Goal: Task Accomplishment & Management: Complete application form

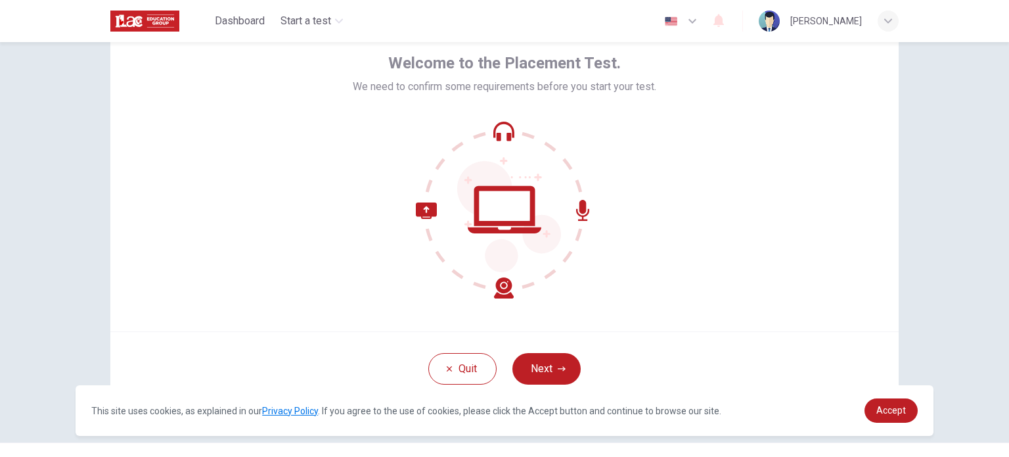
scroll to position [90, 0]
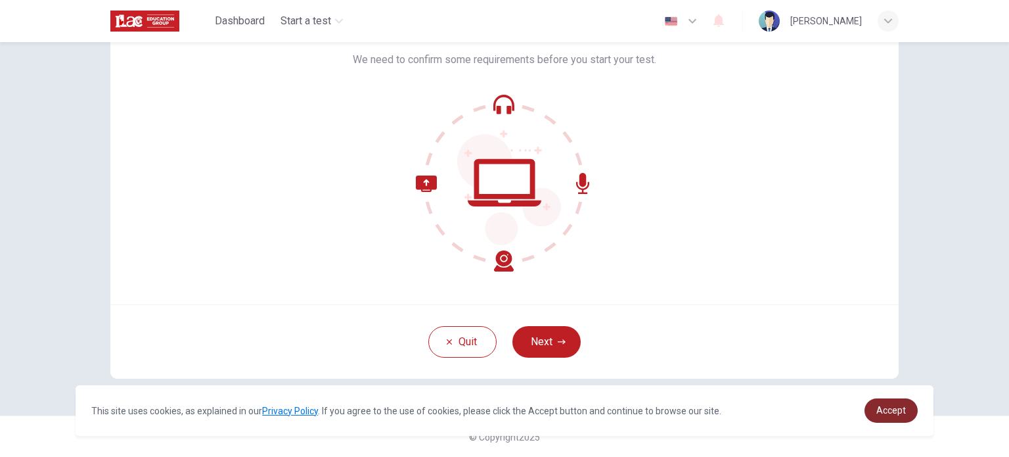
click at [879, 412] on span "Accept" at bounding box center [891, 410] width 30 height 11
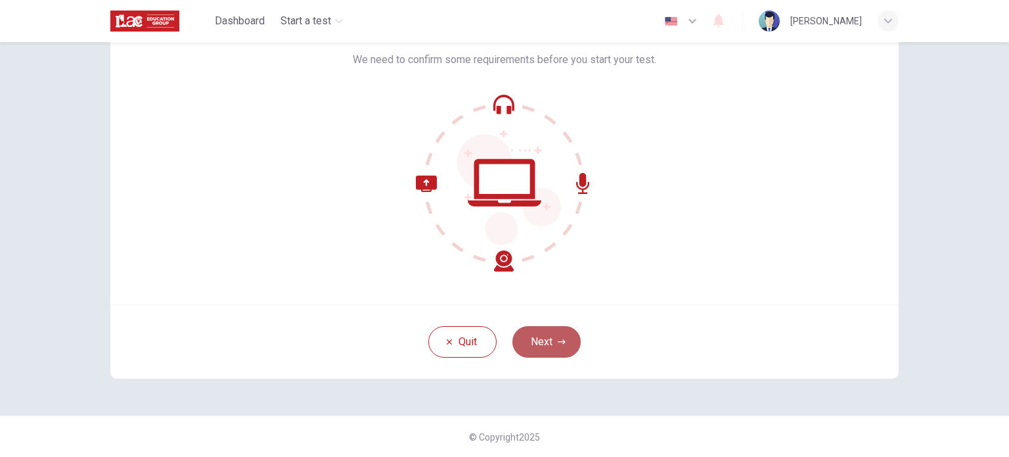
click at [541, 345] on button "Next" at bounding box center [546, 342] width 68 height 32
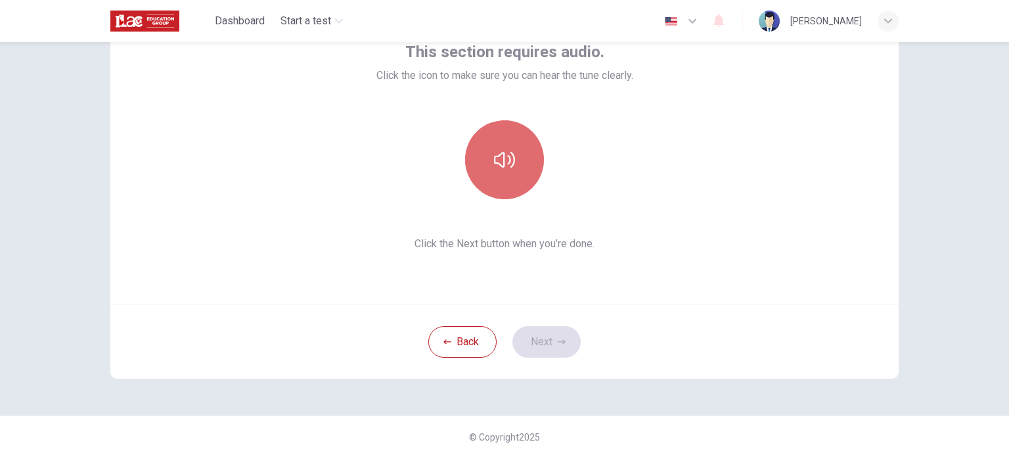
click at [510, 160] on icon "button" at bounding box center [504, 159] width 21 height 21
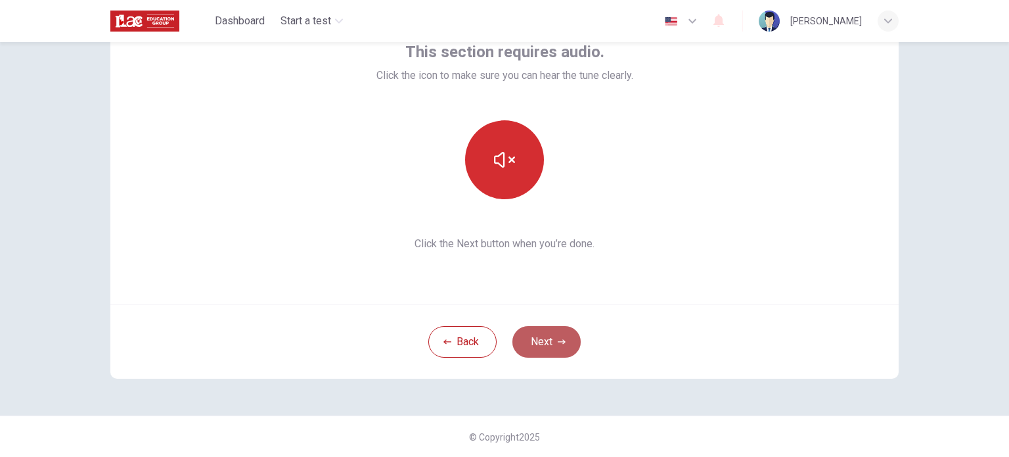
click at [528, 333] on button "Next" at bounding box center [546, 342] width 68 height 32
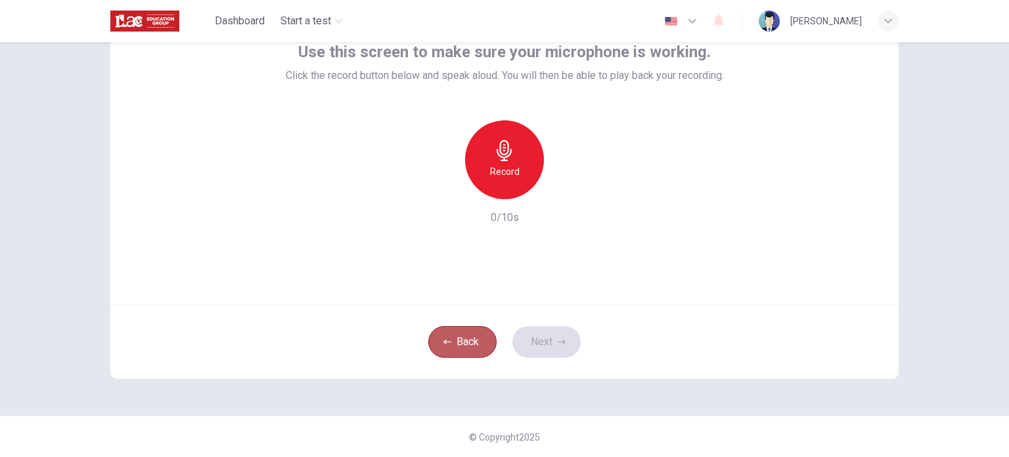
click at [462, 342] on button "Back" at bounding box center [462, 342] width 68 height 32
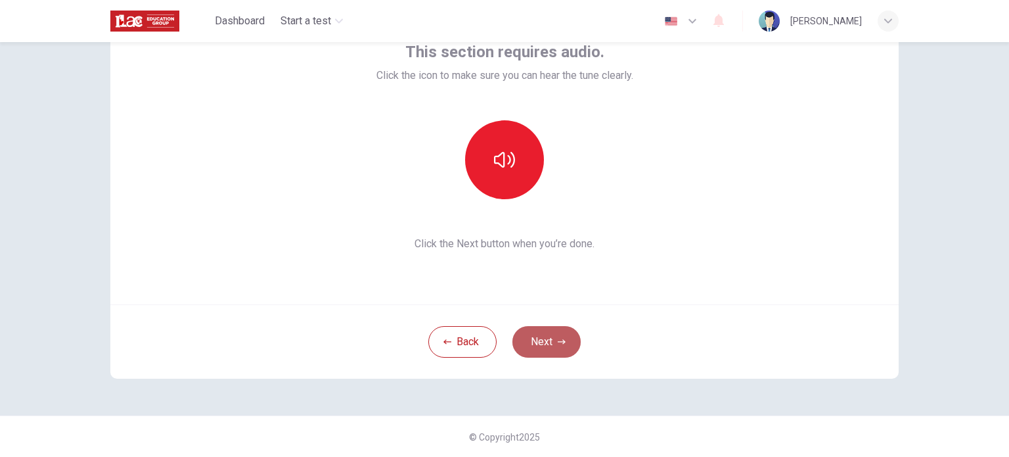
click at [548, 340] on button "Next" at bounding box center [546, 342] width 68 height 32
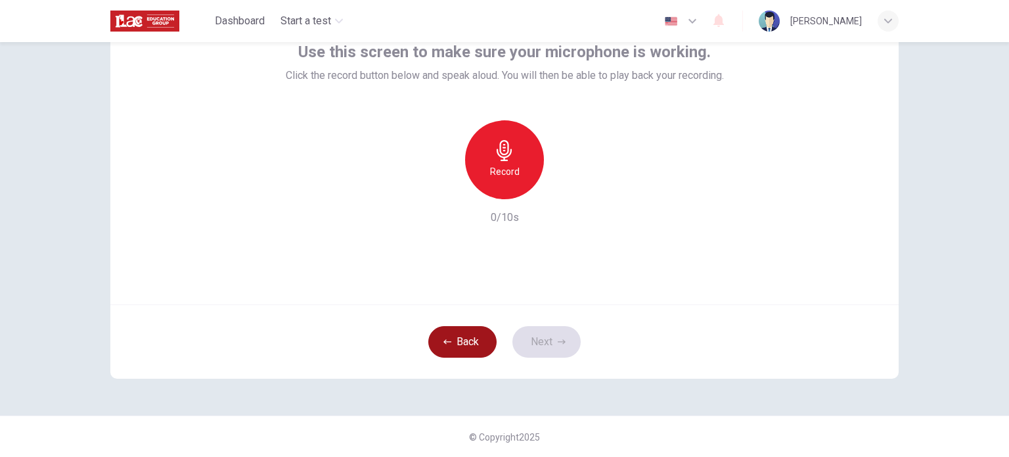
drag, startPoint x: 533, startPoint y: 349, endPoint x: 449, endPoint y: 338, distance: 84.8
click at [449, 338] on div "Back Next" at bounding box center [504, 341] width 788 height 74
click at [449, 338] on button "Back" at bounding box center [462, 342] width 68 height 32
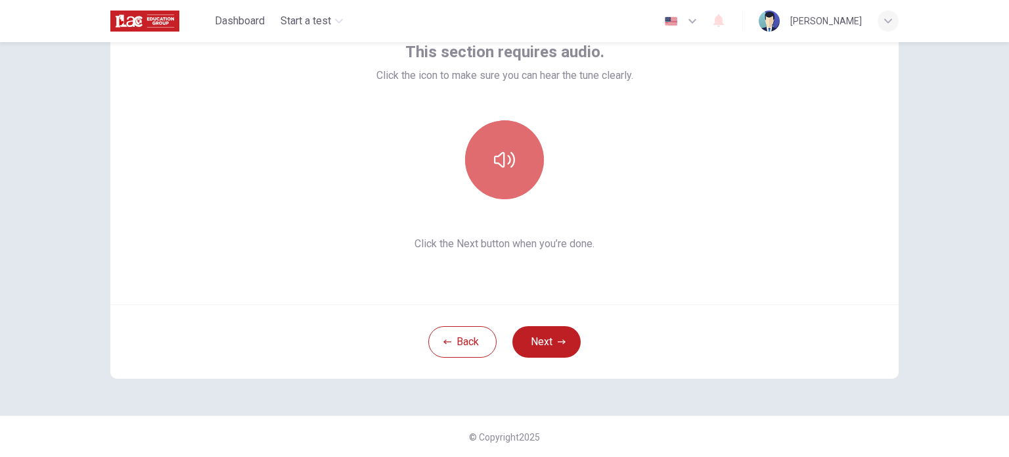
click at [517, 160] on button "button" at bounding box center [504, 159] width 79 height 79
click at [505, 170] on button "button" at bounding box center [504, 159] width 79 height 79
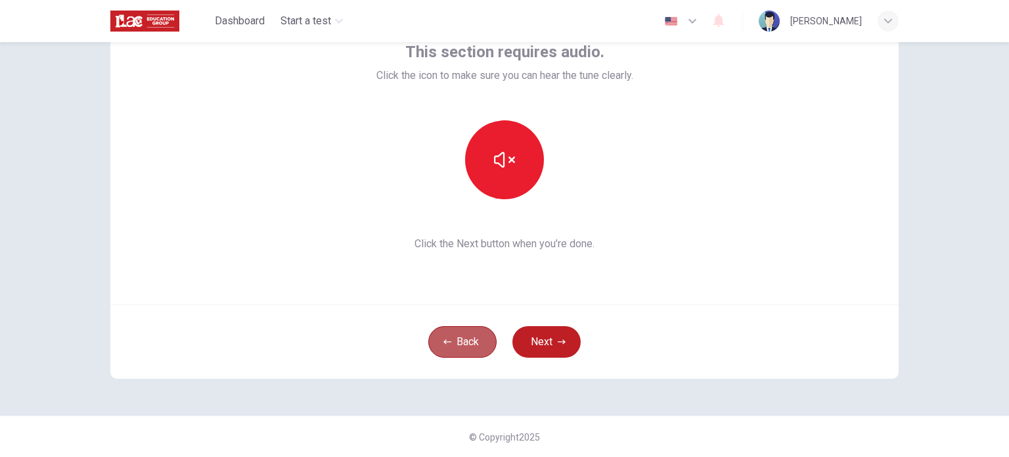
click at [474, 333] on button "Back" at bounding box center [462, 342] width 68 height 32
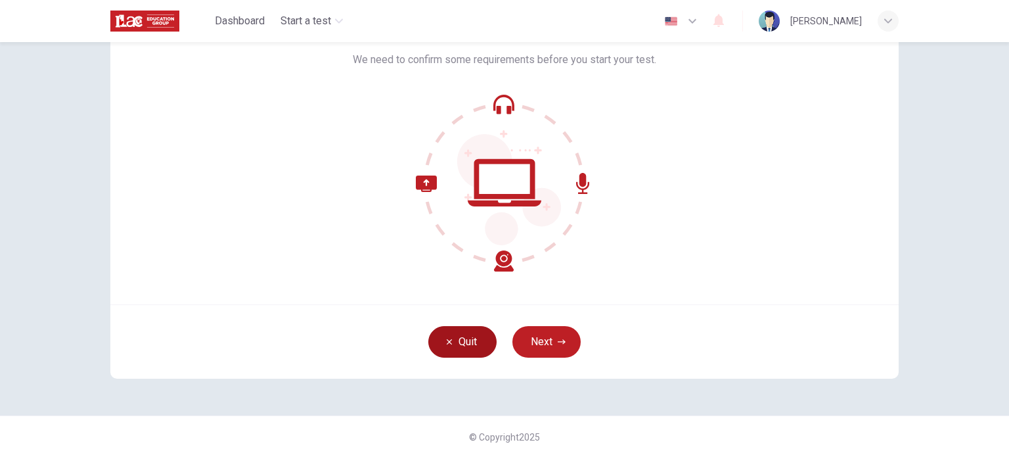
click at [447, 344] on icon "button" at bounding box center [449, 342] width 8 height 8
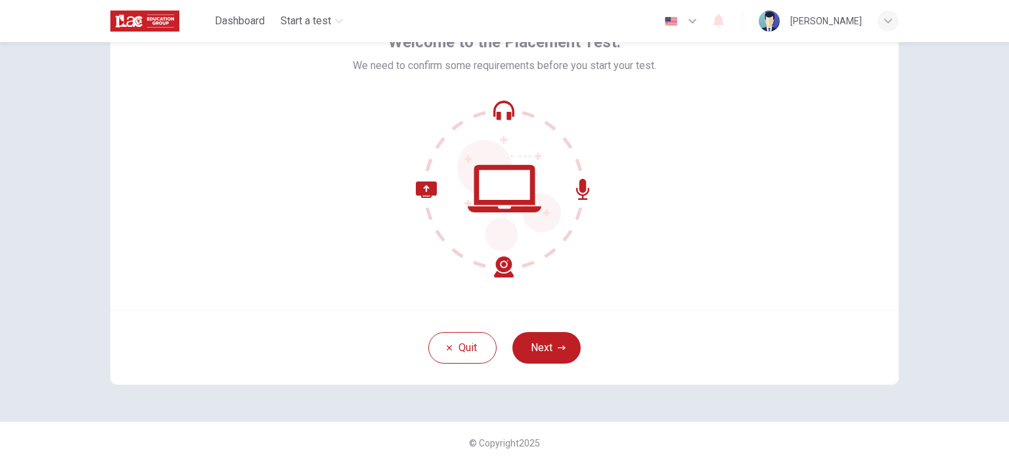
scroll to position [90, 0]
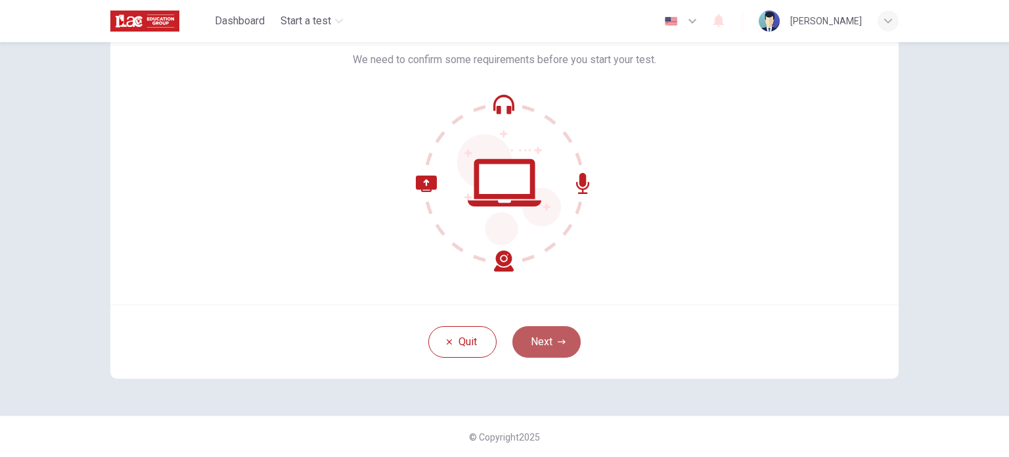
click at [543, 330] on button "Next" at bounding box center [546, 342] width 68 height 32
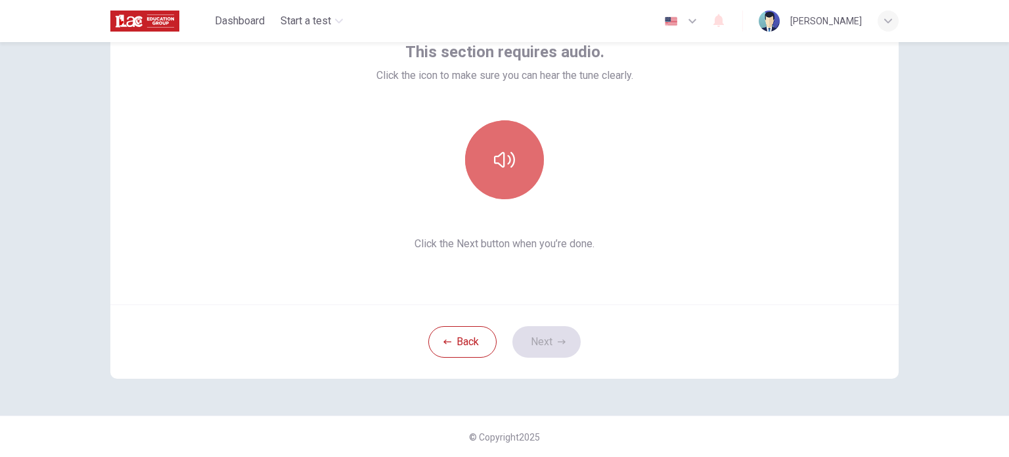
click at [512, 168] on button "button" at bounding box center [504, 159] width 79 height 79
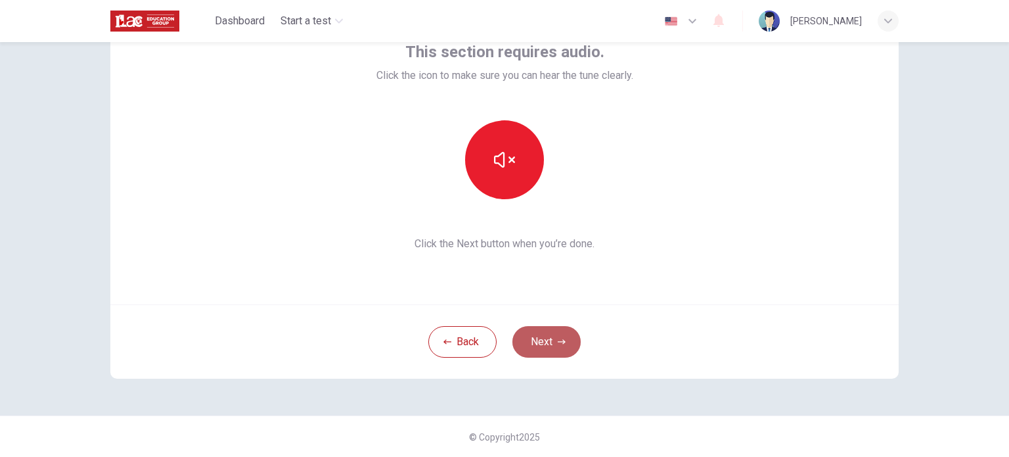
click at [526, 333] on button "Next" at bounding box center [546, 342] width 68 height 32
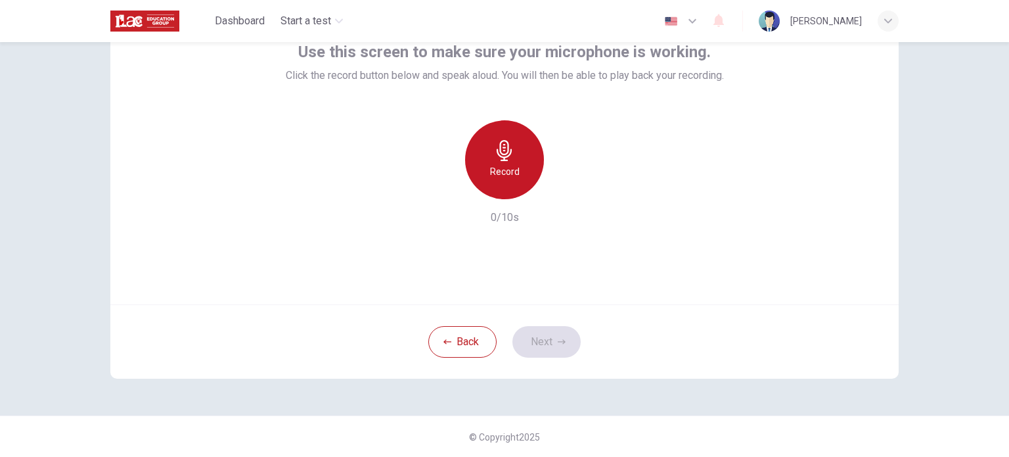
click at [499, 169] on h6 "Record" at bounding box center [505, 172] width 30 height 16
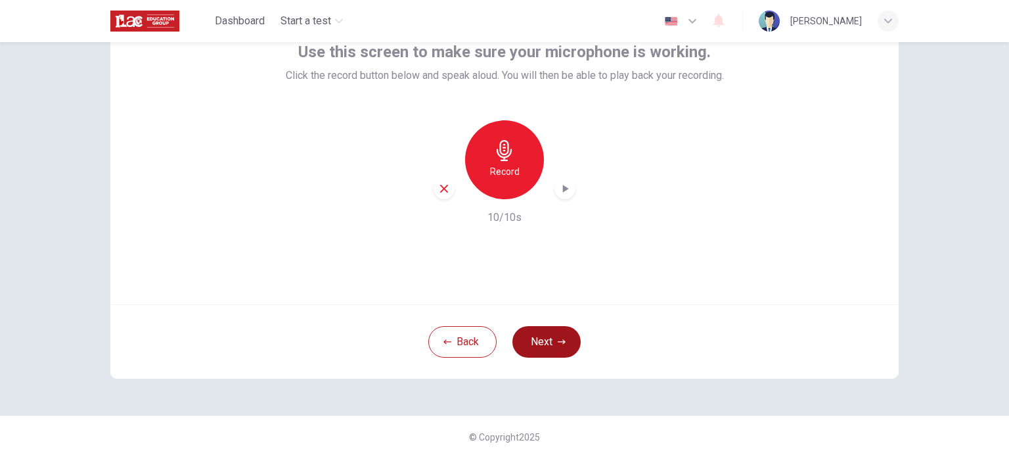
click at [541, 336] on button "Next" at bounding box center [546, 342] width 68 height 32
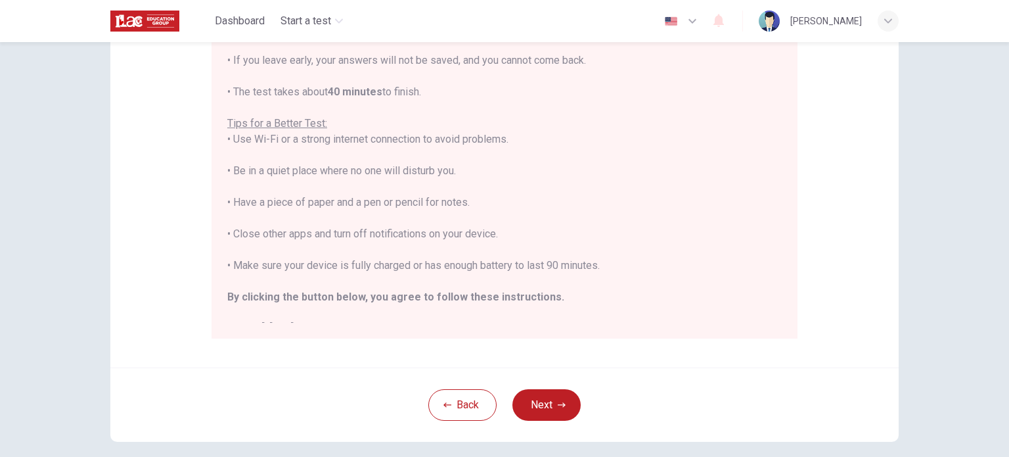
scroll to position [15, 0]
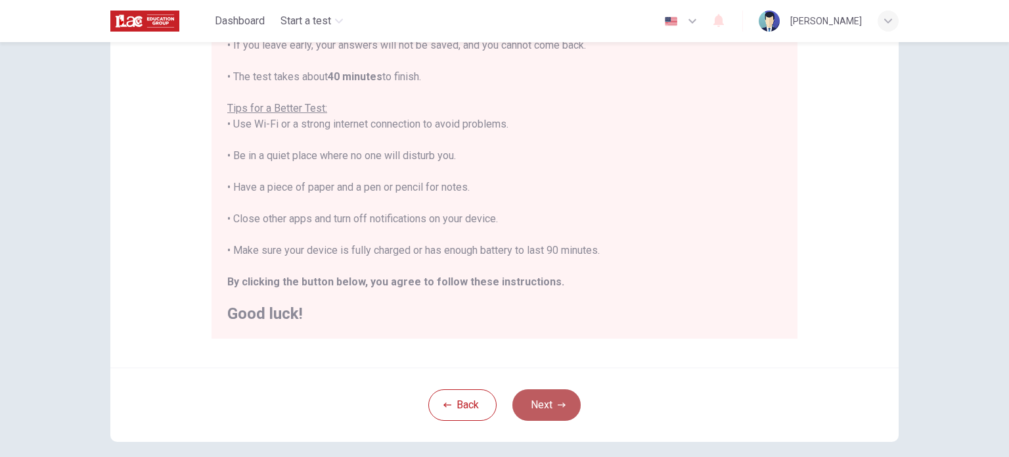
click at [536, 410] on button "Next" at bounding box center [546, 405] width 68 height 32
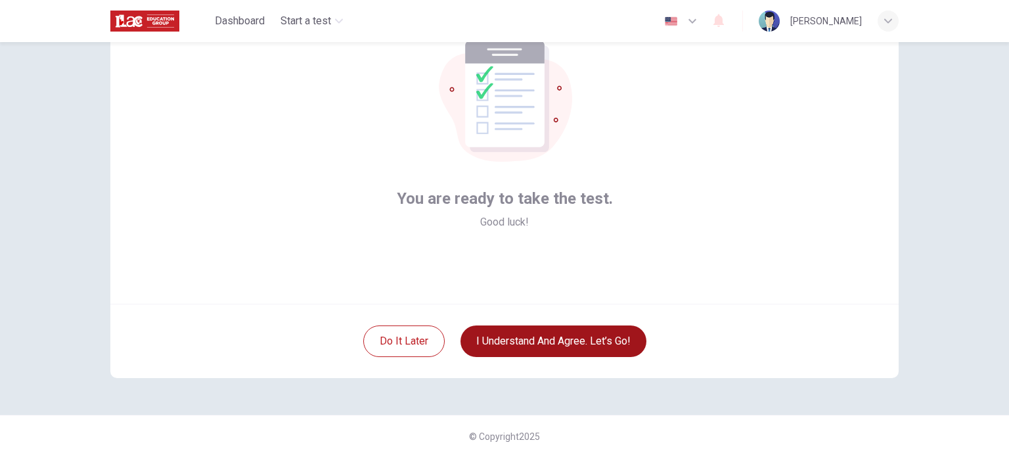
scroll to position [90, 0]
click at [536, 344] on button "I understand and agree. Let’s go!" at bounding box center [553, 342] width 186 height 32
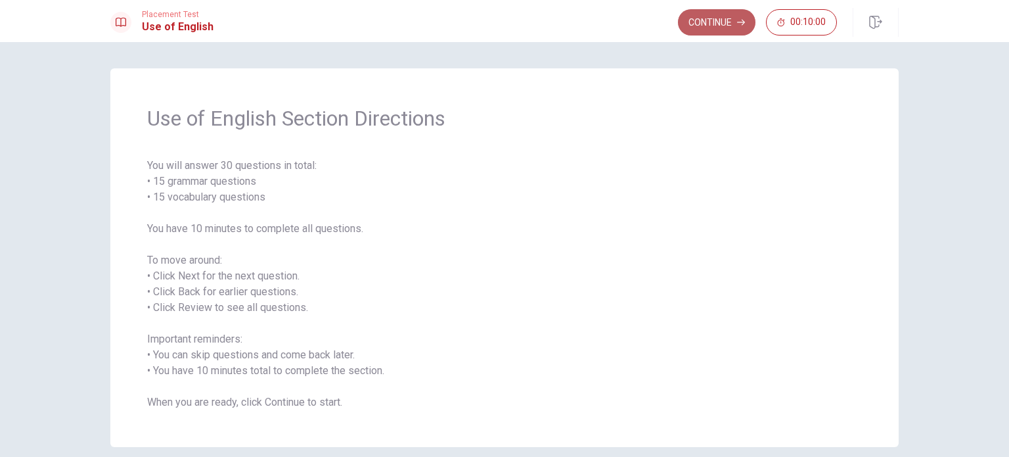
click at [712, 18] on button "Continue" at bounding box center [717, 22] width 78 height 26
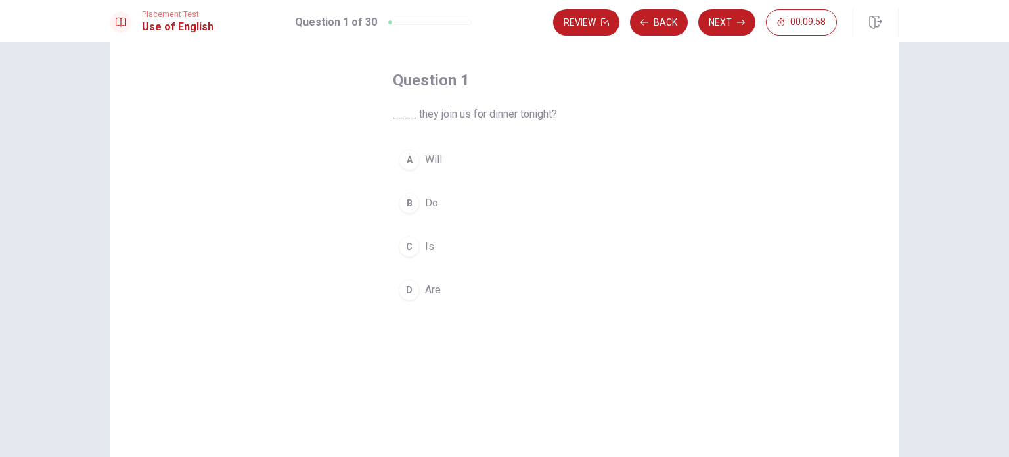
scroll to position [55, 0]
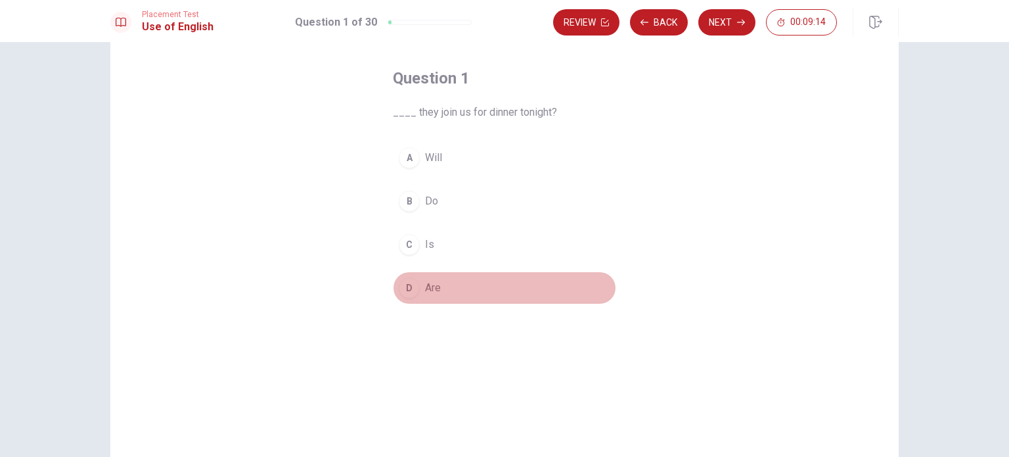
click at [403, 288] on div "D" at bounding box center [409, 287] width 21 height 21
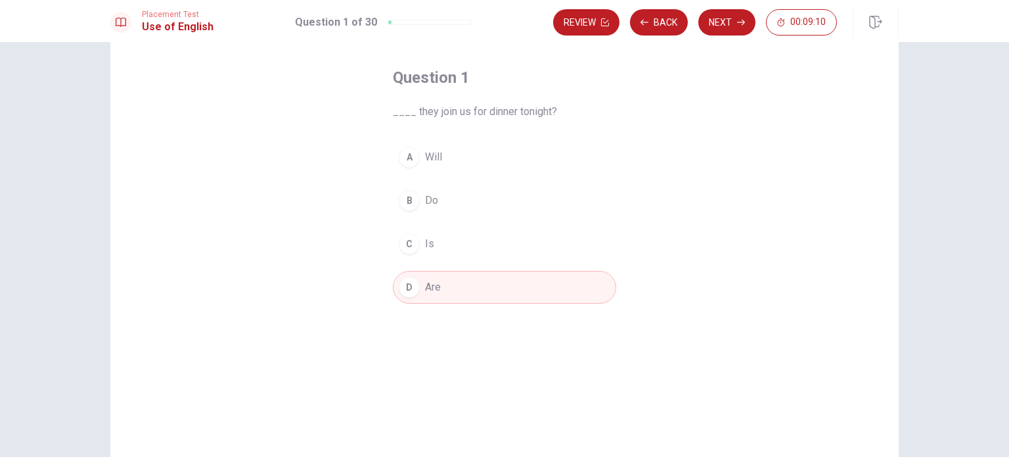
scroll to position [28, 0]
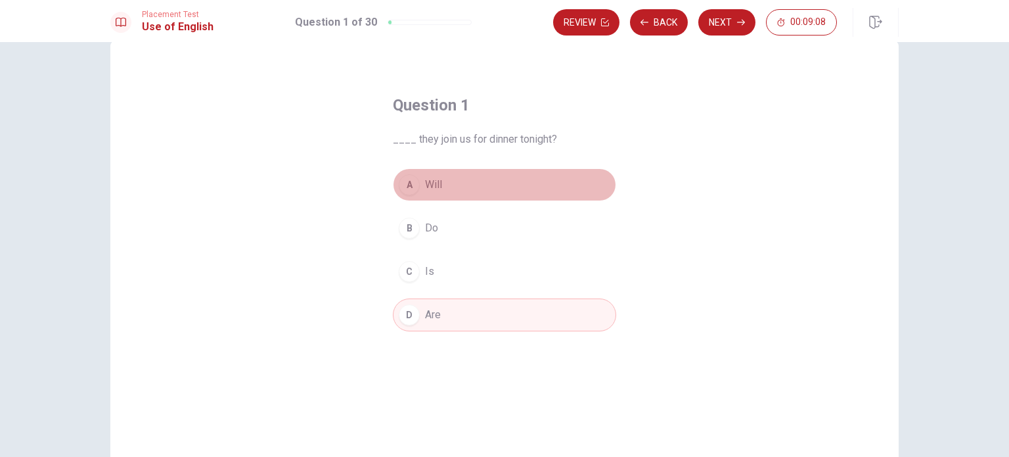
click at [426, 185] on span "Will" at bounding box center [433, 185] width 17 height 16
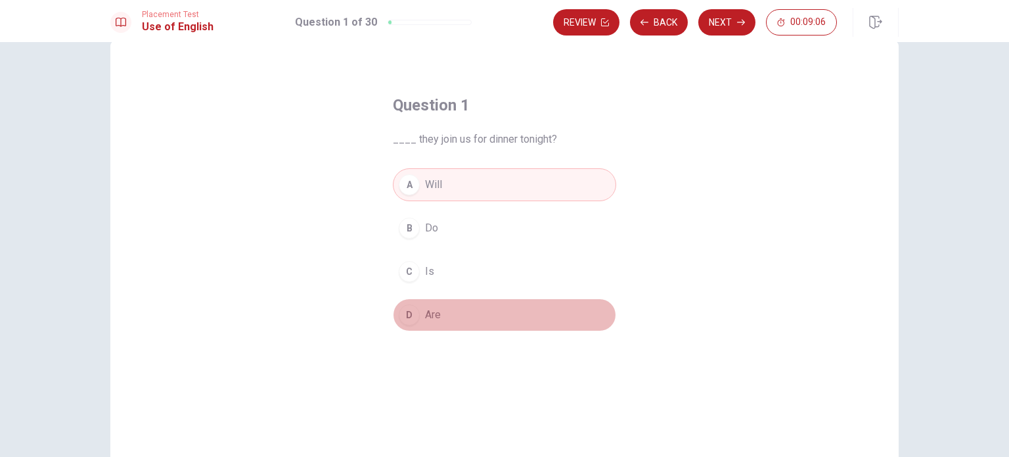
click at [431, 311] on span "Are" at bounding box center [433, 315] width 16 height 16
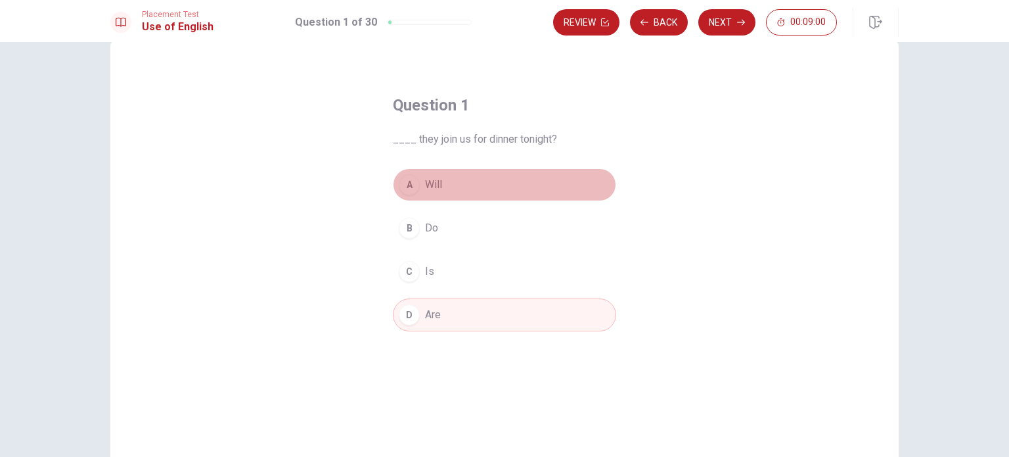
click at [444, 178] on button "A Will" at bounding box center [504, 184] width 223 height 33
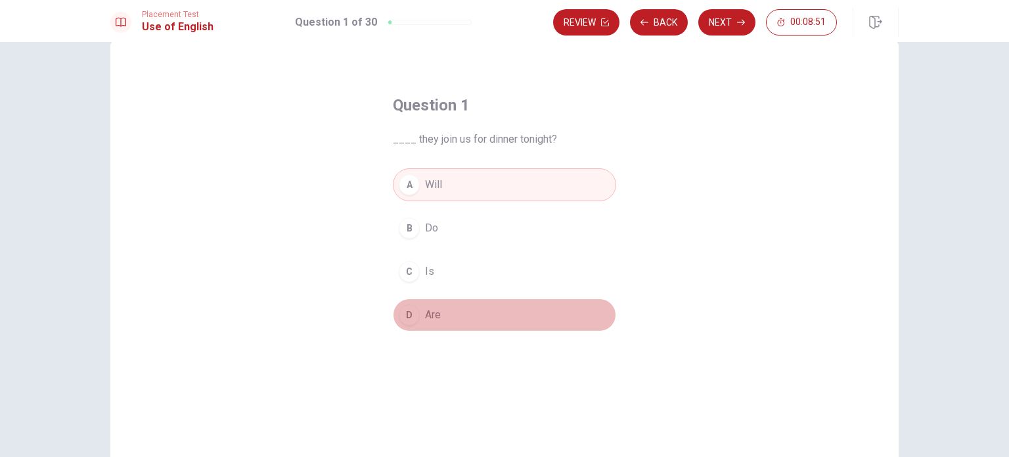
click at [420, 312] on button "D Are" at bounding box center [504, 314] width 223 height 33
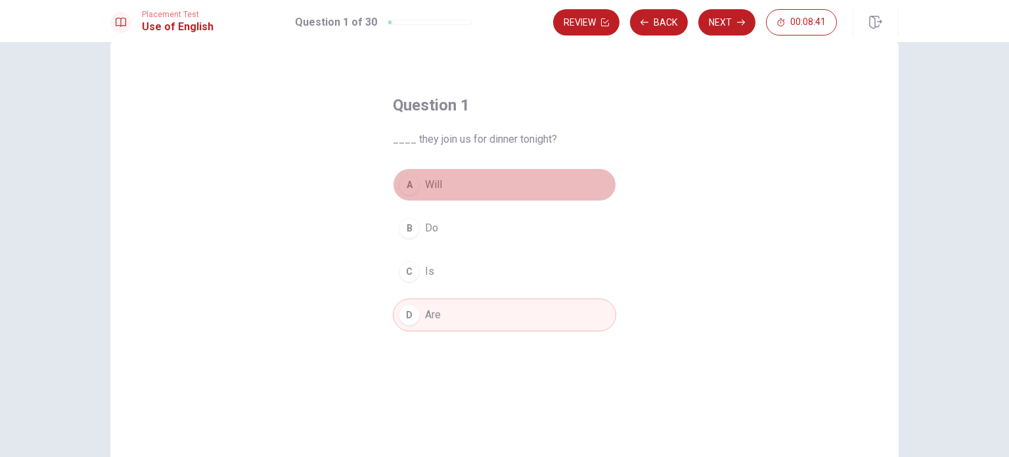
click at [395, 177] on button "A Will" at bounding box center [504, 184] width 223 height 33
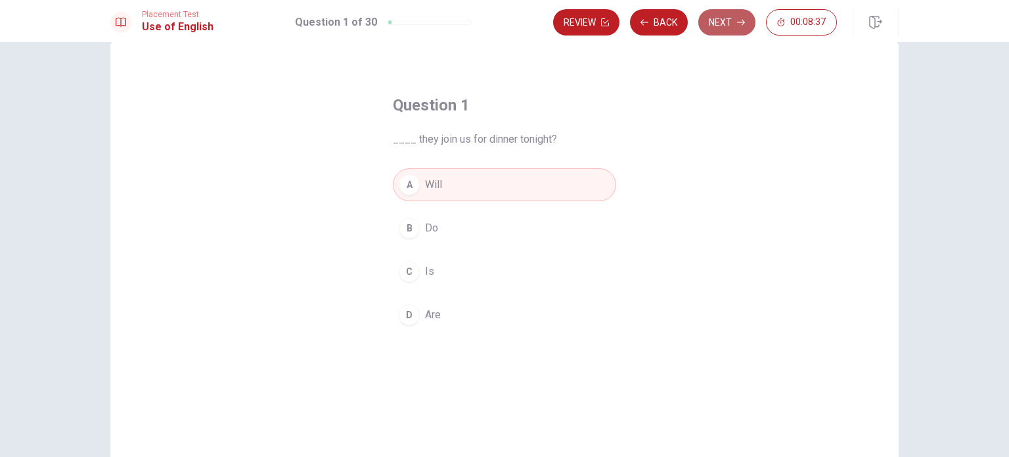
click at [733, 25] on button "Next" at bounding box center [726, 22] width 57 height 26
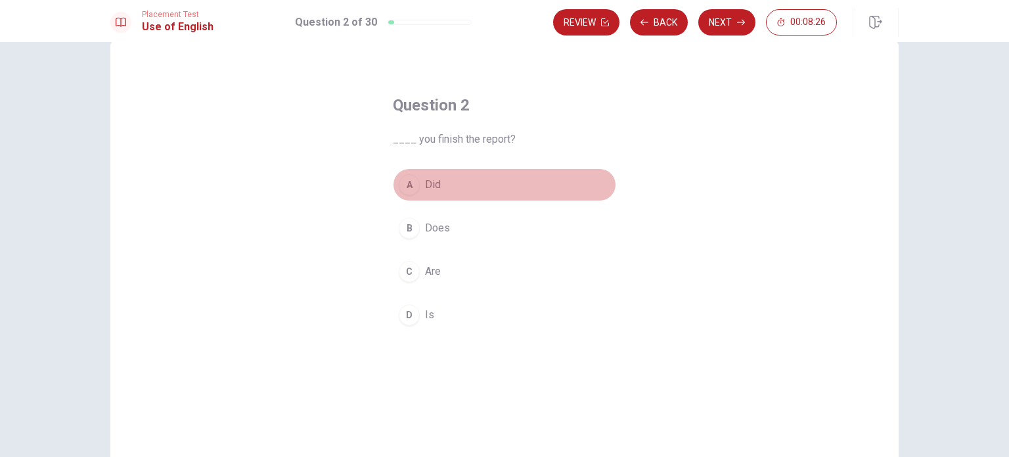
click at [407, 185] on div "A" at bounding box center [409, 184] width 21 height 21
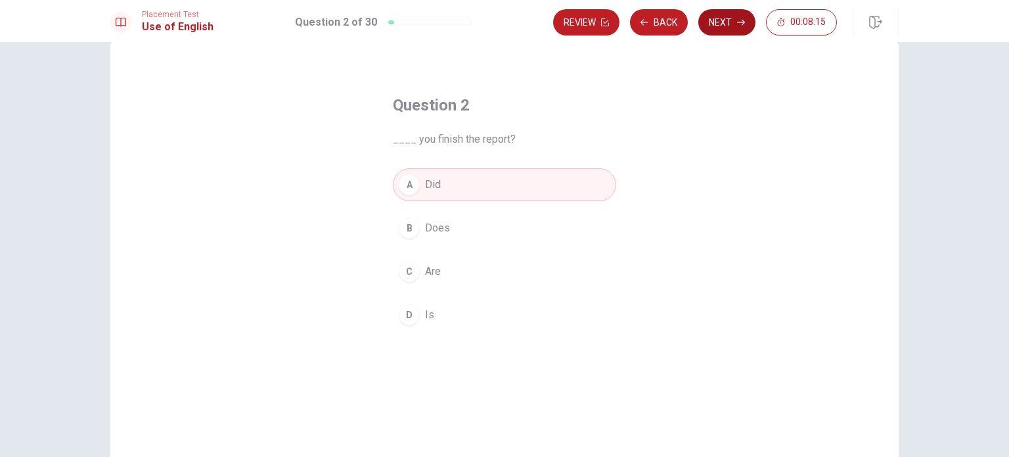
click at [723, 23] on button "Next" at bounding box center [726, 22] width 57 height 26
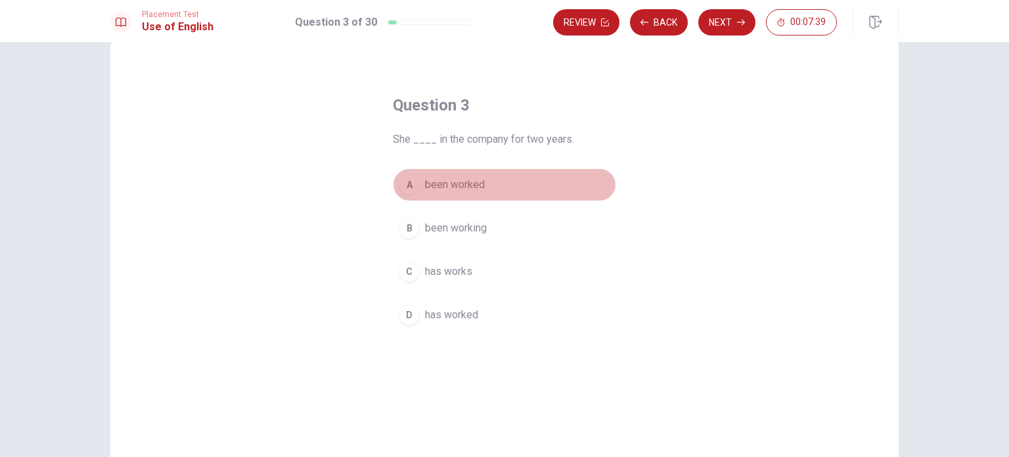
click at [405, 186] on div "A" at bounding box center [409, 184] width 21 height 21
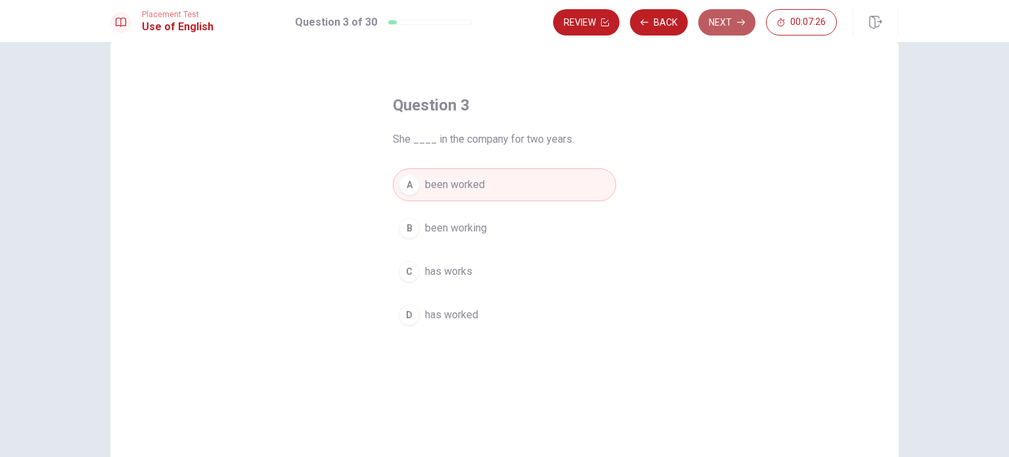
click at [720, 19] on button "Next" at bounding box center [726, 22] width 57 height 26
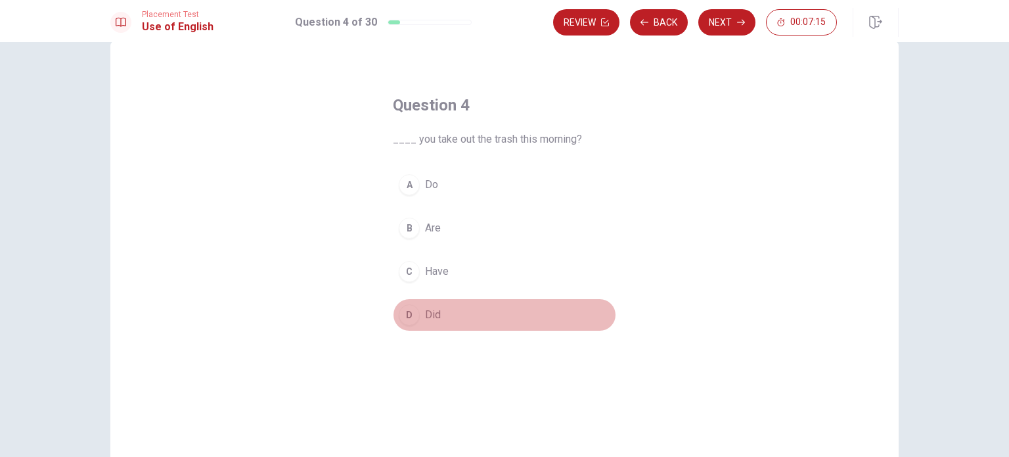
click at [407, 307] on div "D" at bounding box center [409, 314] width 21 height 21
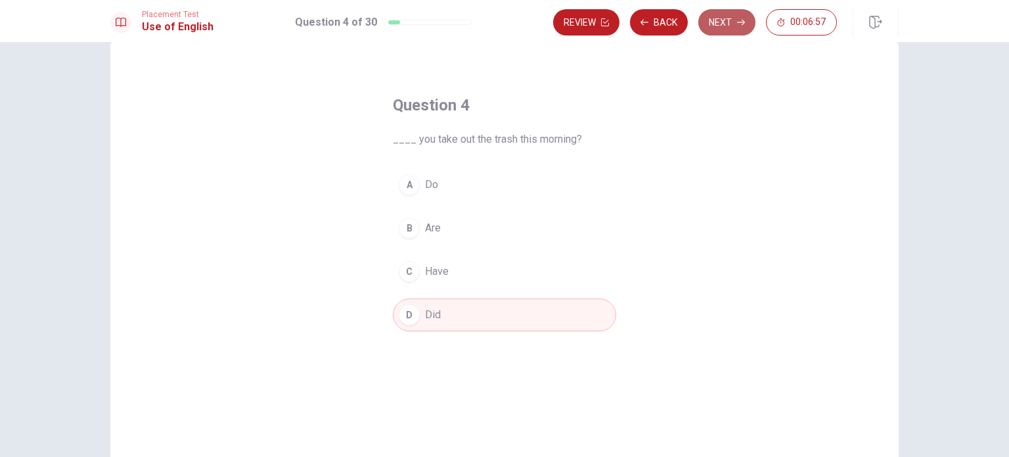
click at [729, 22] on button "Next" at bounding box center [726, 22] width 57 height 26
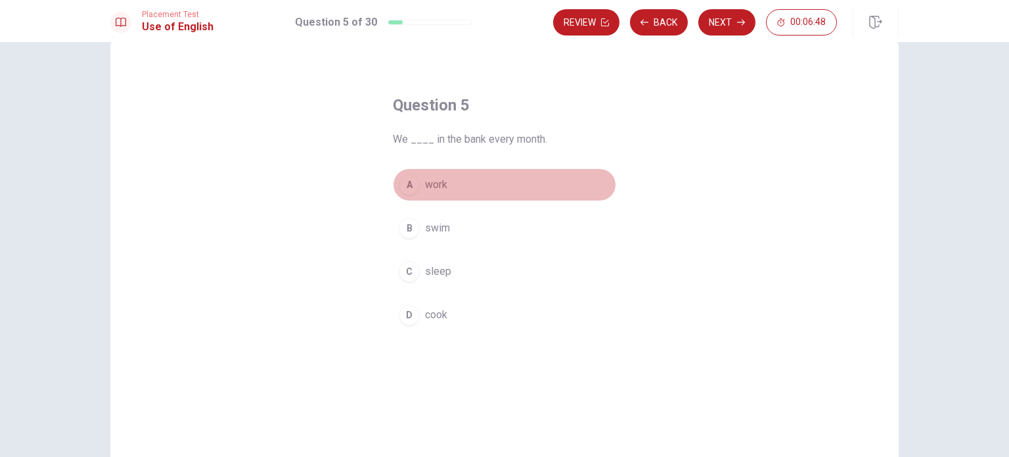
click at [436, 183] on span "work" at bounding box center [436, 185] width 22 height 16
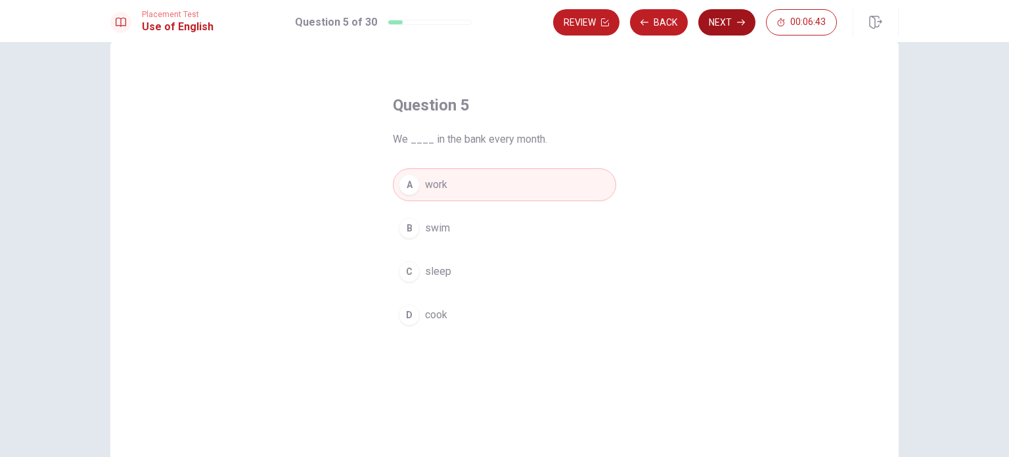
click at [728, 23] on button "Next" at bounding box center [726, 22] width 57 height 26
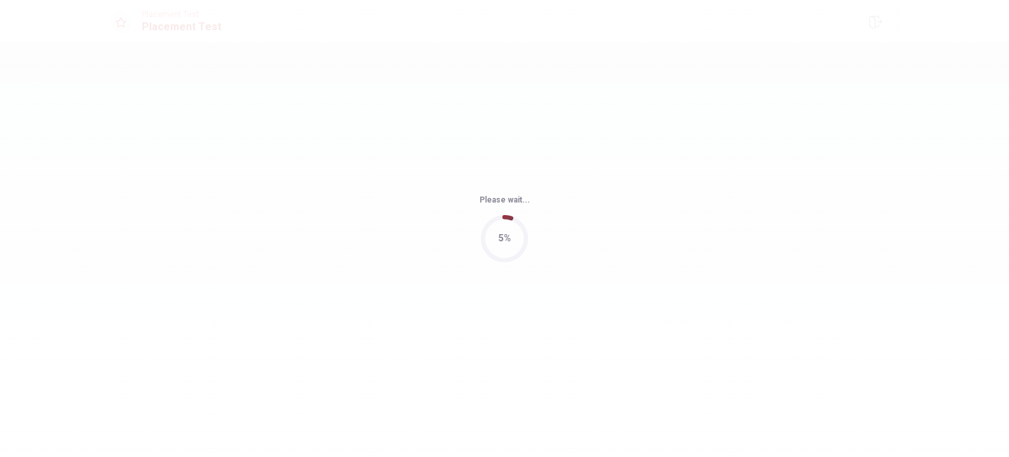
scroll to position [0, 0]
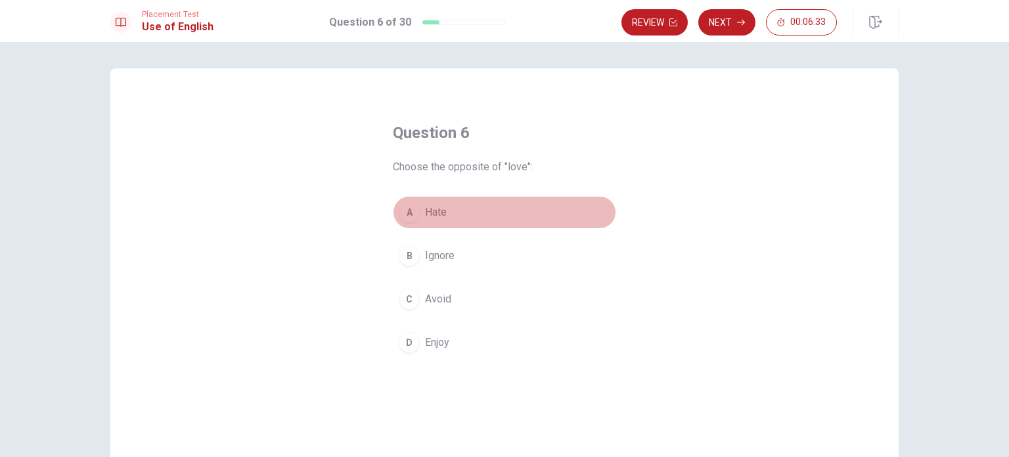
click at [411, 212] on div "A" at bounding box center [409, 212] width 21 height 21
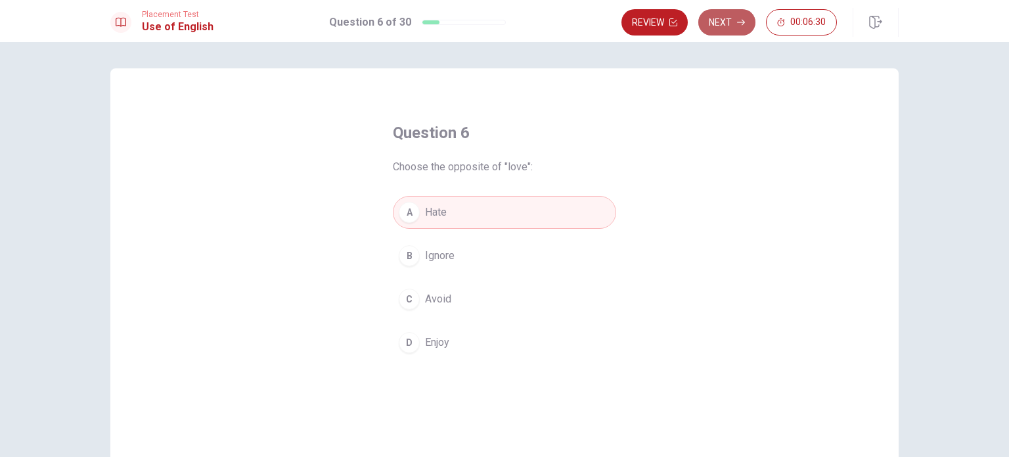
click at [732, 20] on button "Next" at bounding box center [726, 22] width 57 height 26
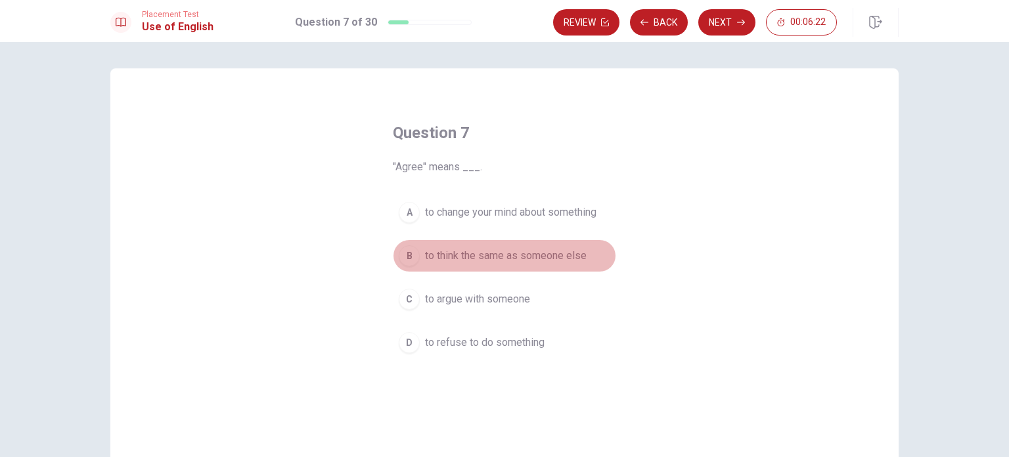
click at [554, 255] on span "to think the same as someone else" at bounding box center [506, 256] width 162 height 16
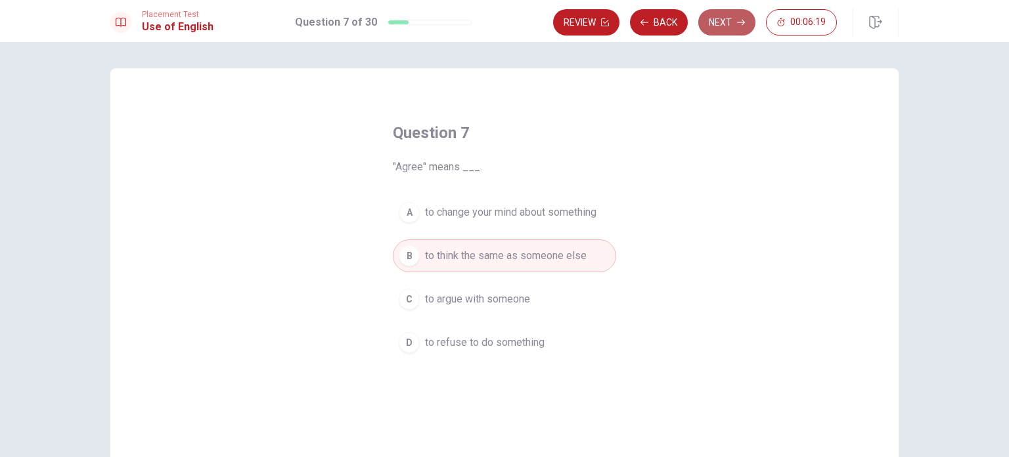
click at [724, 31] on button "Next" at bounding box center [726, 22] width 57 height 26
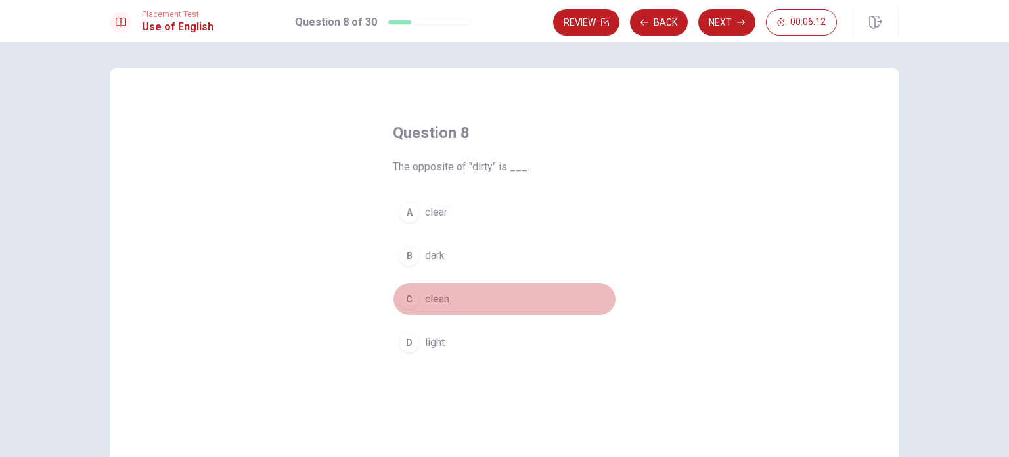
click at [434, 298] on span "clean" at bounding box center [437, 299] width 24 height 16
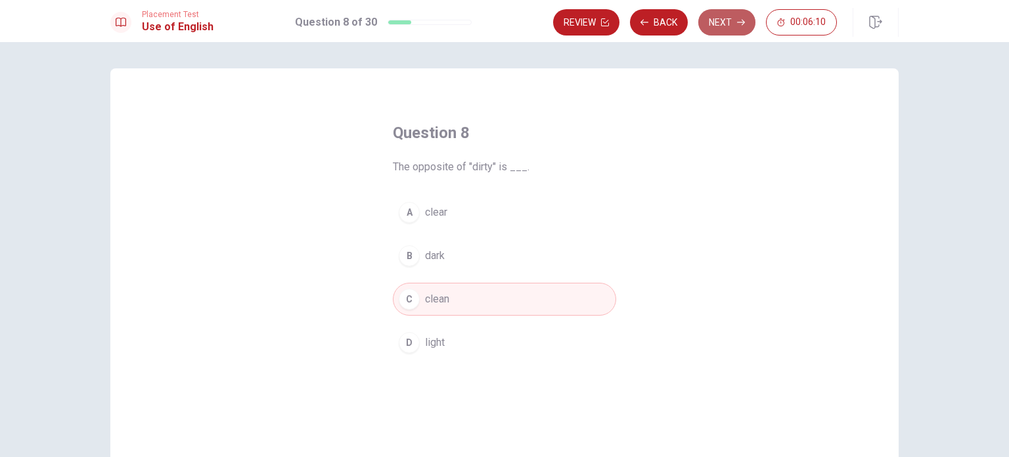
click at [733, 21] on button "Next" at bounding box center [726, 22] width 57 height 26
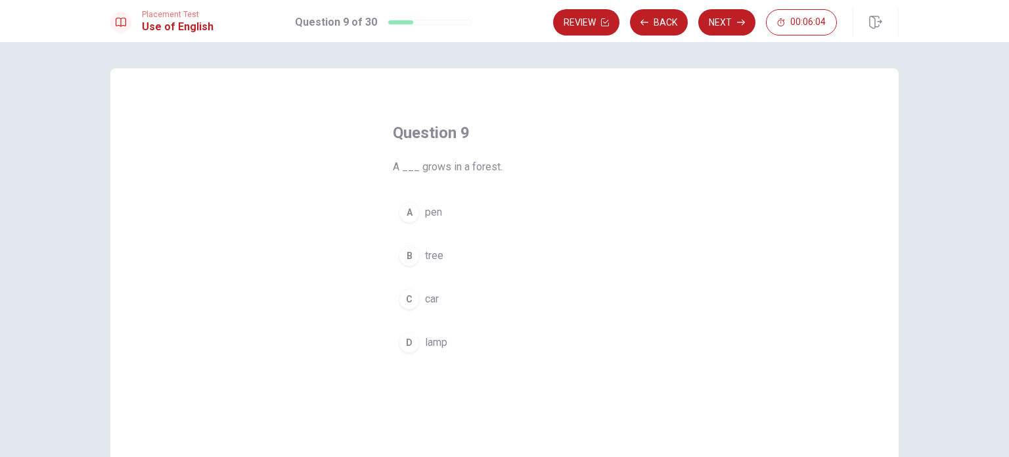
click at [416, 249] on button "B tree" at bounding box center [504, 255] width 223 height 33
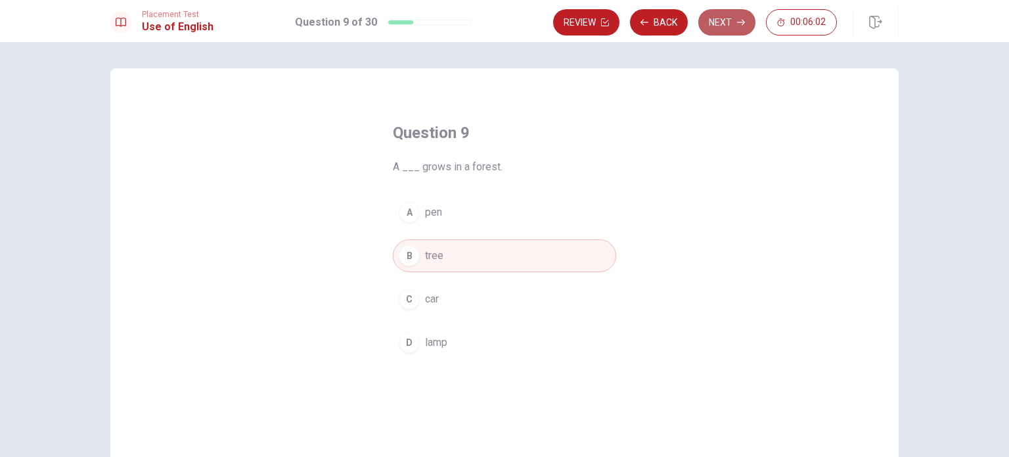
click at [735, 20] on button "Next" at bounding box center [726, 22] width 57 height 26
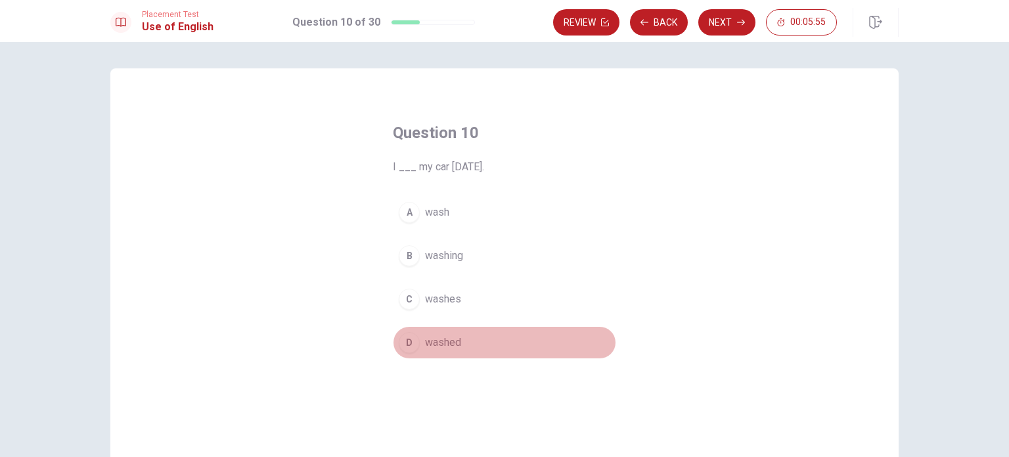
click at [427, 345] on span "washed" at bounding box center [443, 342] width 36 height 16
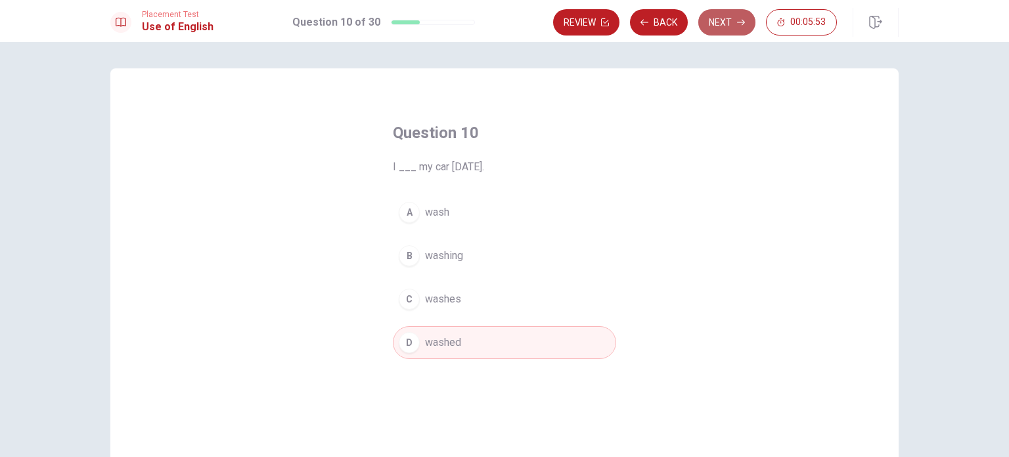
click at [725, 20] on button "Next" at bounding box center [726, 22] width 57 height 26
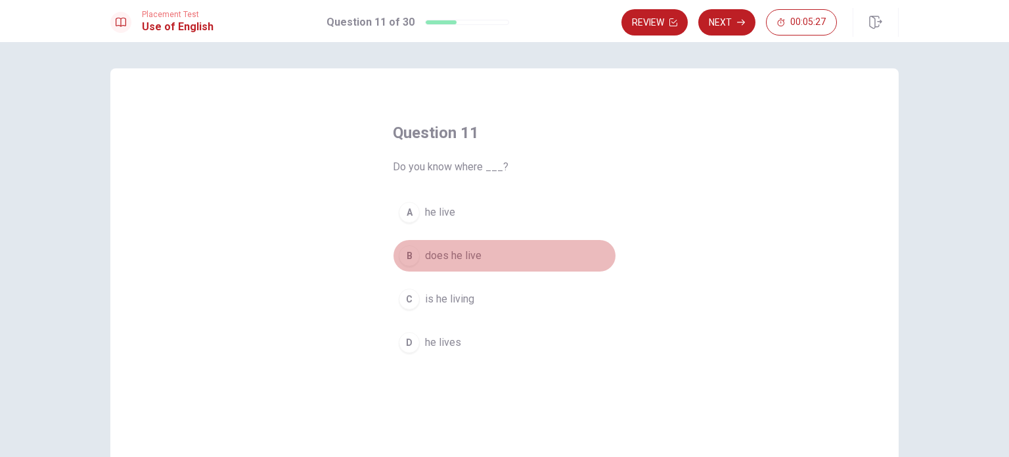
click at [463, 255] on span "does he live" at bounding box center [453, 256] width 56 height 16
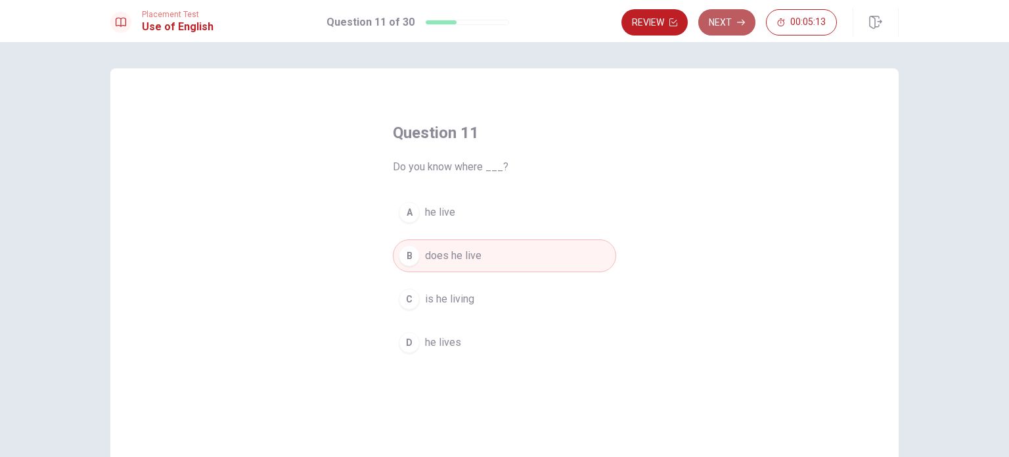
click at [717, 23] on button "Next" at bounding box center [726, 22] width 57 height 26
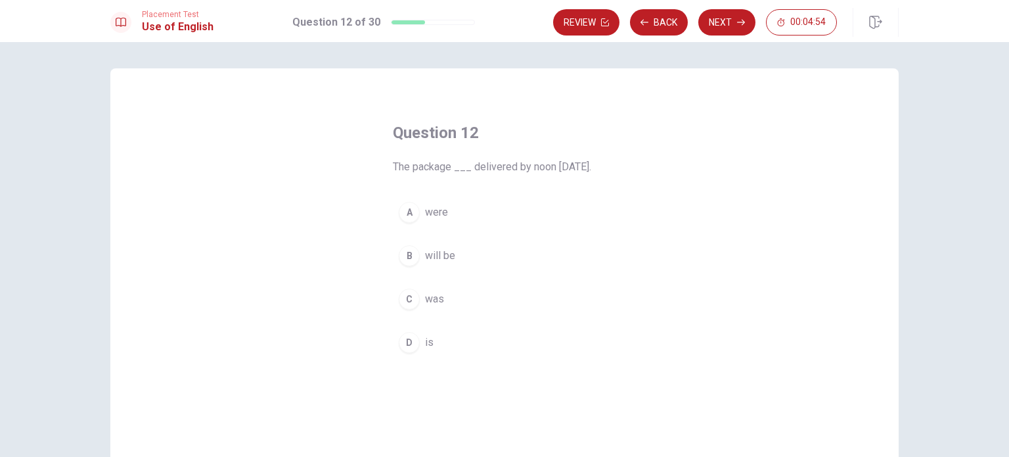
click at [452, 259] on button "B will be" at bounding box center [504, 255] width 223 height 33
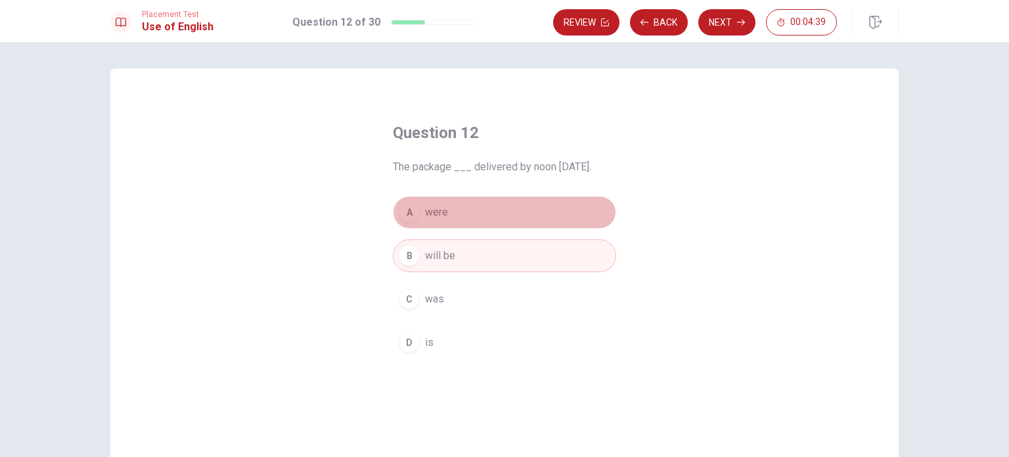
click at [515, 210] on button "A were" at bounding box center [504, 212] width 223 height 33
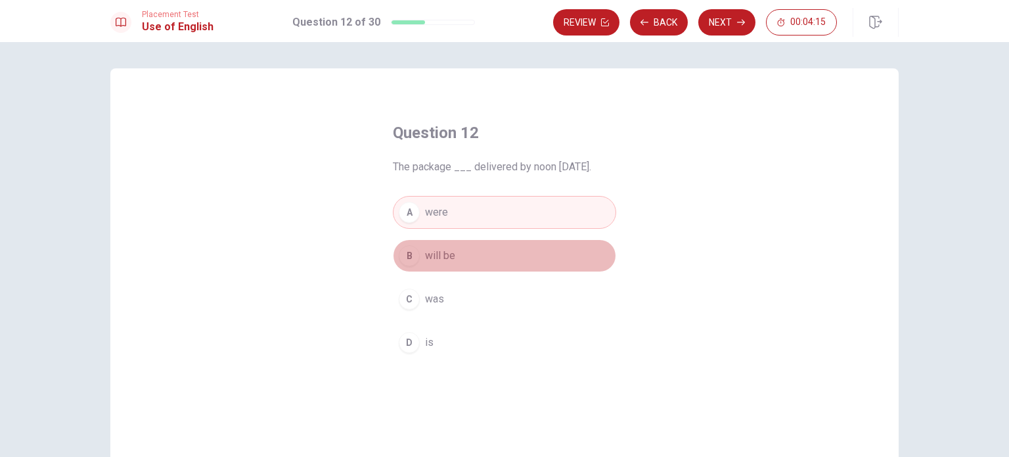
click at [481, 262] on button "B will be" at bounding box center [504, 255] width 223 height 33
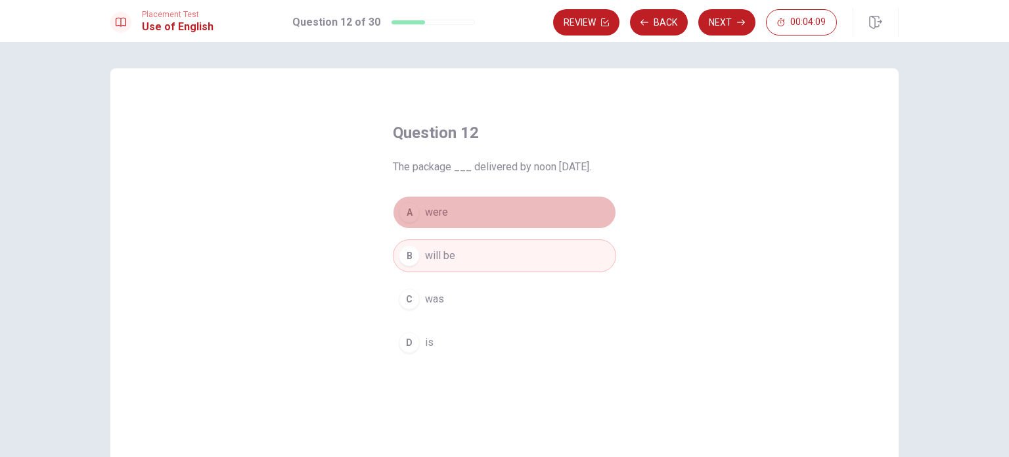
click at [503, 213] on button "A were" at bounding box center [504, 212] width 223 height 33
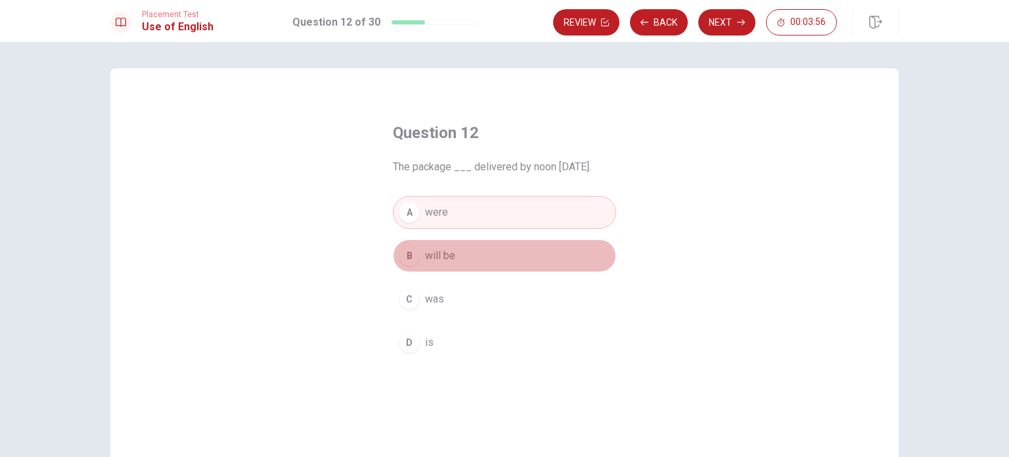
click at [495, 253] on button "B will be" at bounding box center [504, 255] width 223 height 33
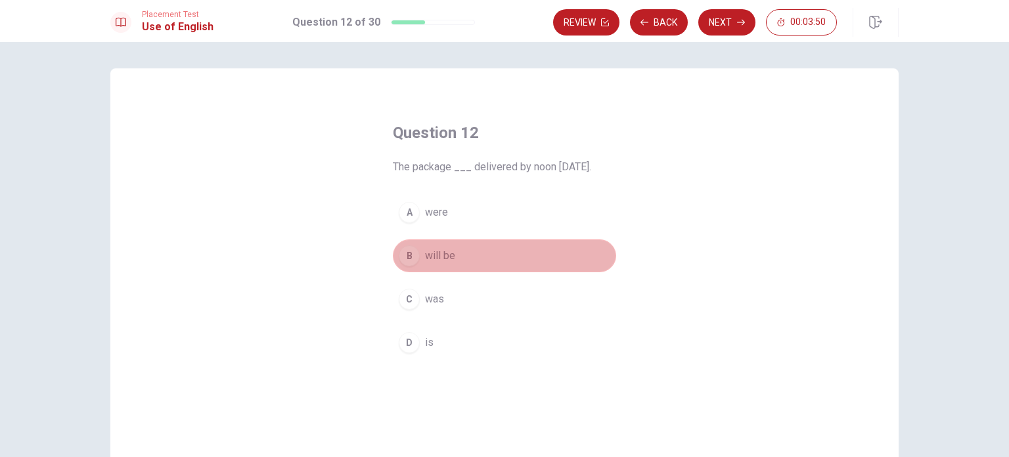
click at [495, 253] on button "B will be" at bounding box center [504, 255] width 223 height 33
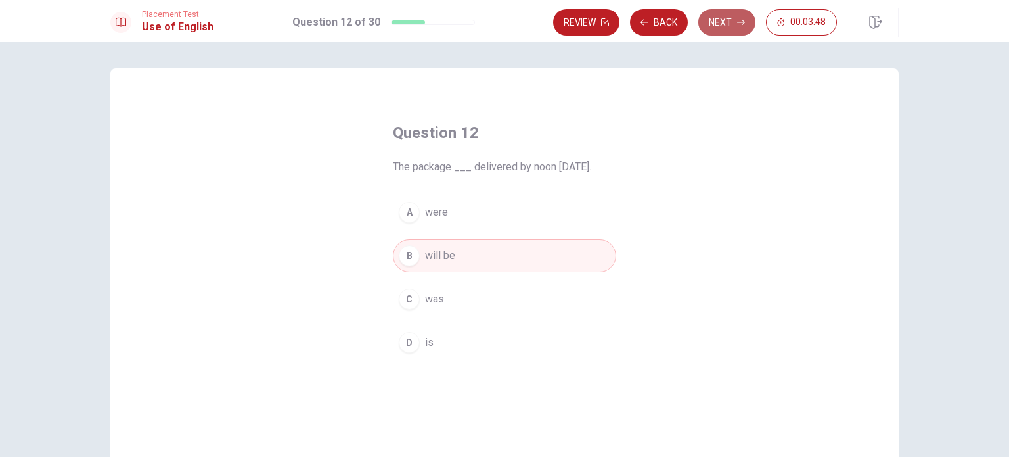
click at [719, 31] on button "Next" at bounding box center [726, 22] width 57 height 26
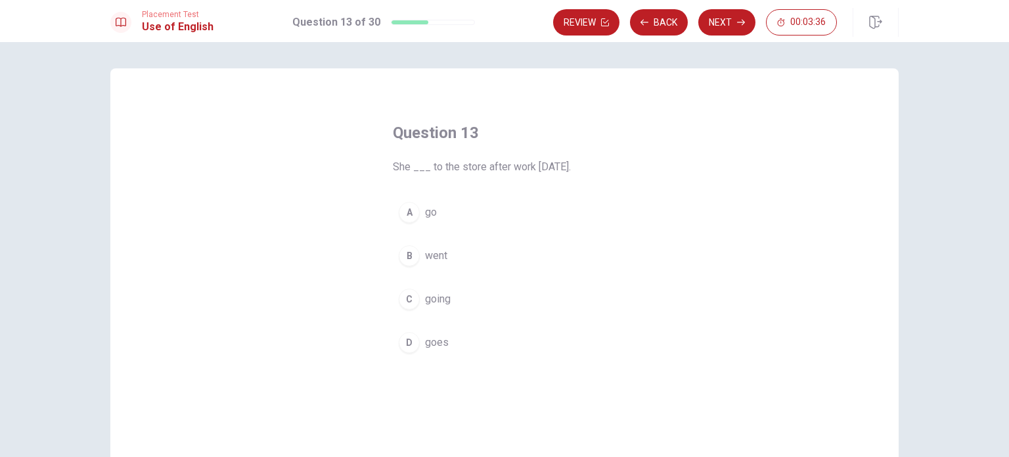
click at [457, 257] on button "B went" at bounding box center [504, 255] width 223 height 33
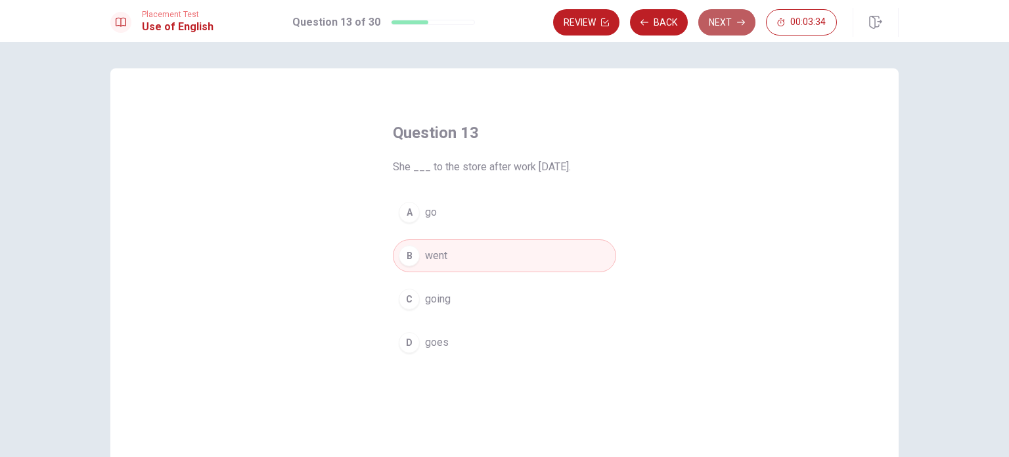
click at [709, 25] on button "Next" at bounding box center [726, 22] width 57 height 26
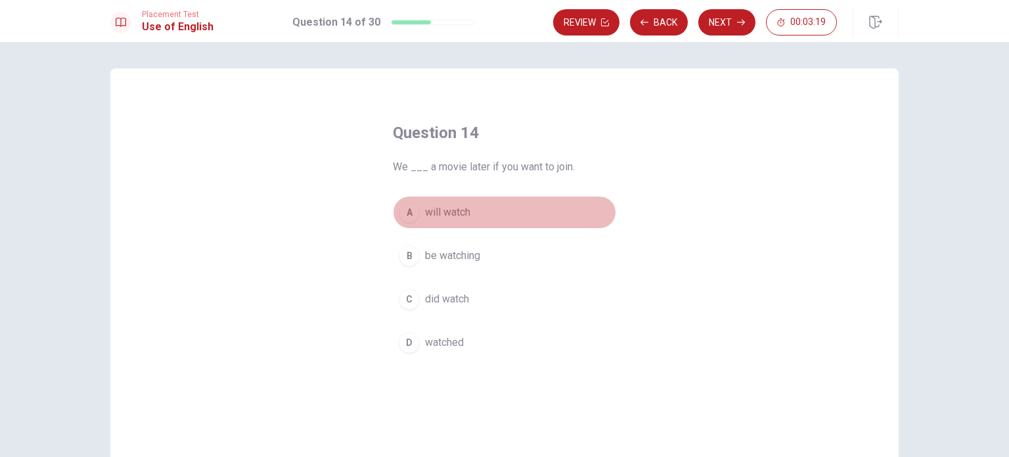
click at [503, 207] on button "A will watch" at bounding box center [504, 212] width 223 height 33
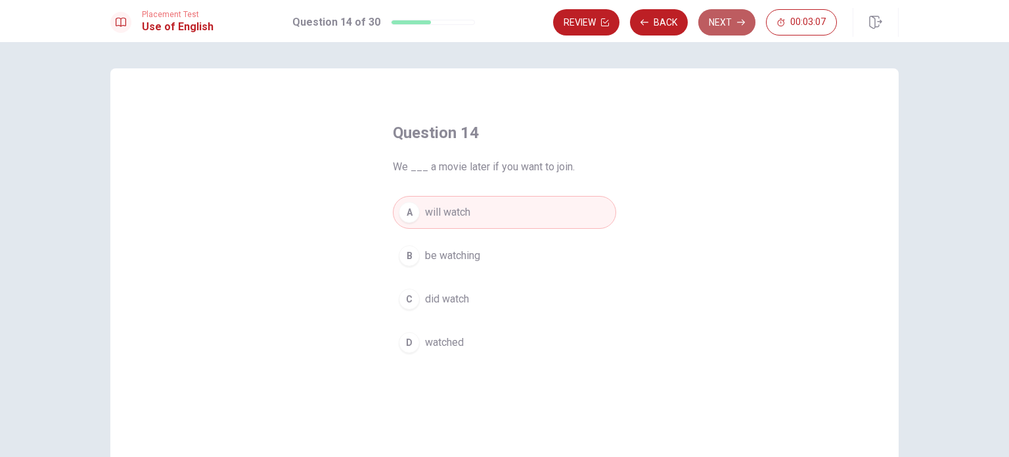
click at [730, 27] on button "Next" at bounding box center [726, 22] width 57 height 26
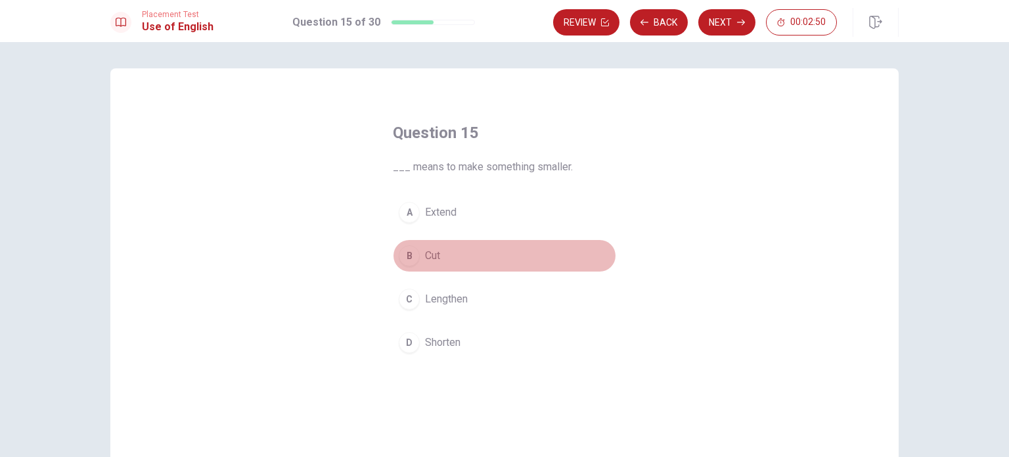
click at [430, 257] on span "Cut" at bounding box center [432, 256] width 15 height 16
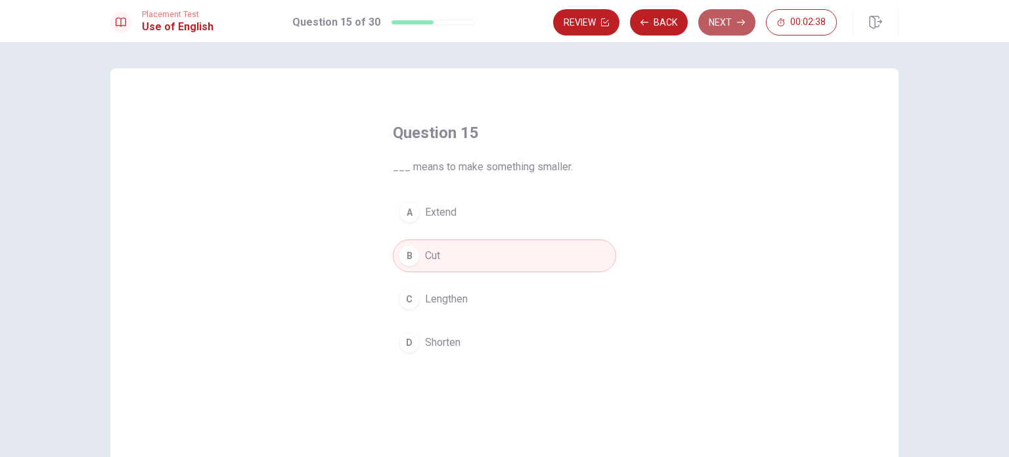
click at [723, 19] on button "Next" at bounding box center [726, 22] width 57 height 26
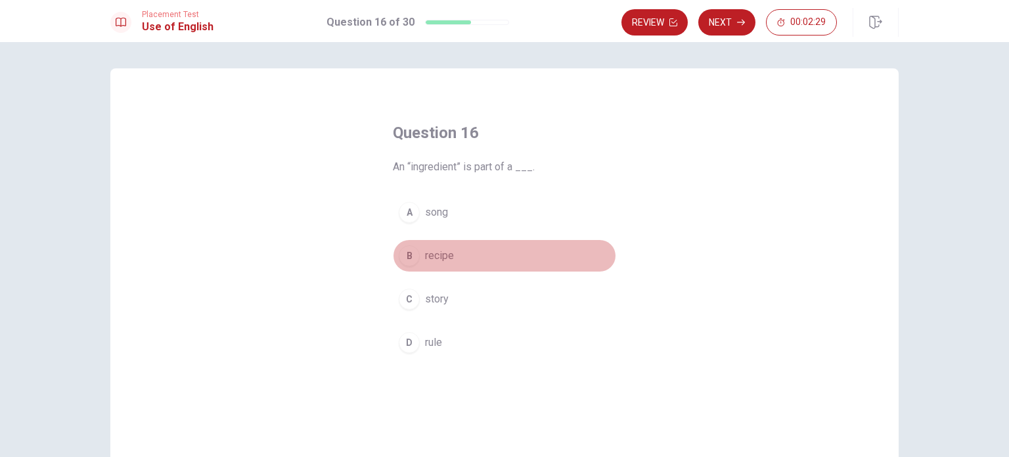
click at [438, 257] on span "recipe" at bounding box center [439, 256] width 29 height 16
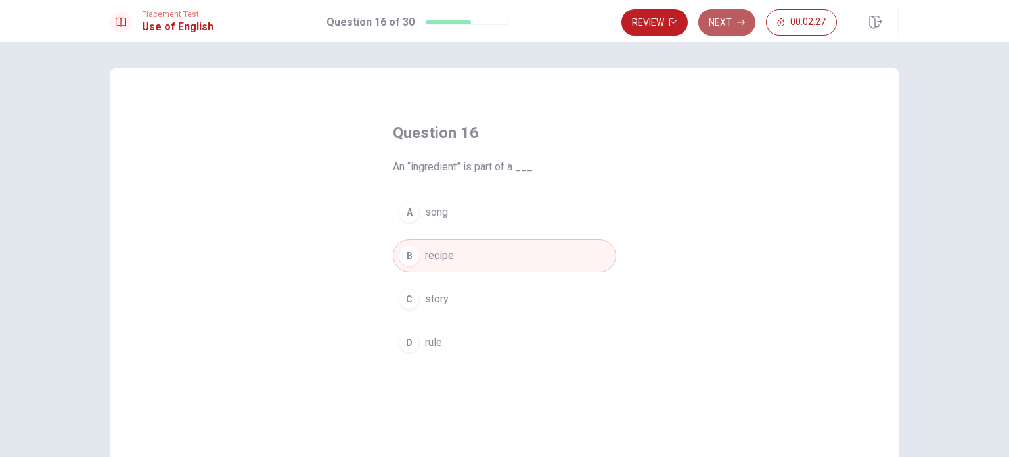
click at [730, 15] on button "Next" at bounding box center [726, 22] width 57 height 26
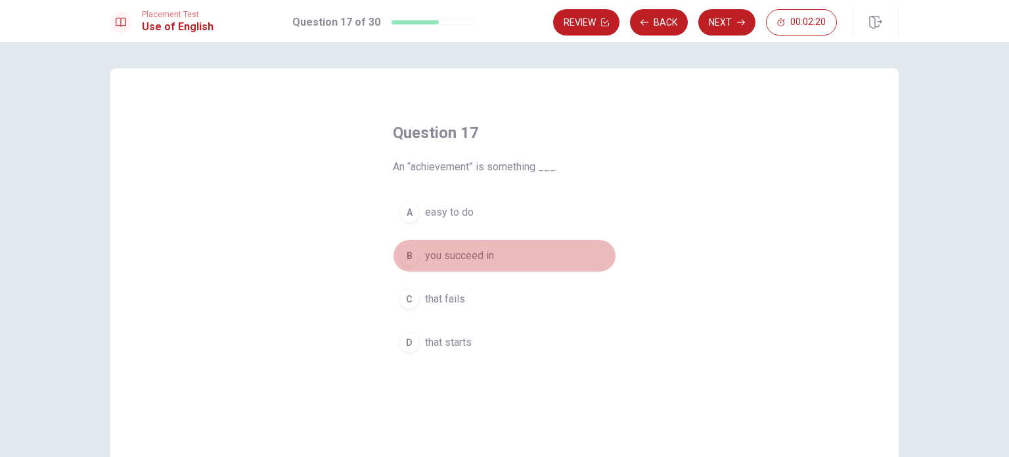
click at [500, 254] on button "B you succeed in" at bounding box center [504, 255] width 223 height 33
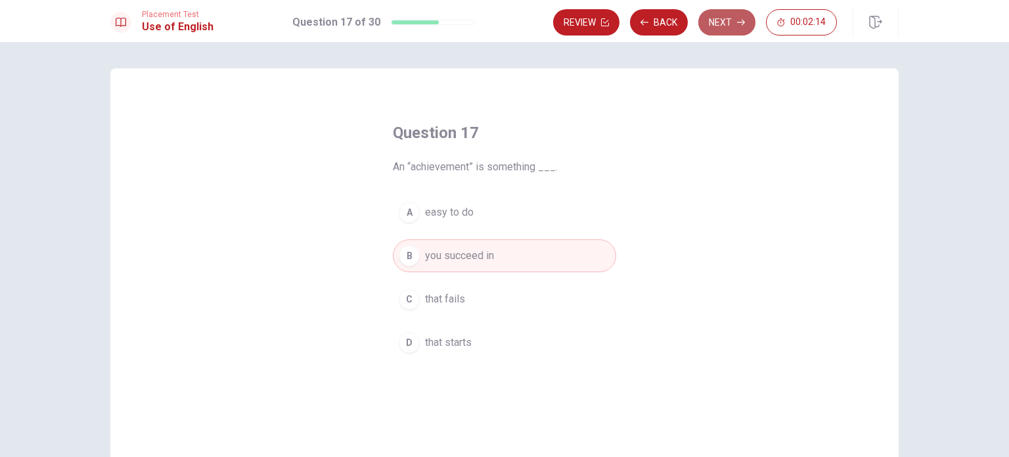
click at [717, 26] on button "Next" at bounding box center [726, 22] width 57 height 26
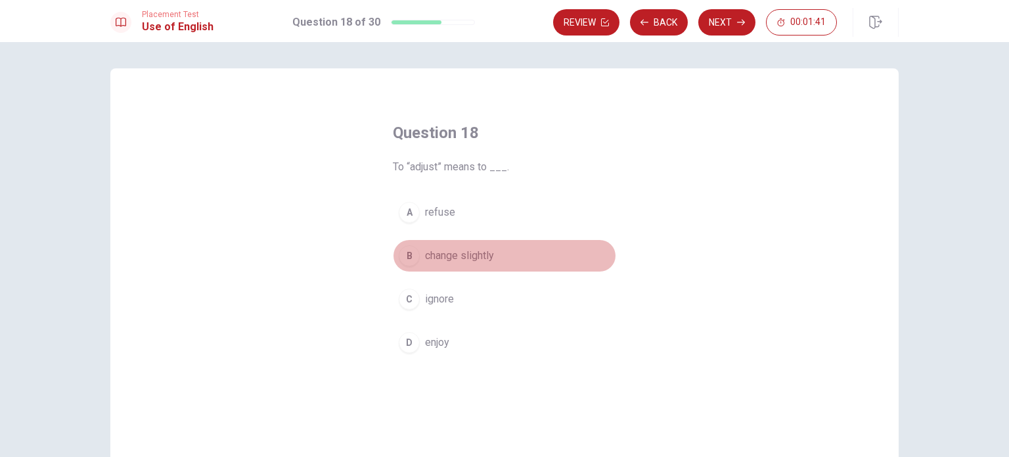
click at [462, 261] on span "change slightly" at bounding box center [459, 256] width 69 height 16
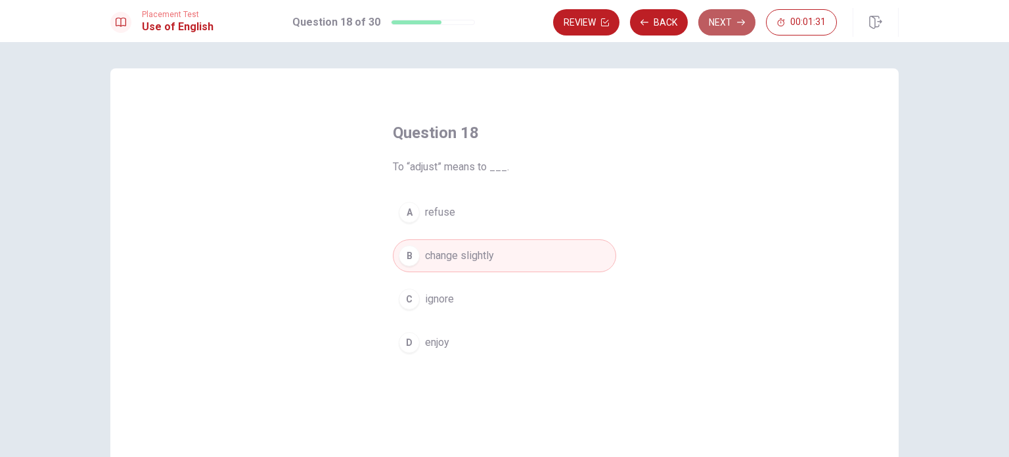
click at [733, 18] on button "Next" at bounding box center [726, 22] width 57 height 26
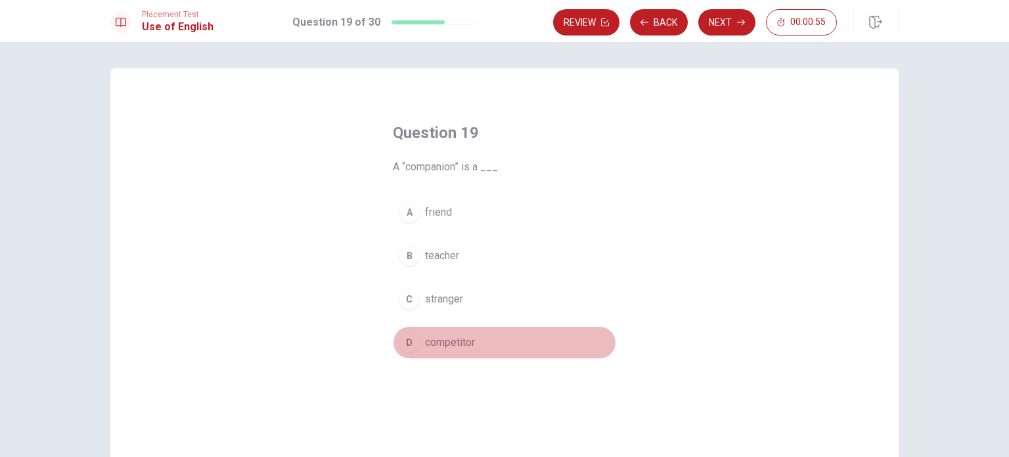
click at [461, 338] on span "competitor" at bounding box center [450, 342] width 50 height 16
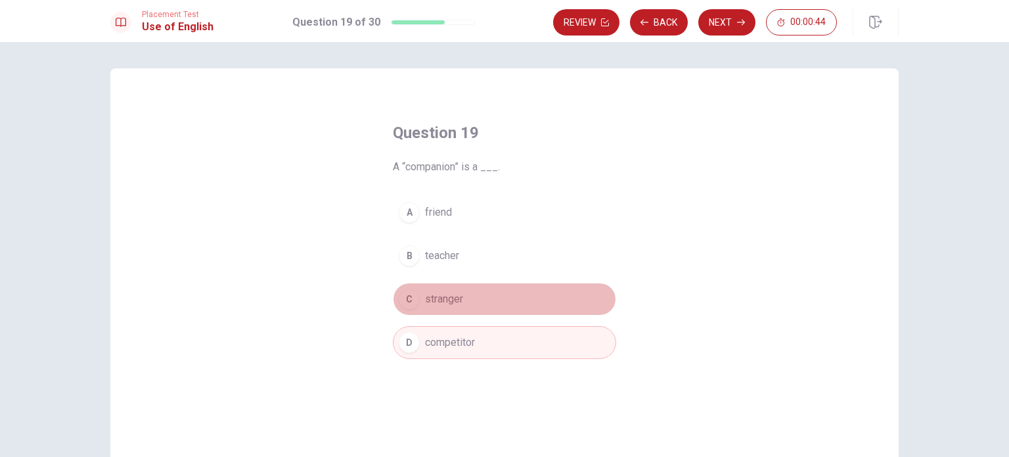
click at [481, 294] on button "C stranger" at bounding box center [504, 298] width 223 height 33
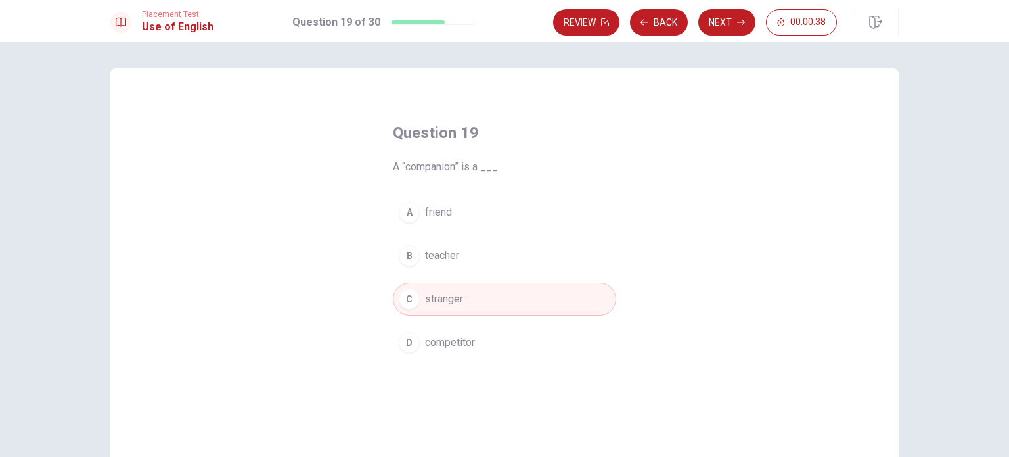
click at [455, 334] on span "competitor" at bounding box center [450, 342] width 50 height 16
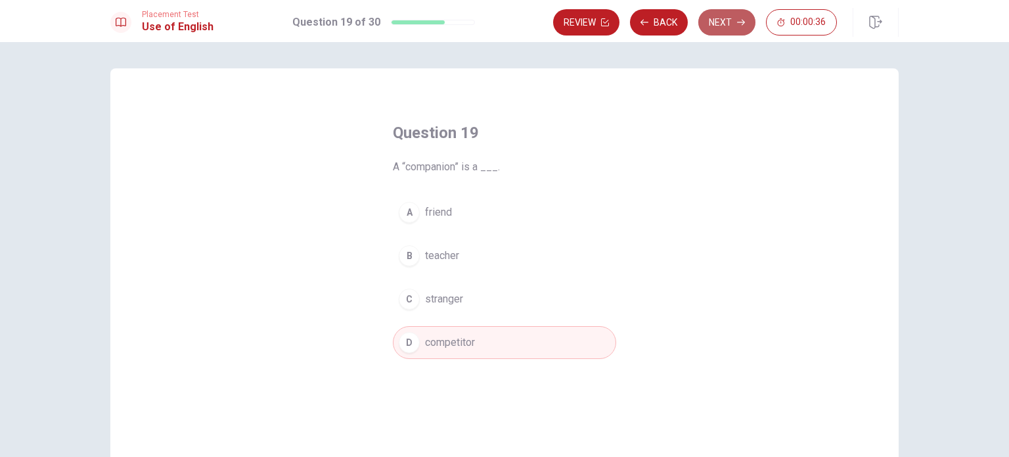
click at [727, 12] on button "Next" at bounding box center [726, 22] width 57 height 26
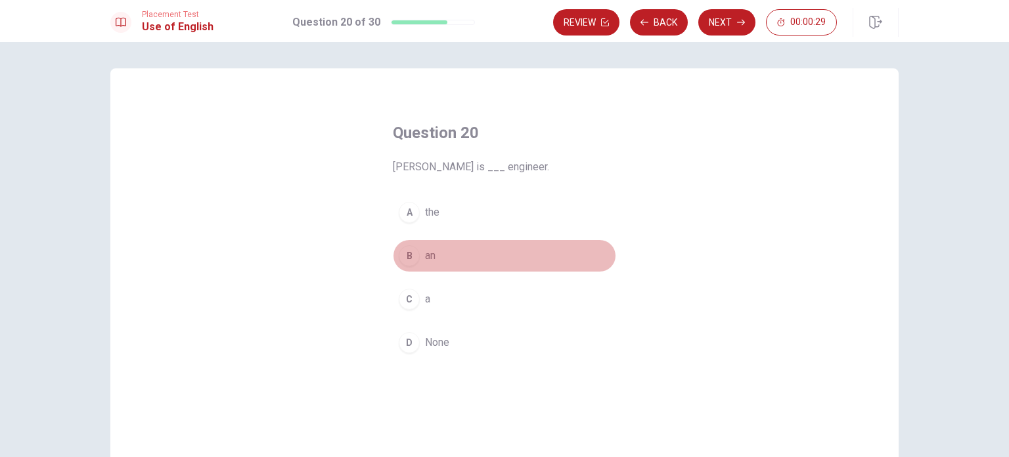
click at [430, 252] on span "an" at bounding box center [430, 256] width 11 height 16
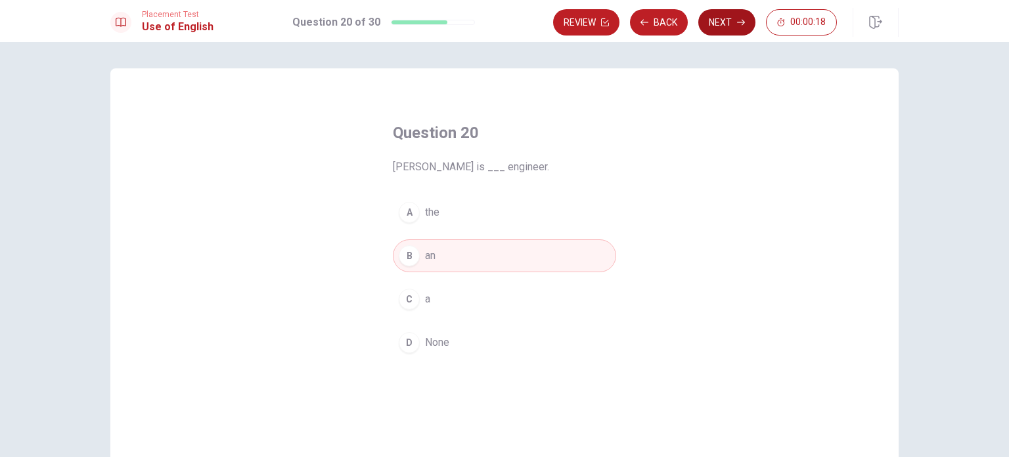
click at [725, 24] on button "Next" at bounding box center [726, 22] width 57 height 26
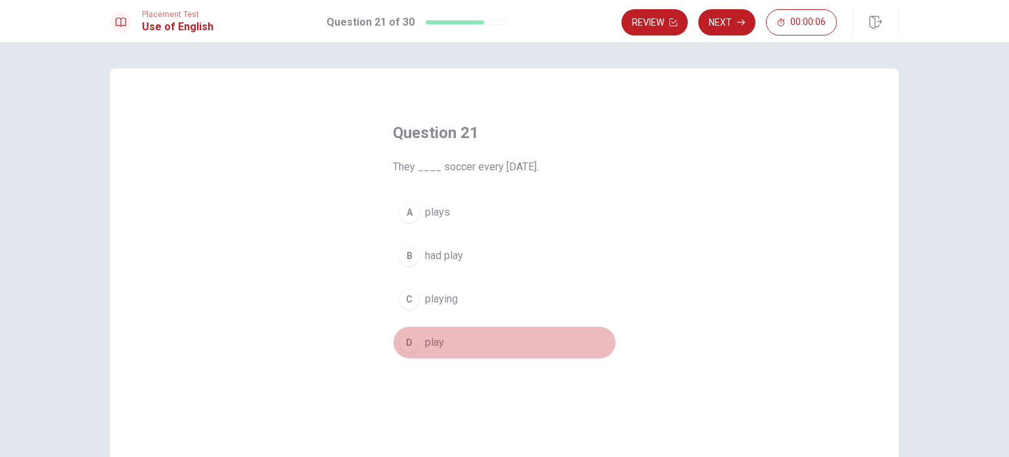
click at [456, 342] on button "D play" at bounding box center [504, 342] width 223 height 33
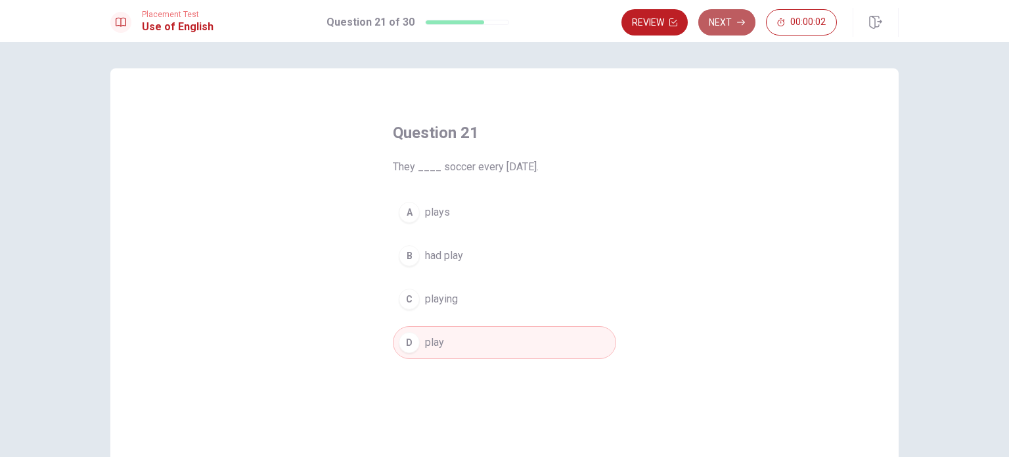
click at [733, 20] on button "Next" at bounding box center [726, 22] width 57 height 26
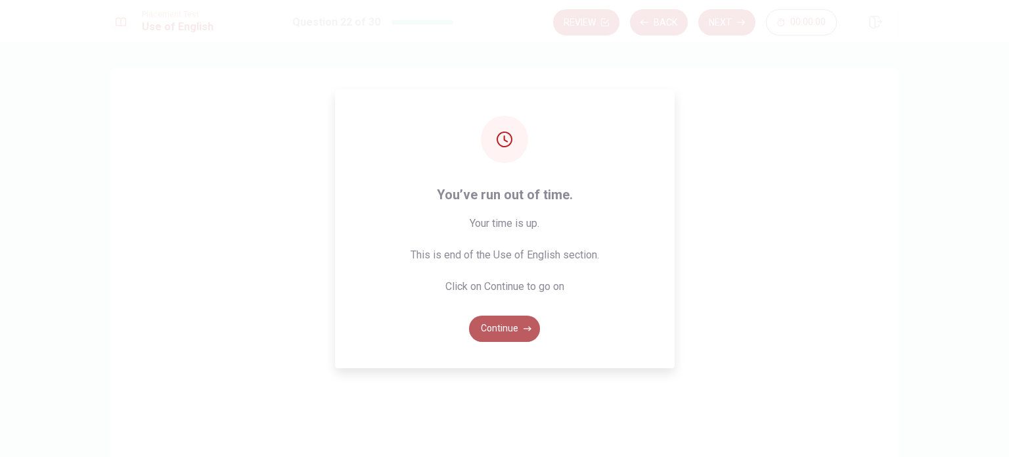
click at [501, 330] on button "Continue" at bounding box center [504, 328] width 71 height 26
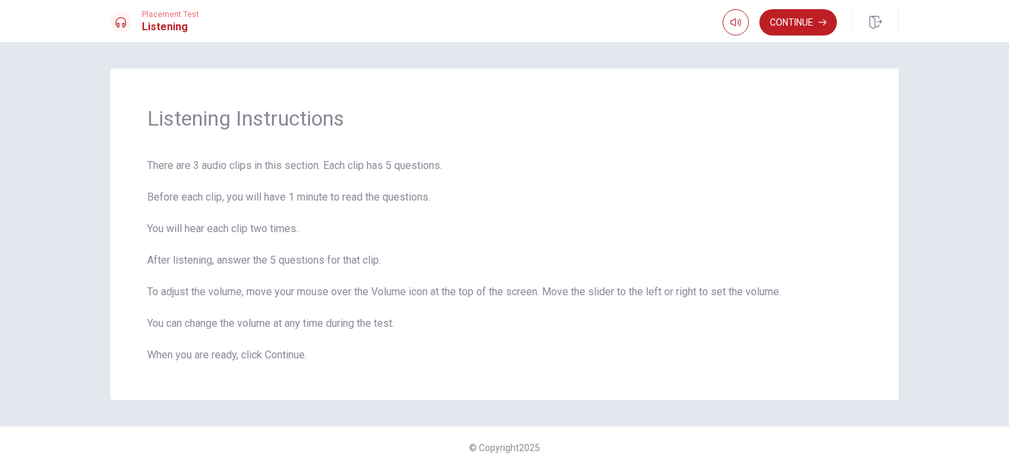
scroll to position [11, 0]
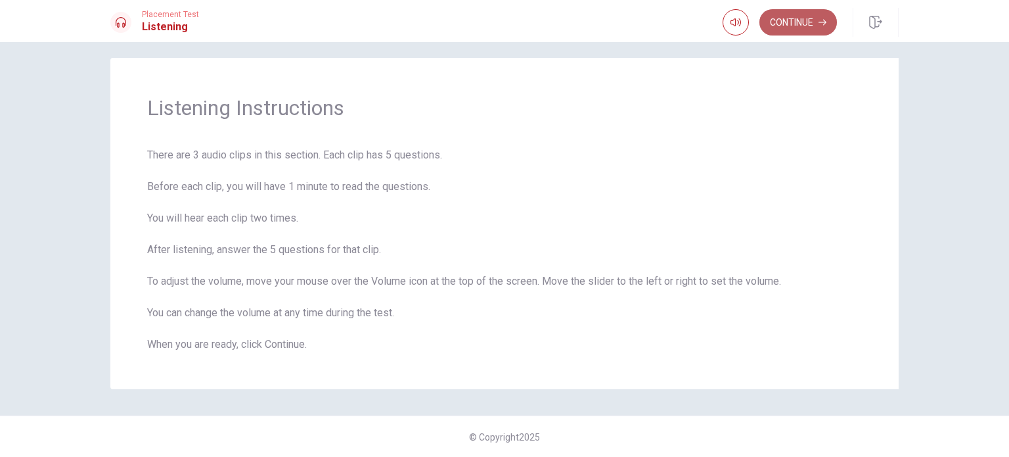
click at [813, 25] on button "Continue" at bounding box center [798, 22] width 78 height 26
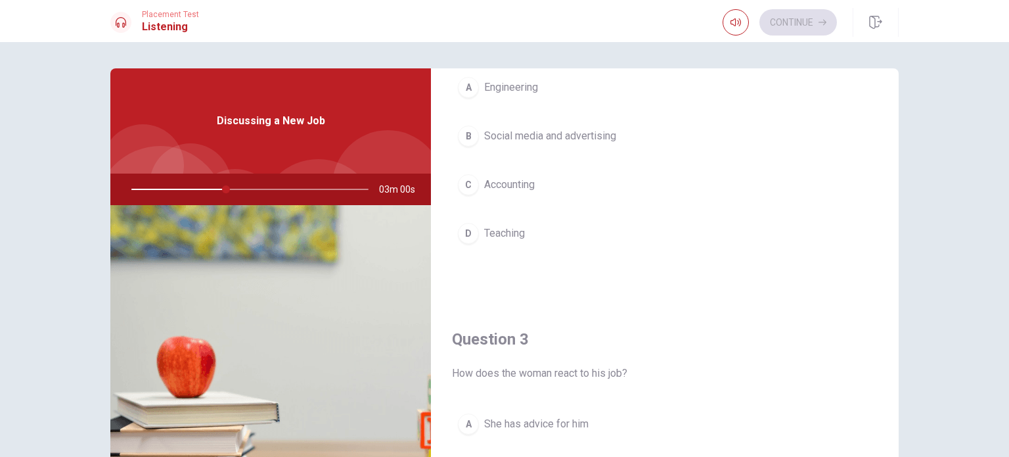
scroll to position [443, 0]
click at [732, 156] on div "A Engineering B Social media and advertising C Accounting D Teaching" at bounding box center [665, 169] width 426 height 205
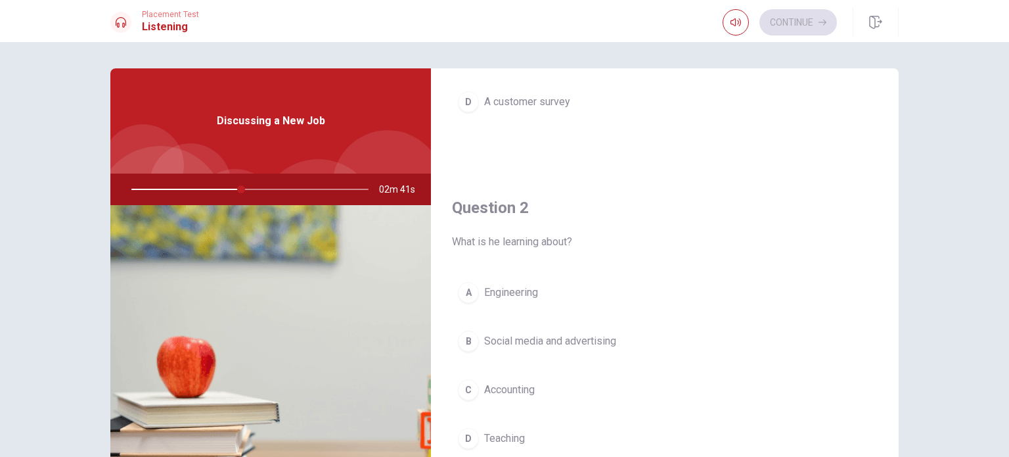
scroll to position [0, 0]
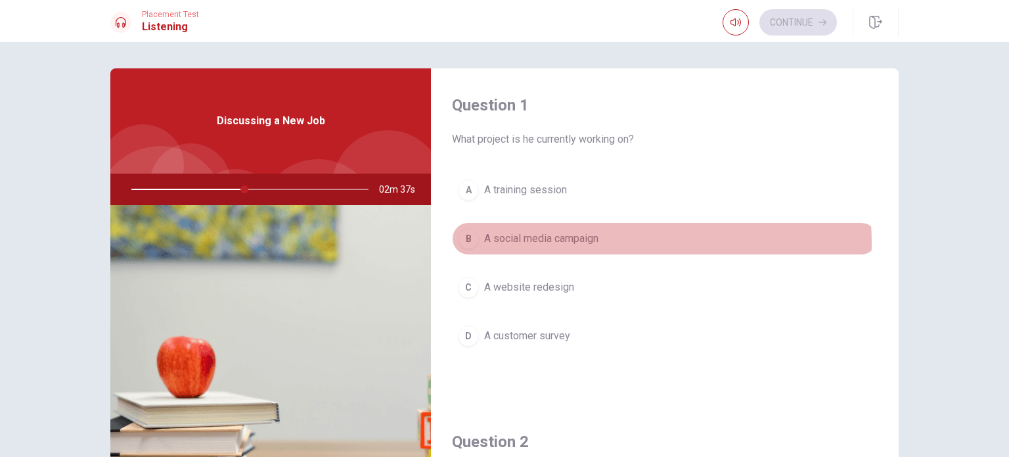
click at [599, 242] on button "B A social media campaign" at bounding box center [665, 238] width 426 height 33
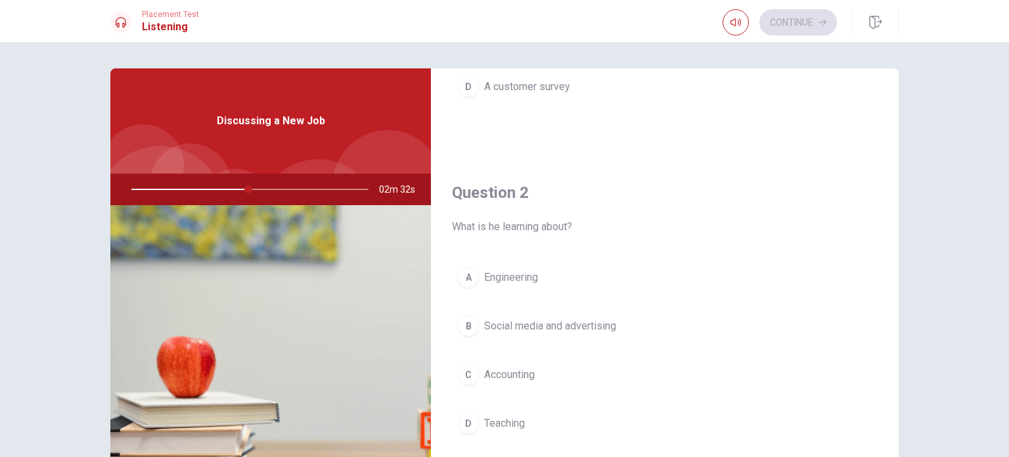
scroll to position [279, 0]
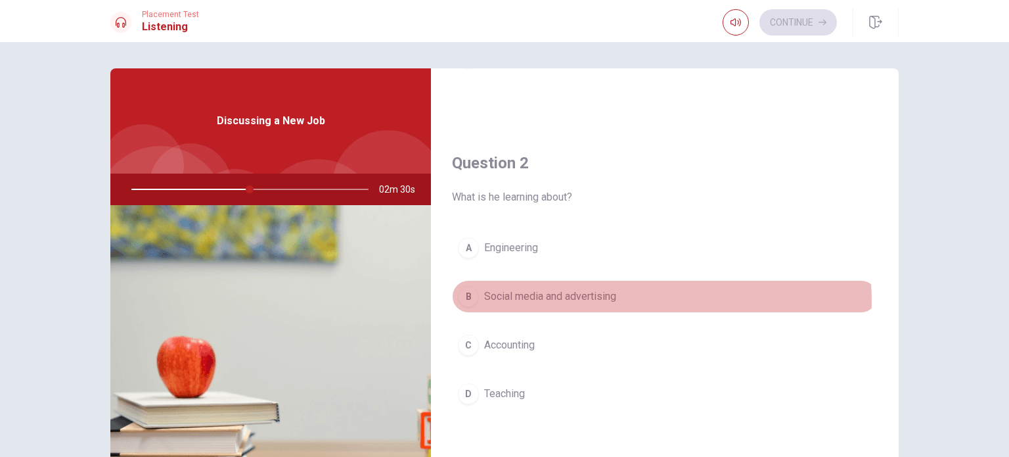
click at [616, 300] on button "B Social media and advertising" at bounding box center [665, 296] width 426 height 33
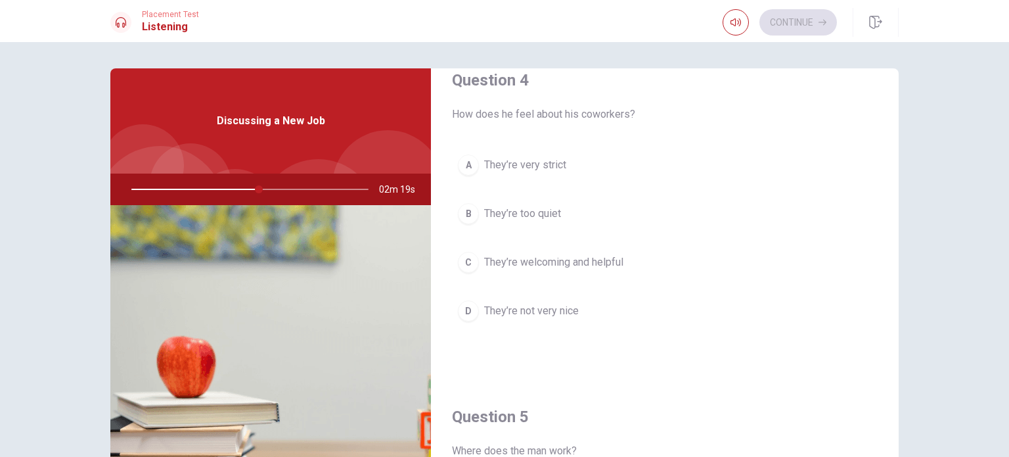
scroll to position [1034, 0]
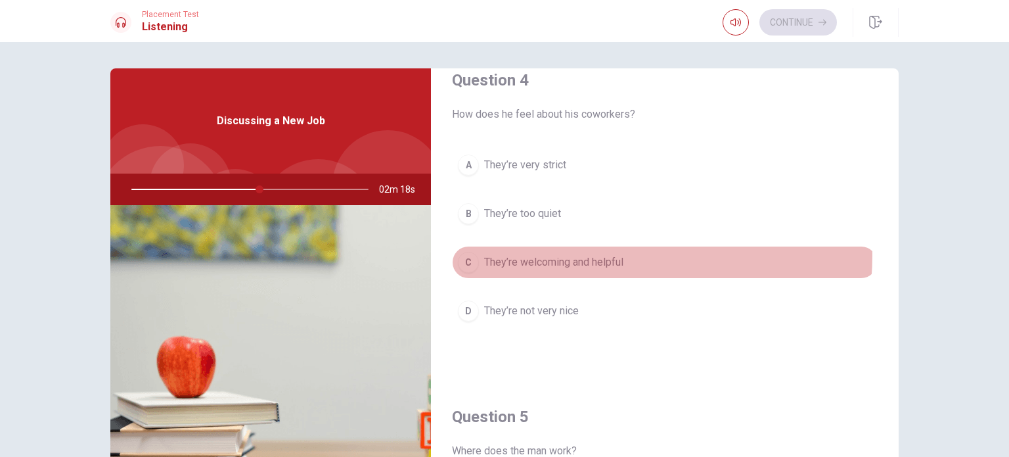
click at [610, 254] on span "They’re welcoming and helpful" at bounding box center [553, 262] width 139 height 16
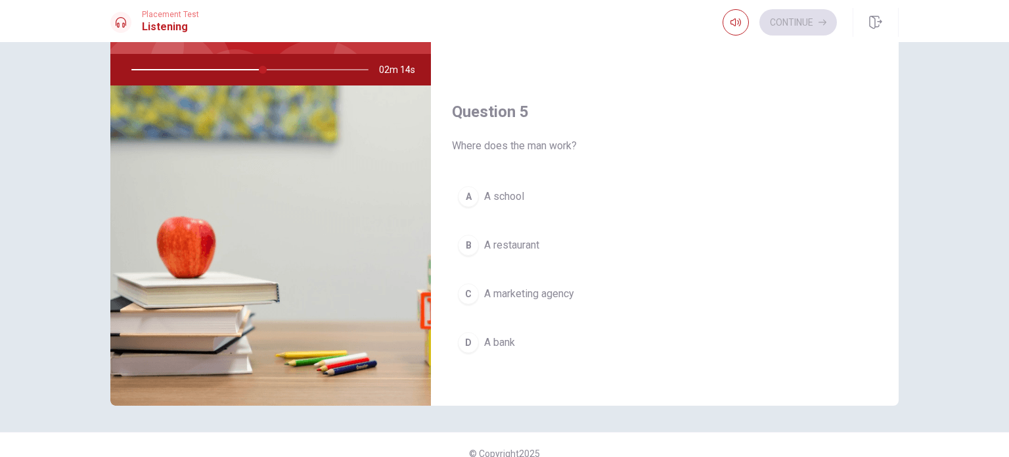
scroll to position [125, 0]
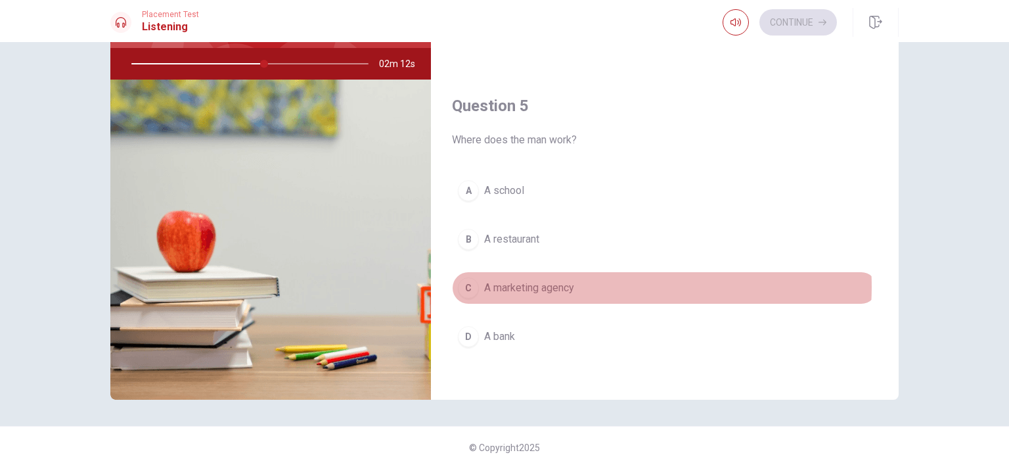
click at [589, 281] on button "C A marketing agency" at bounding box center [665, 287] width 426 height 33
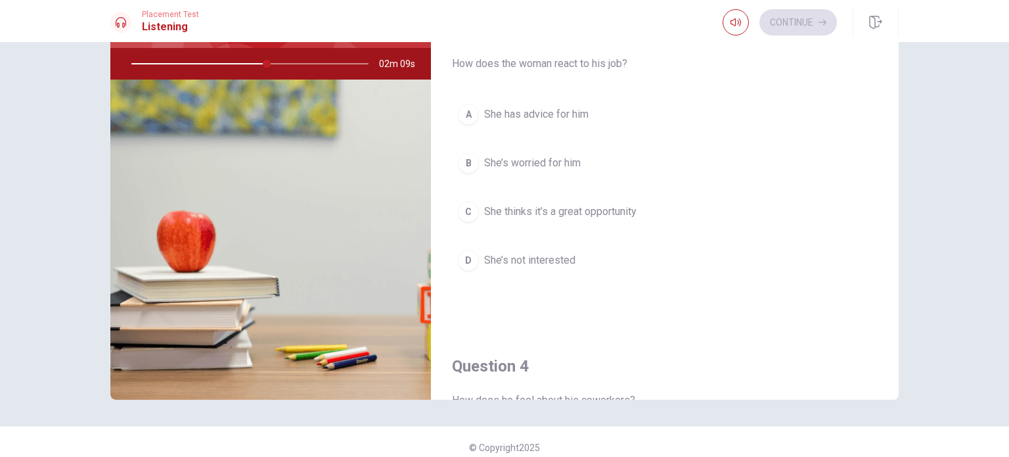
scroll to position [623, 0]
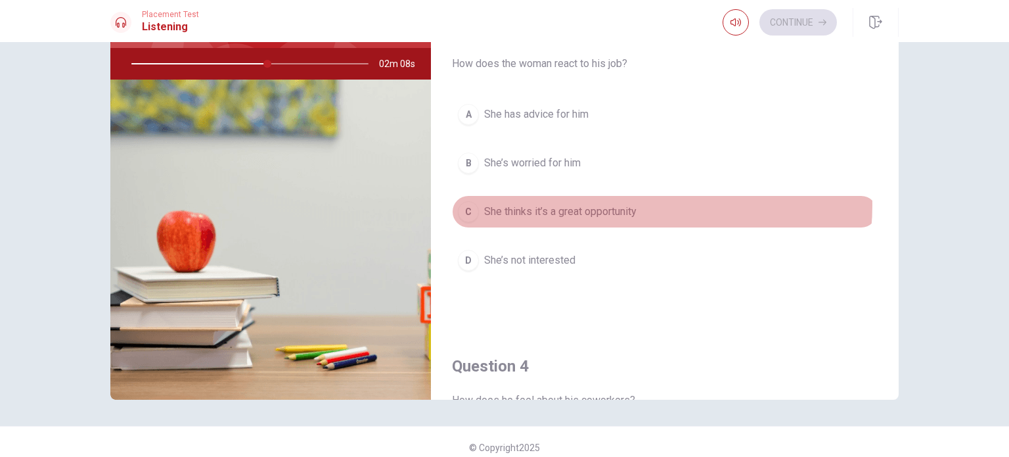
click at [628, 204] on span "She thinks it’s a great opportunity" at bounding box center [560, 212] width 152 height 16
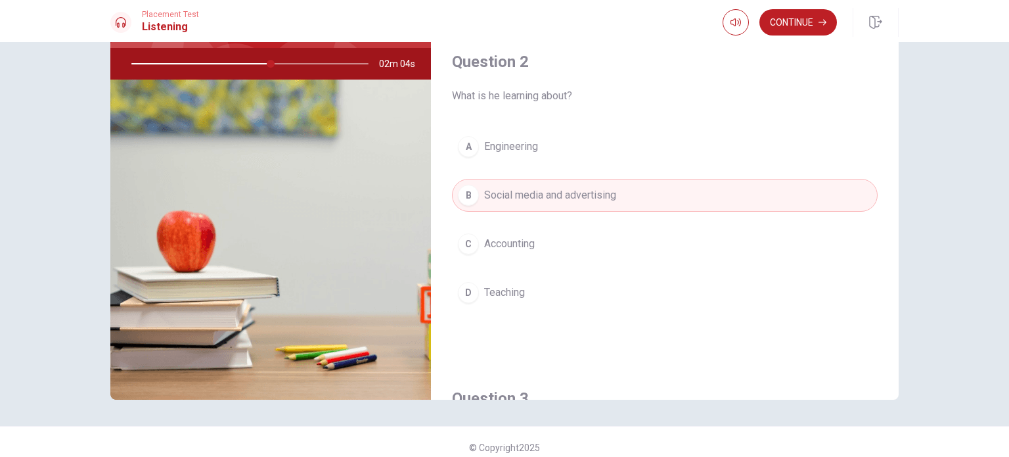
scroll to position [0, 0]
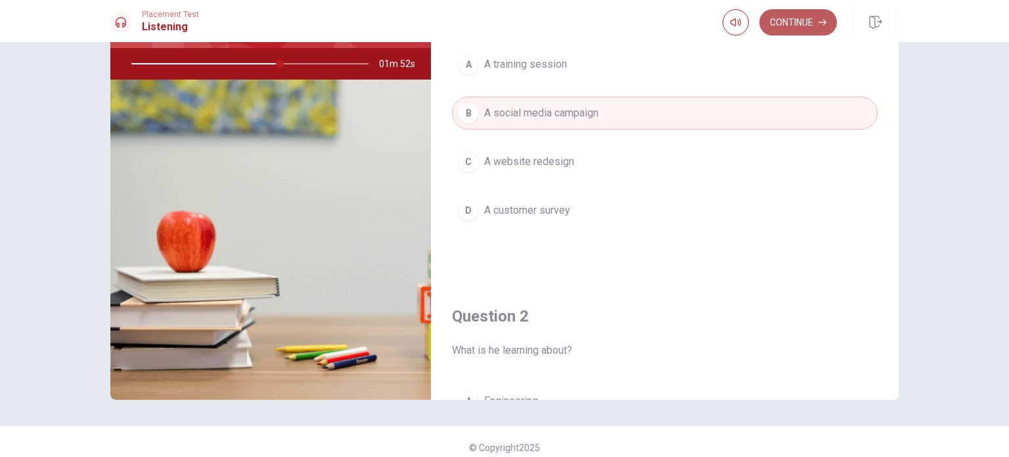
click at [799, 23] on button "Continue" at bounding box center [798, 22] width 78 height 26
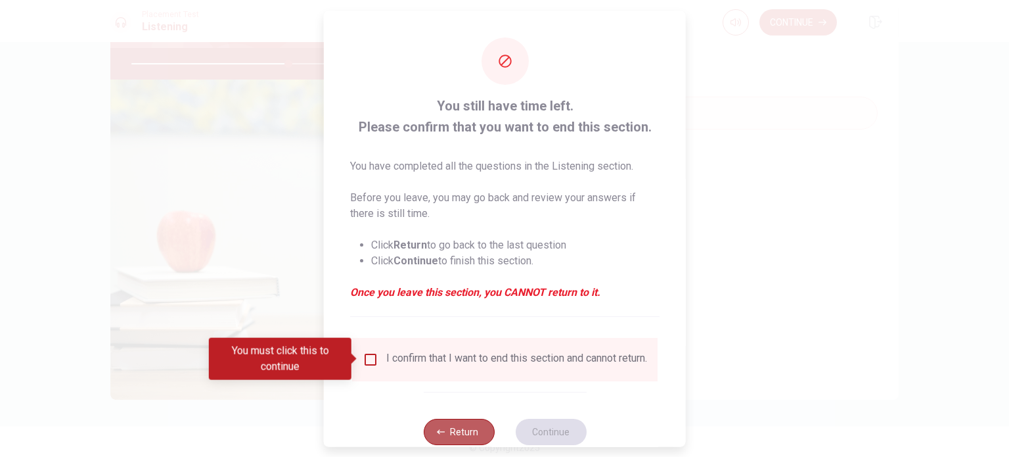
click at [455, 434] on button "Return" at bounding box center [458, 431] width 71 height 26
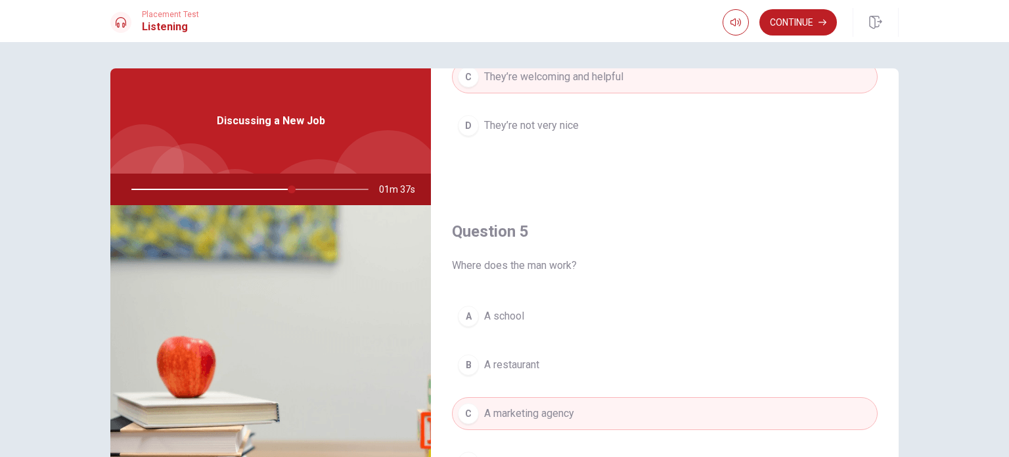
scroll to position [137, 0]
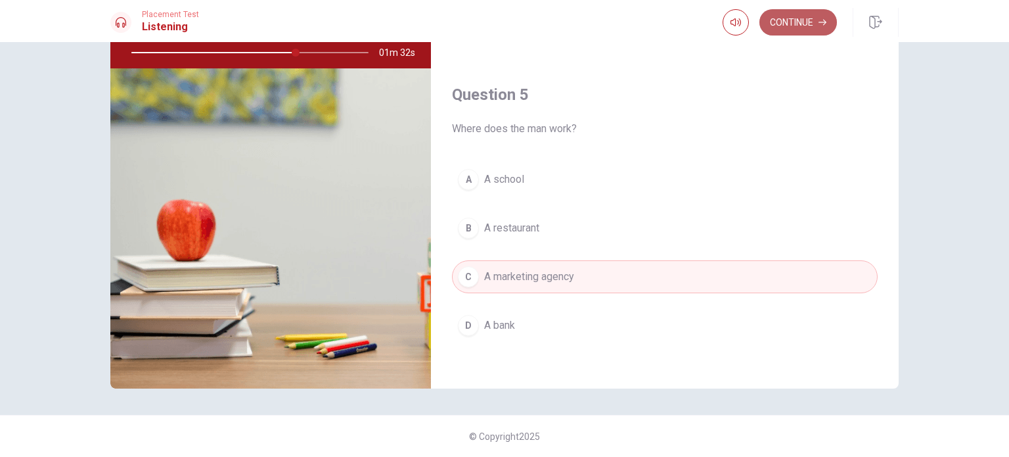
click at [784, 21] on button "Continue" at bounding box center [798, 22] width 78 height 26
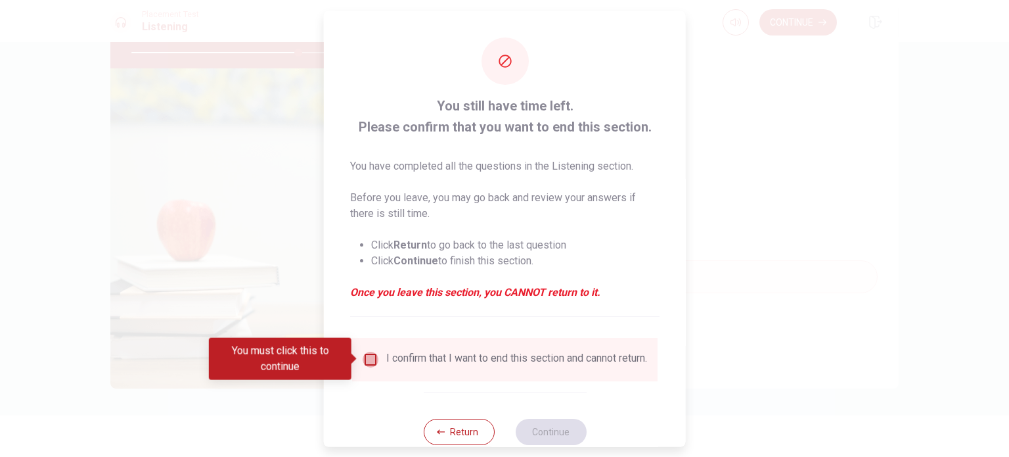
click at [368, 359] on input "You must click this to continue" at bounding box center [371, 359] width 16 height 16
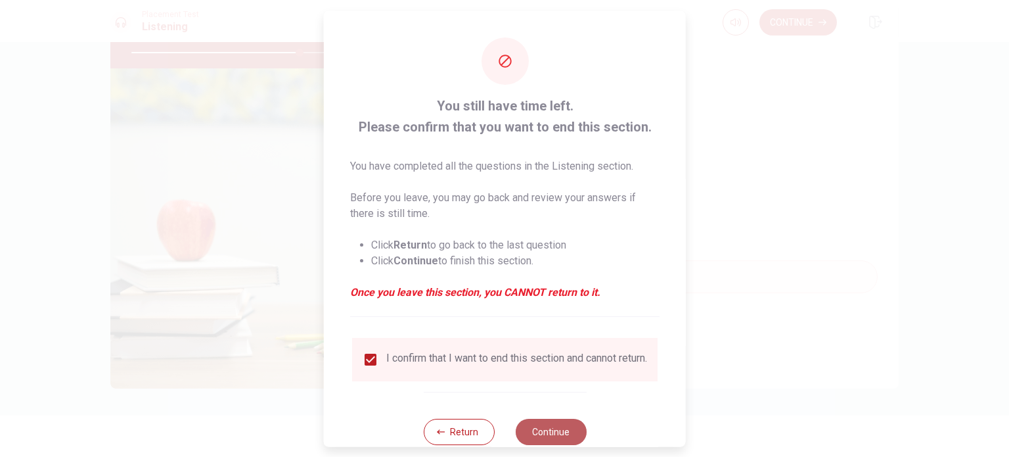
click at [547, 436] on button "Continue" at bounding box center [550, 431] width 71 height 26
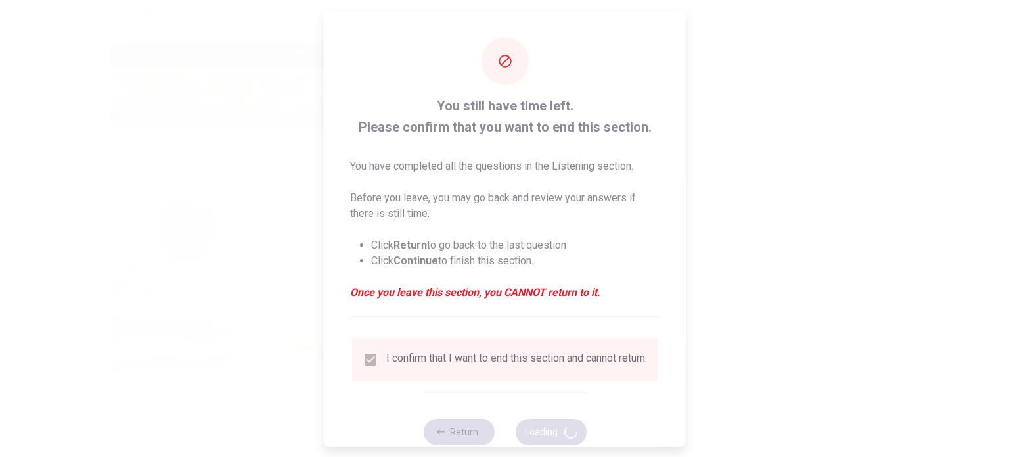
type input "72"
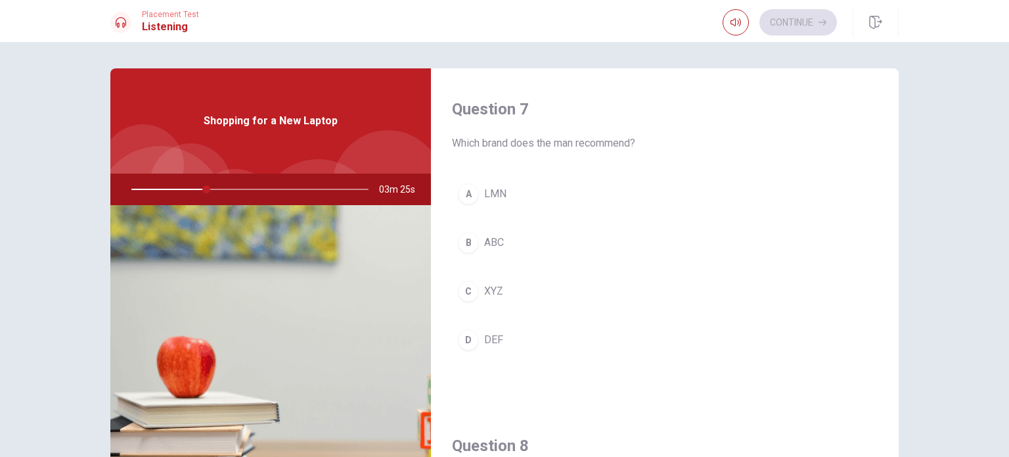
scroll to position [338, 0]
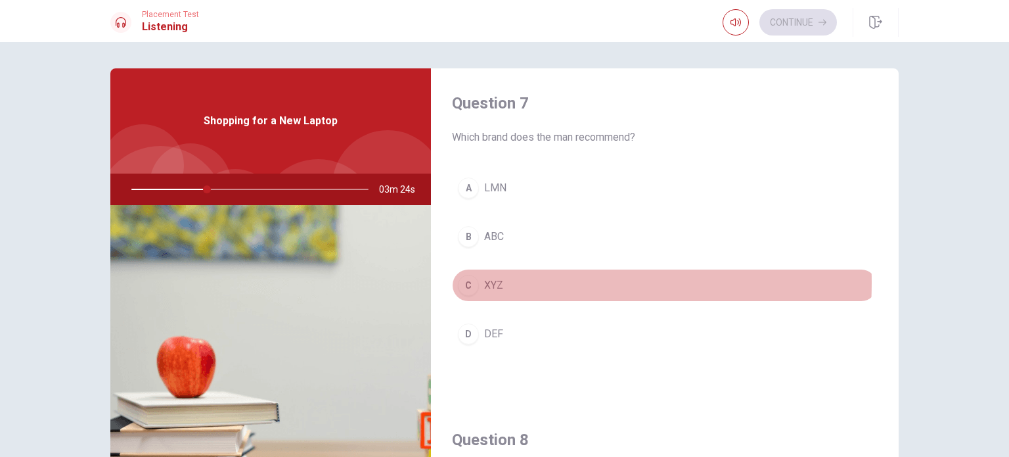
click at [484, 280] on span "XYZ" at bounding box center [493, 285] width 19 height 16
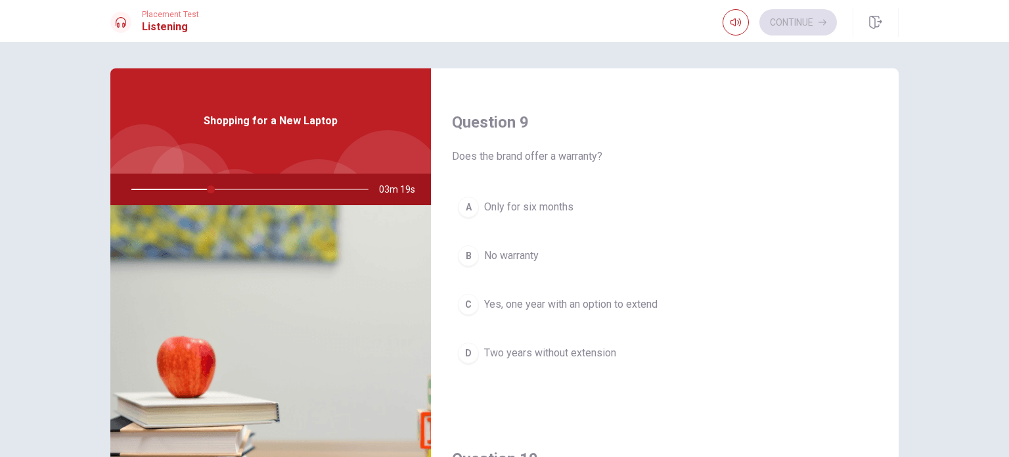
scroll to position [998, 0]
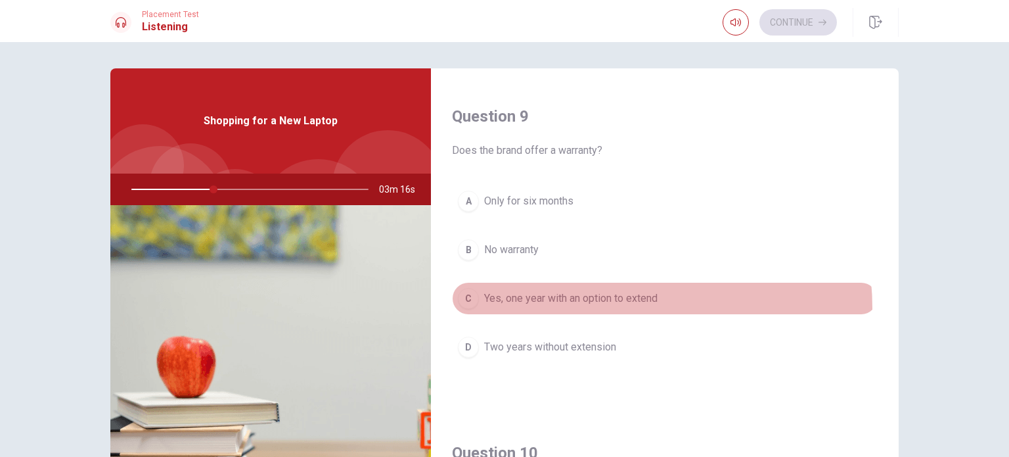
click at [605, 303] on button "C Yes, one year with an option to extend" at bounding box center [665, 298] width 426 height 33
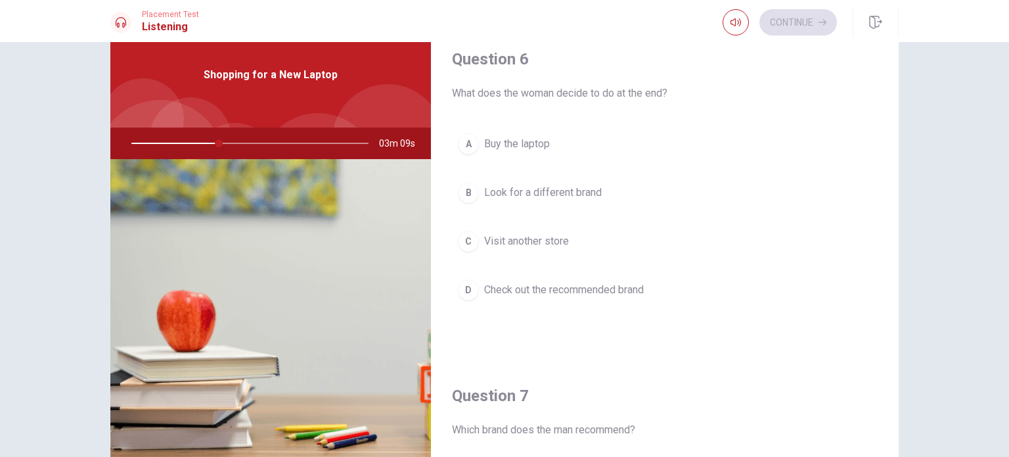
scroll to position [0, 0]
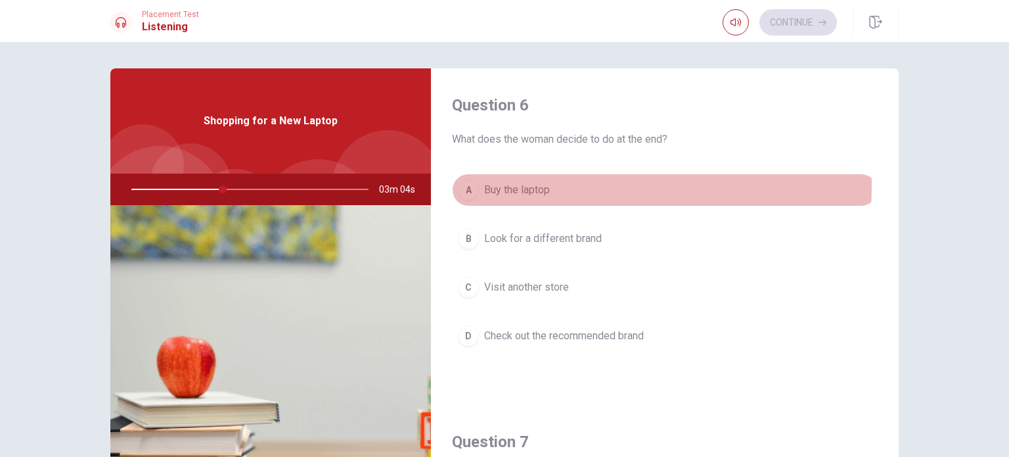
click at [543, 186] on span "Buy the laptop" at bounding box center [517, 190] width 66 height 16
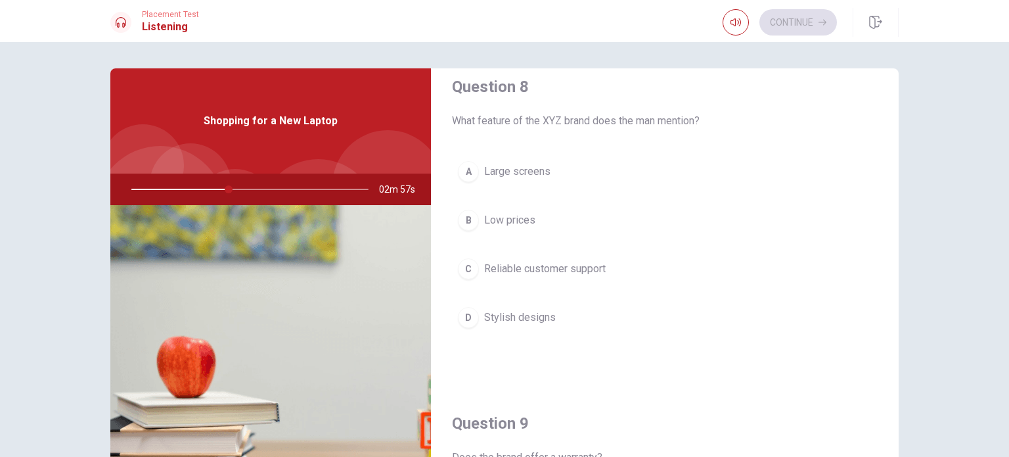
scroll to position [691, 0]
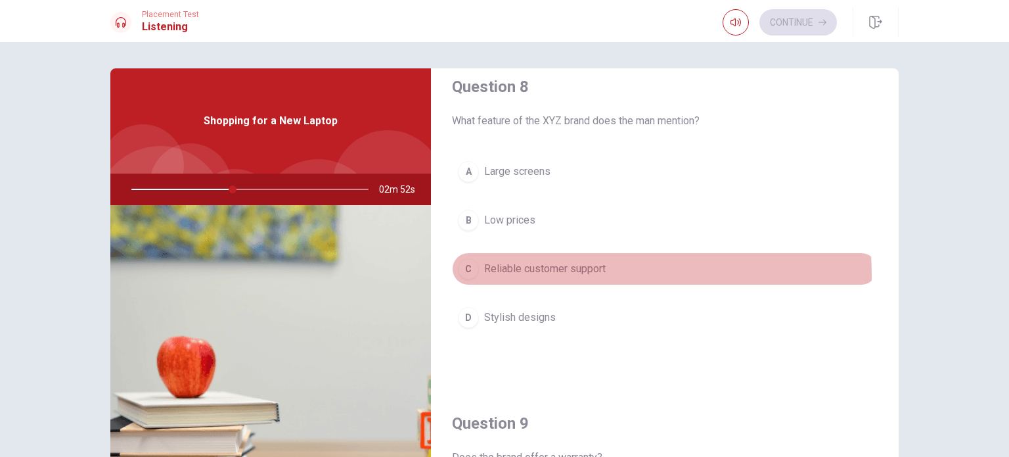
click at [547, 272] on span "Reliable customer support" at bounding box center [545, 269] width 122 height 16
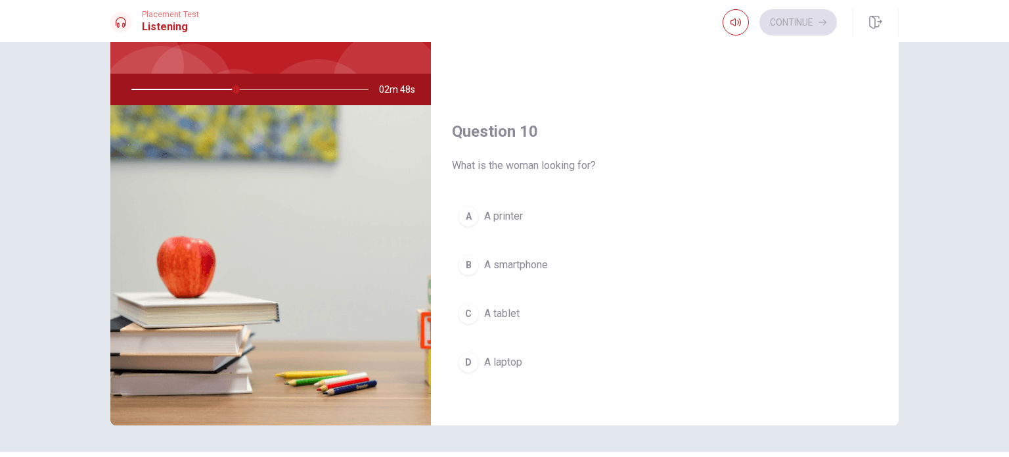
scroll to position [101, 0]
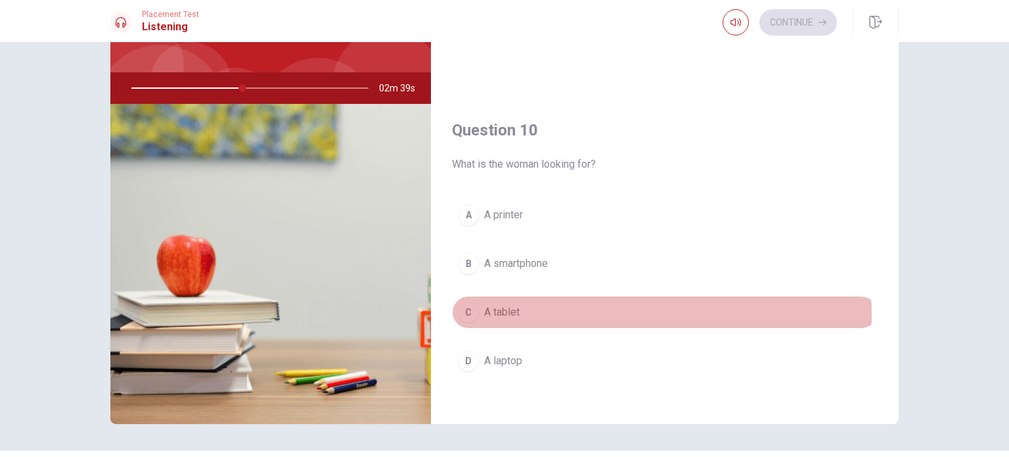
click at [535, 309] on button "C A tablet" at bounding box center [665, 312] width 426 height 33
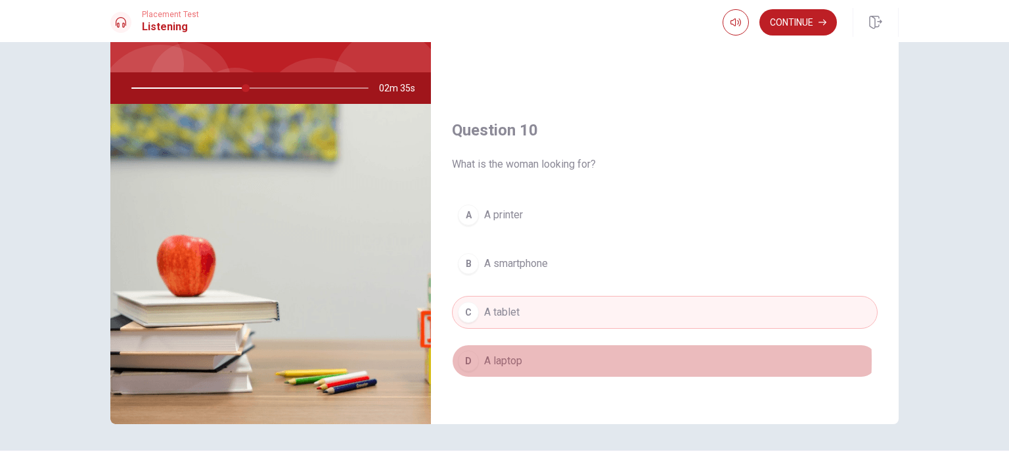
click at [526, 354] on button "D A laptop" at bounding box center [665, 360] width 426 height 33
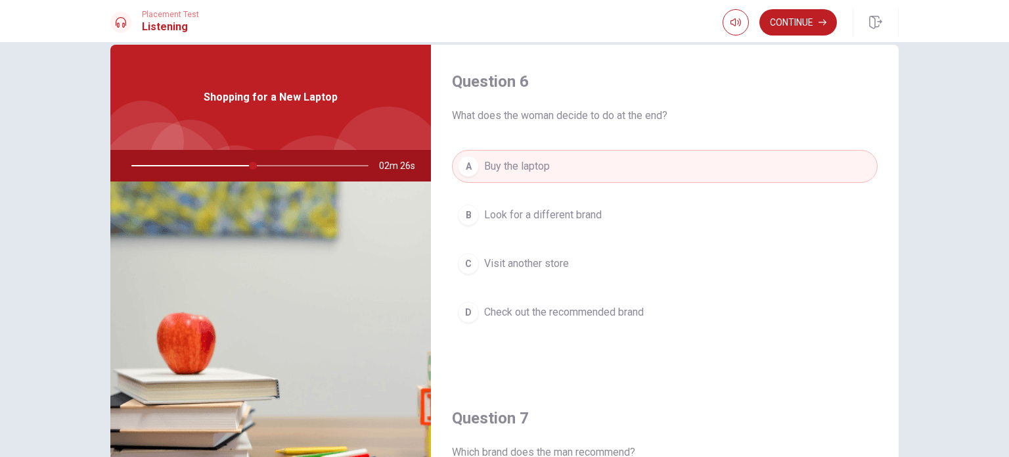
scroll to position [16, 0]
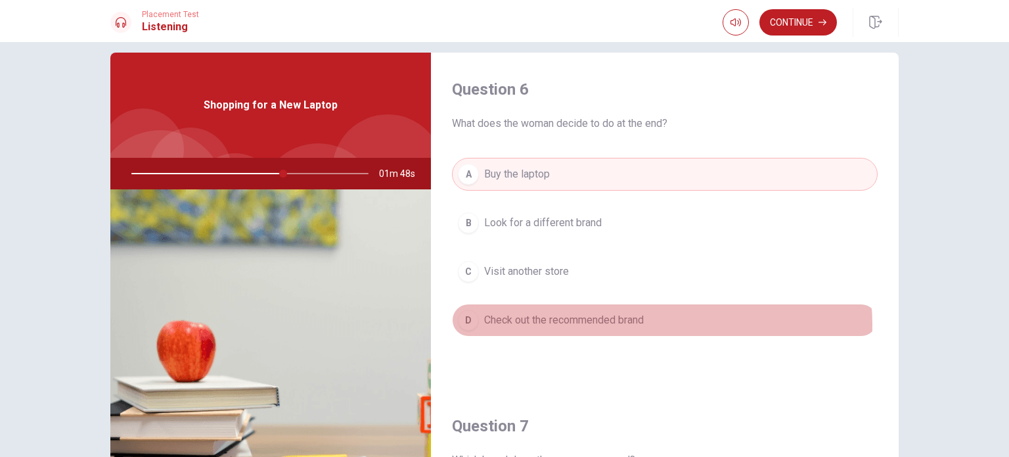
click at [648, 323] on button "D Check out the recommended brand" at bounding box center [665, 319] width 426 height 33
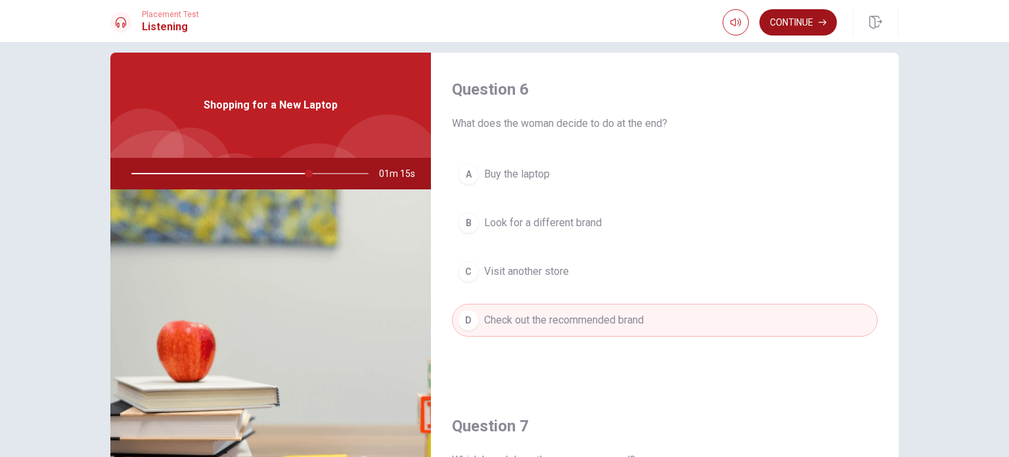
click at [791, 23] on button "Continue" at bounding box center [798, 22] width 78 height 26
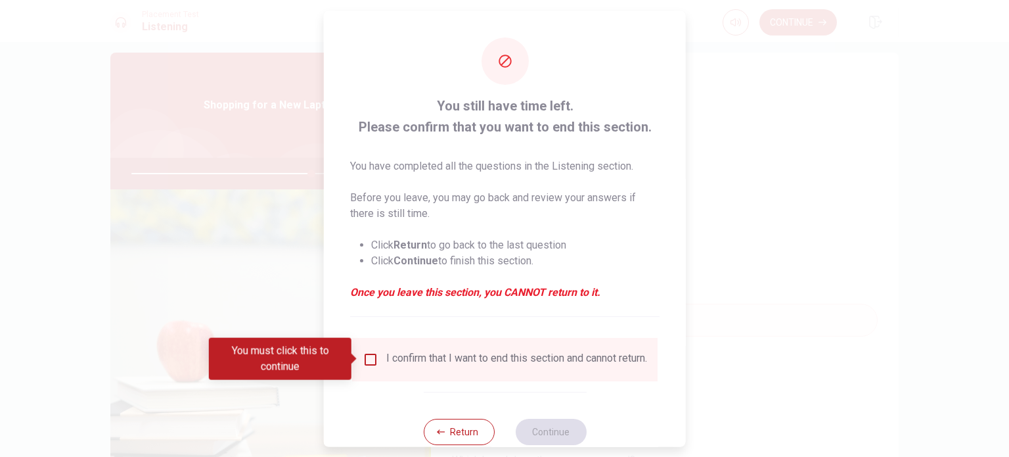
click at [378, 353] on div "I confirm that I want to end this section and cannot return." at bounding box center [505, 359] width 284 height 16
click at [365, 357] on input "You must click this to continue" at bounding box center [371, 359] width 16 height 16
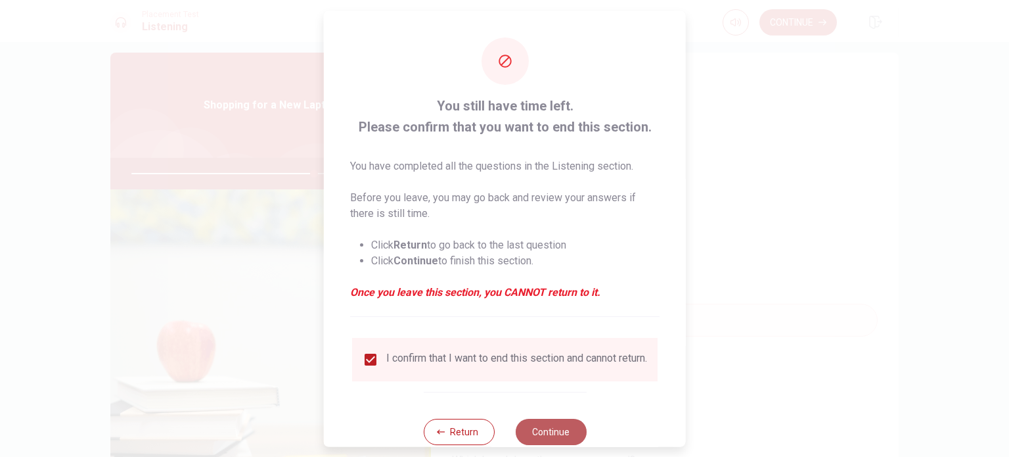
click at [526, 432] on button "Continue" at bounding box center [550, 431] width 71 height 26
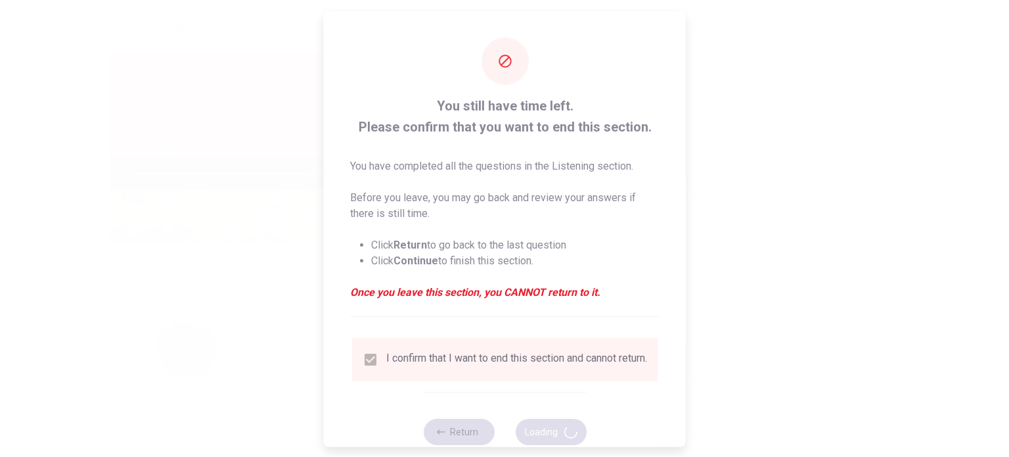
type input "78"
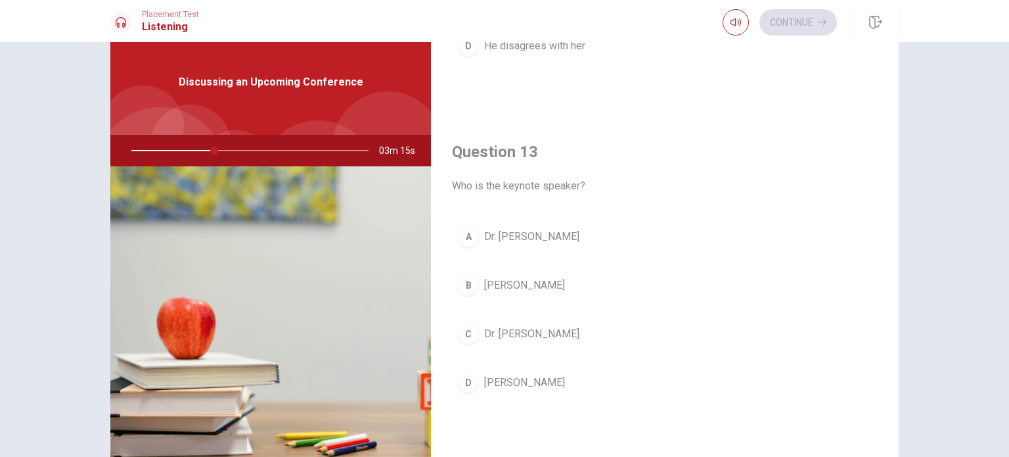
scroll to position [599, 0]
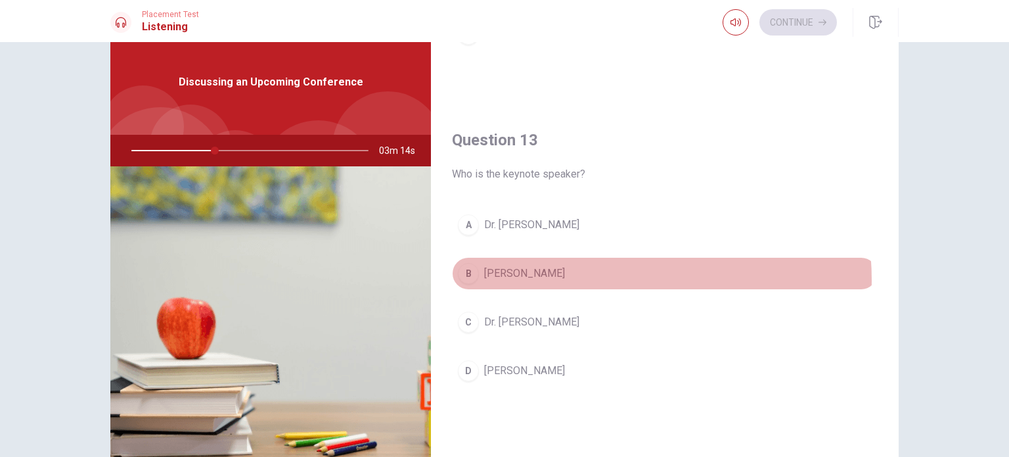
click at [579, 277] on button "B [PERSON_NAME]" at bounding box center [665, 273] width 426 height 33
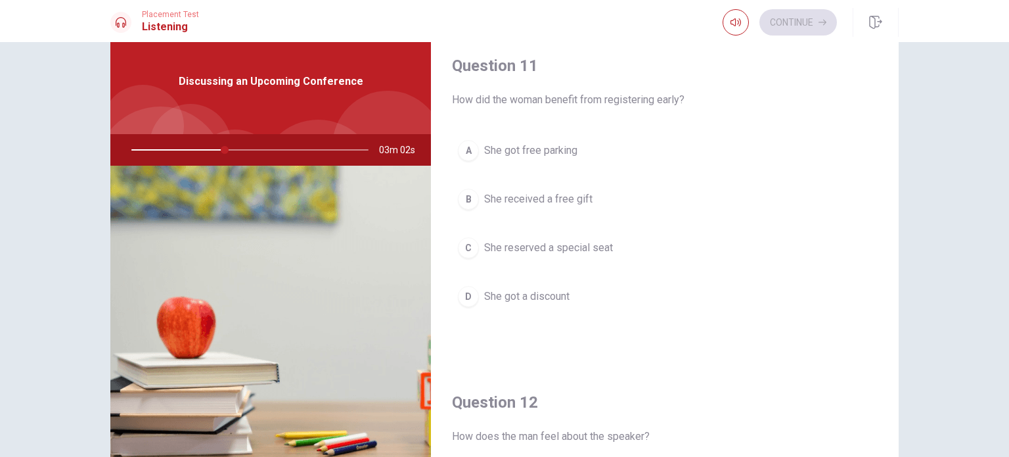
scroll to position [37, 0]
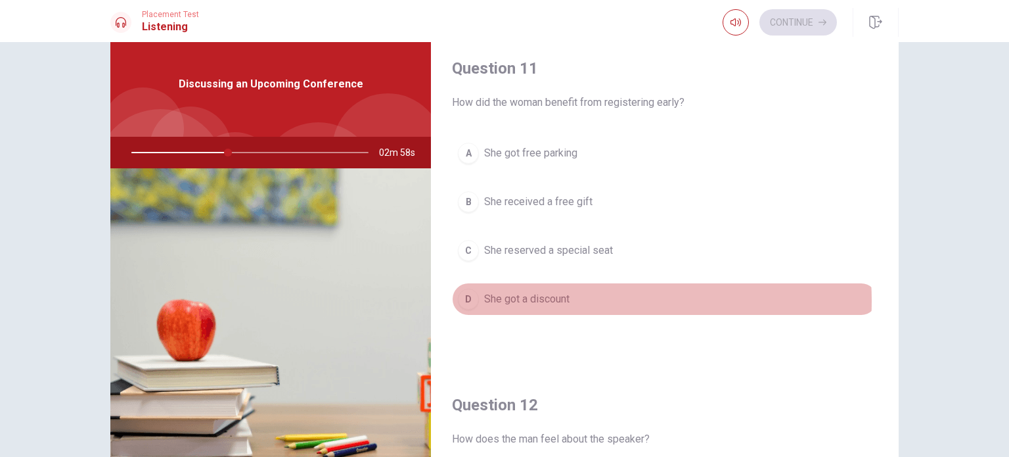
click at [557, 300] on span "She got a discount" at bounding box center [526, 299] width 85 height 16
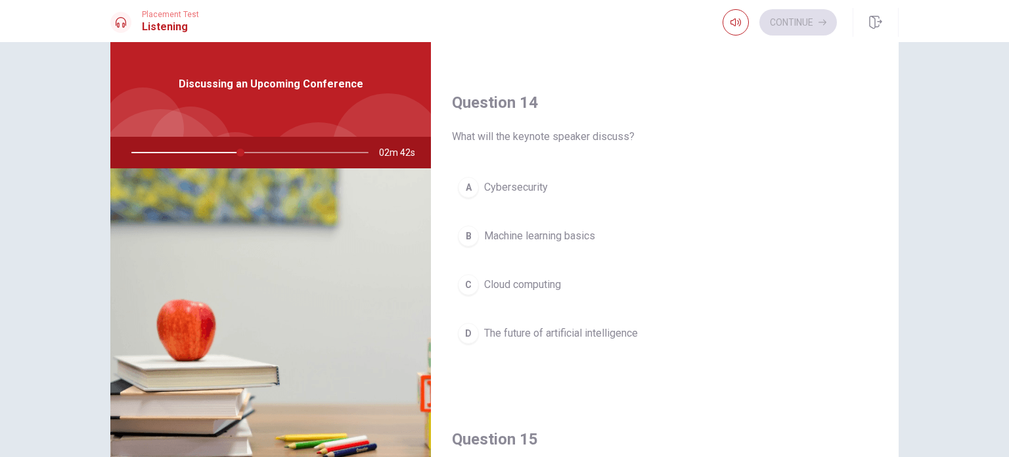
scroll to position [979, 0]
click at [581, 314] on button "D The future of artificial intelligence" at bounding box center [665, 329] width 426 height 33
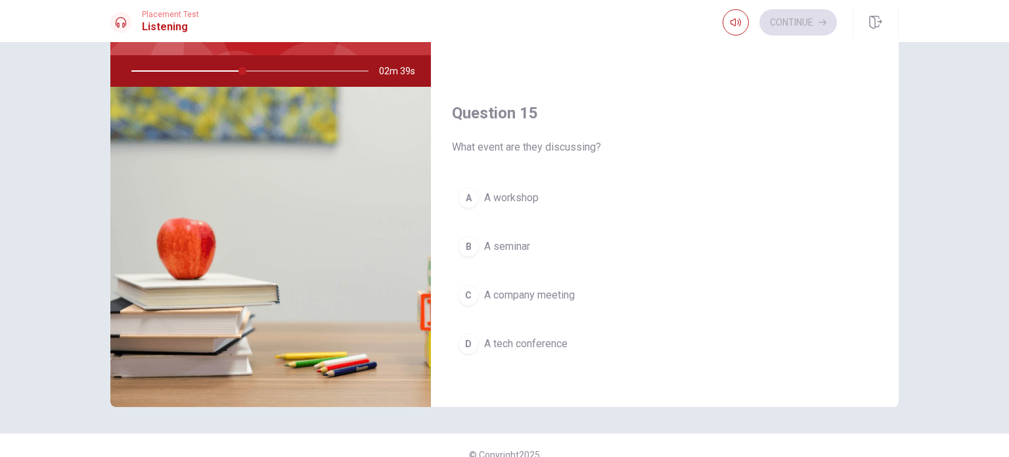
scroll to position [133, 0]
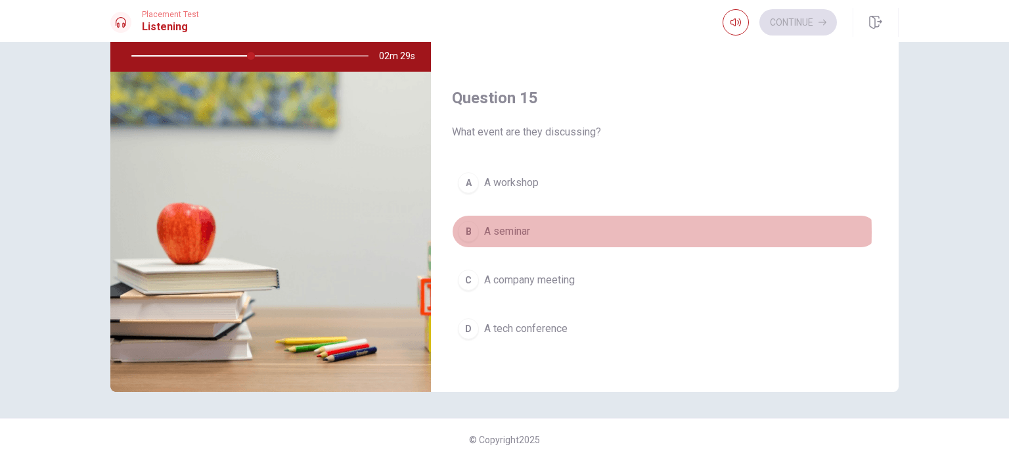
click at [549, 227] on button "B A seminar" at bounding box center [665, 231] width 426 height 33
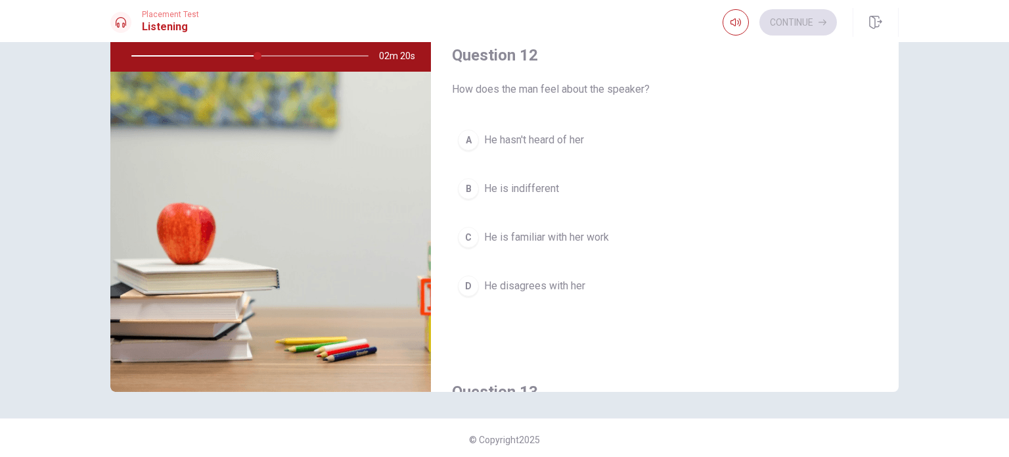
scroll to position [252, 0]
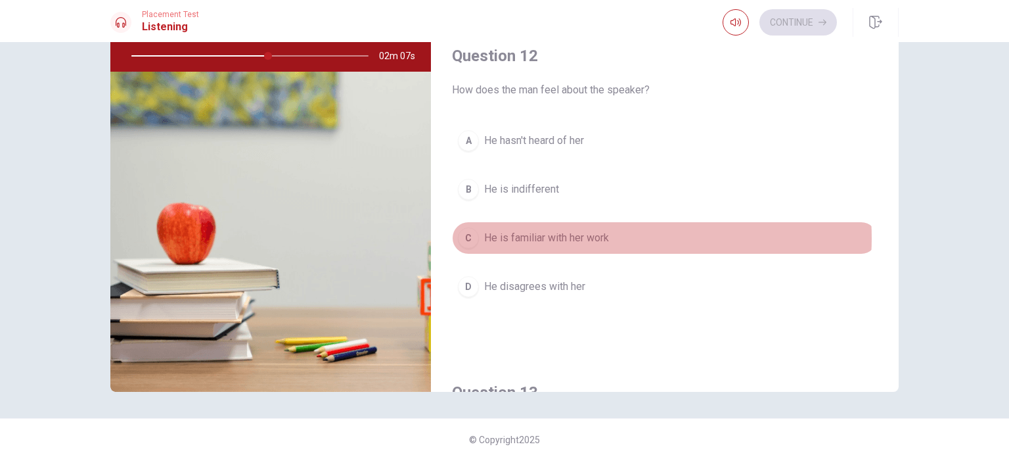
click at [598, 236] on span "He is familiar with her work" at bounding box center [546, 238] width 125 height 16
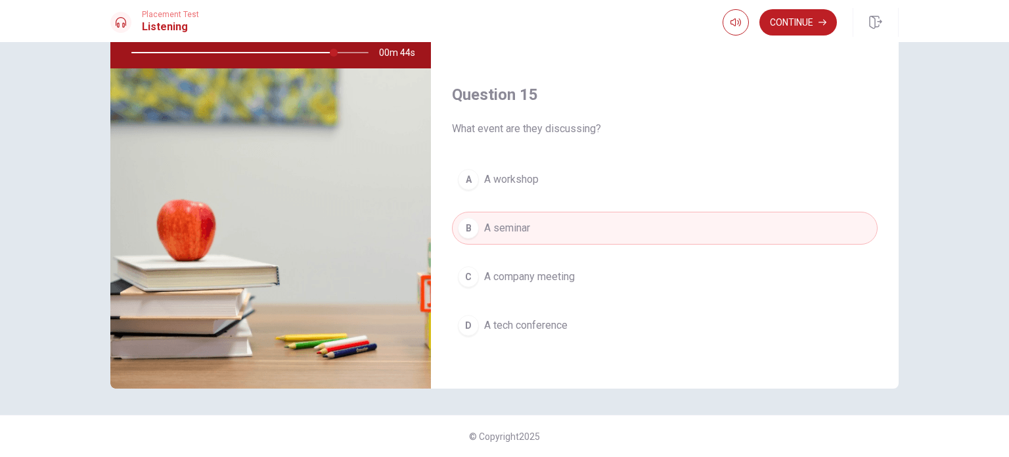
scroll to position [1219, 0]
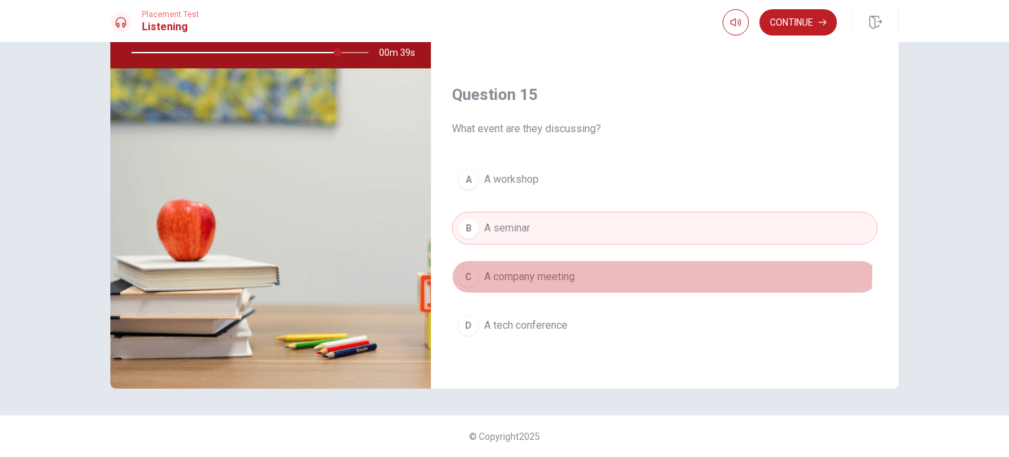
click at [589, 264] on button "C A company meeting" at bounding box center [665, 276] width 426 height 33
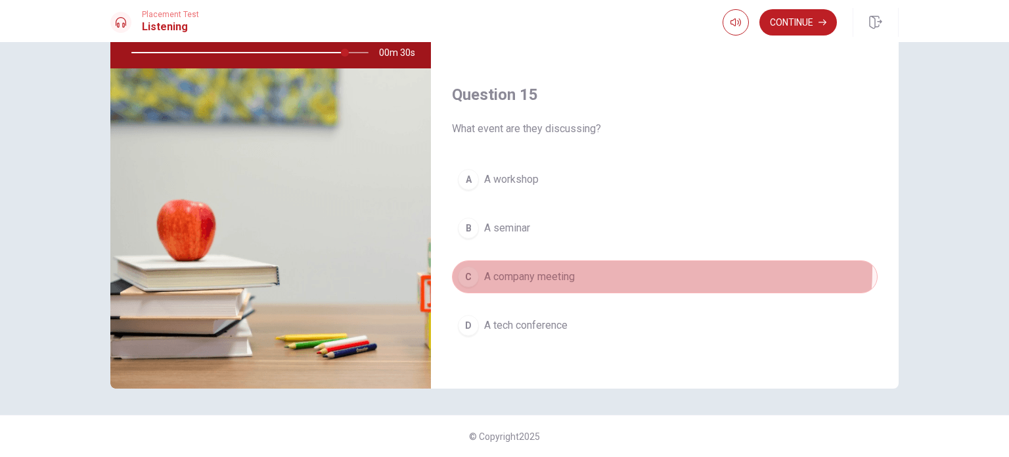
click at [589, 264] on button "C A company meeting" at bounding box center [665, 276] width 426 height 33
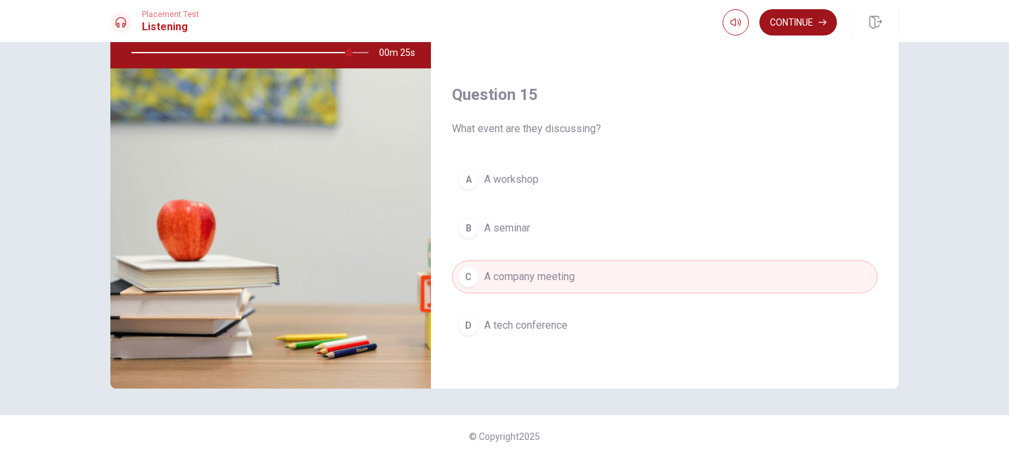
click at [786, 22] on button "Continue" at bounding box center [798, 22] width 78 height 26
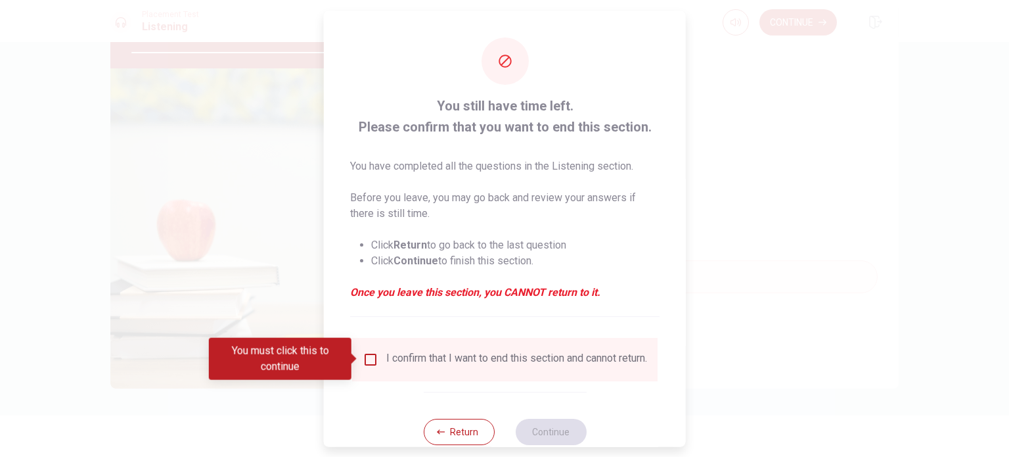
click at [468, 353] on div "I confirm that I want to end this section and cannot return." at bounding box center [516, 359] width 261 height 16
click at [371, 357] on input "You must click this to continue" at bounding box center [371, 359] width 16 height 16
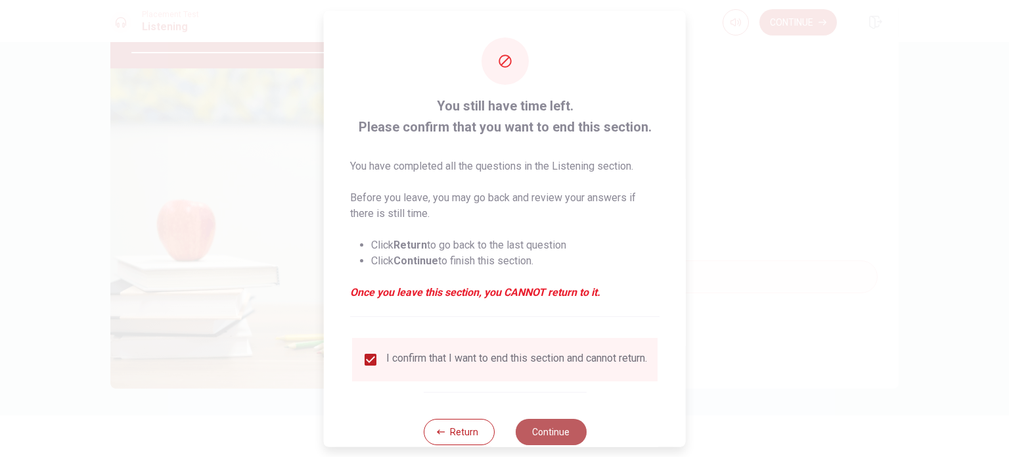
click at [522, 428] on button "Continue" at bounding box center [550, 431] width 71 height 26
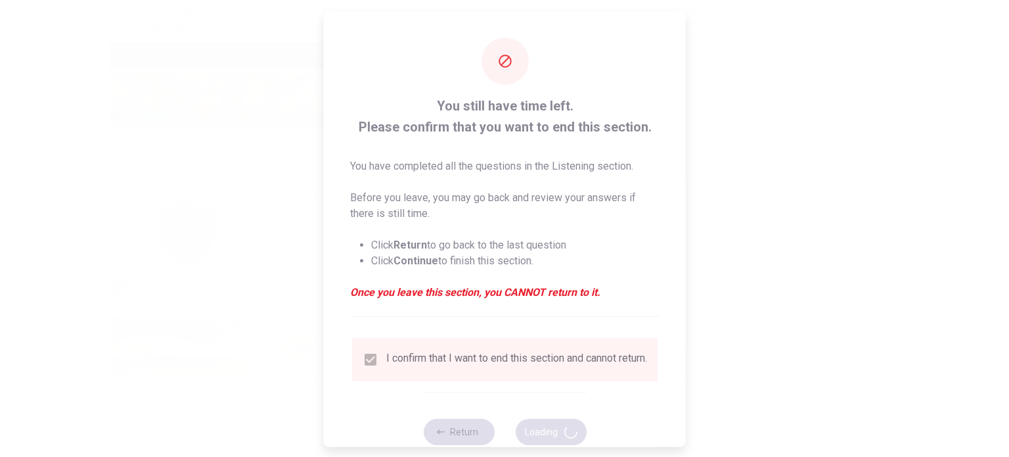
type input "95"
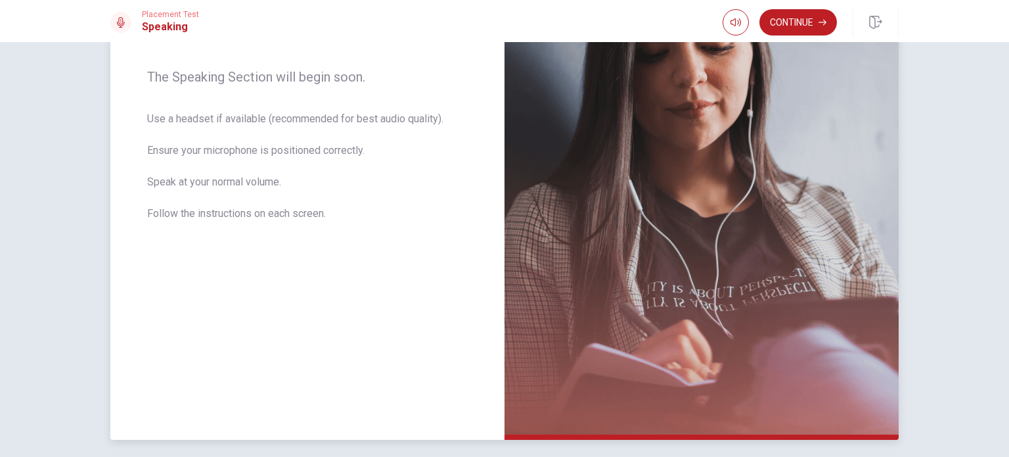
scroll to position [252, 0]
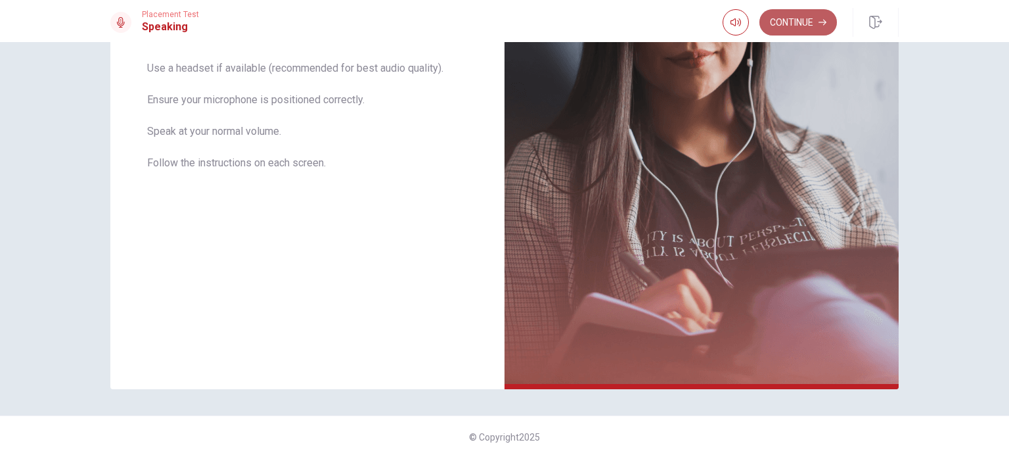
click at [794, 30] on button "Continue" at bounding box center [798, 22] width 78 height 26
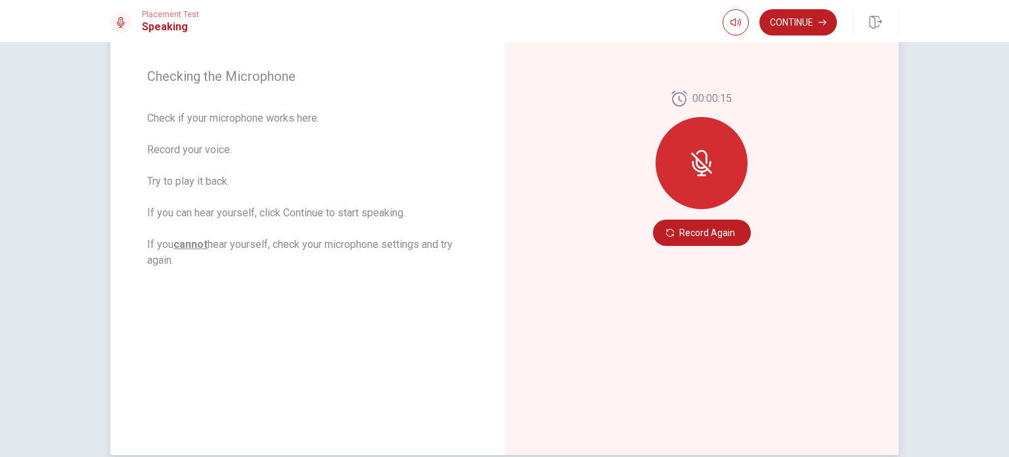
scroll to position [187, 0]
click at [696, 162] on icon at bounding box center [701, 162] width 21 height 21
click at [696, 233] on button "Record Again" at bounding box center [702, 232] width 98 height 26
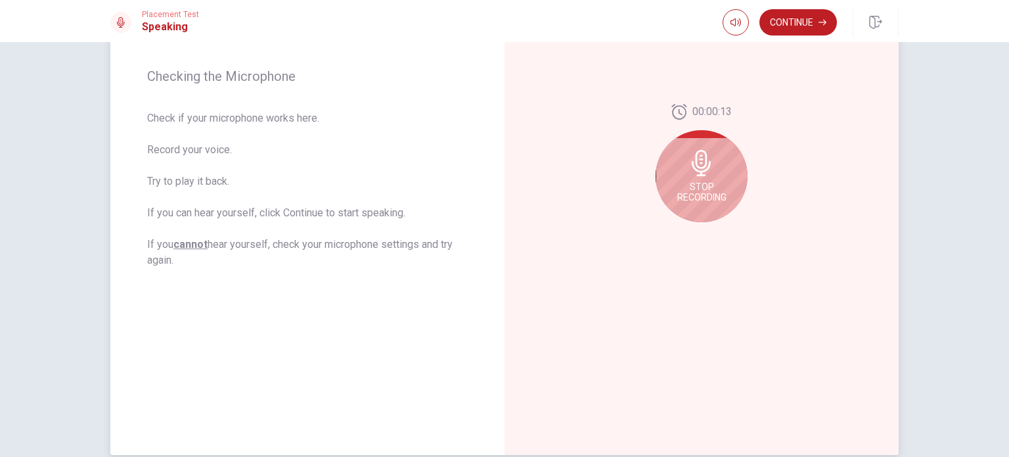
click at [694, 192] on span "Stop Recording" at bounding box center [701, 191] width 49 height 21
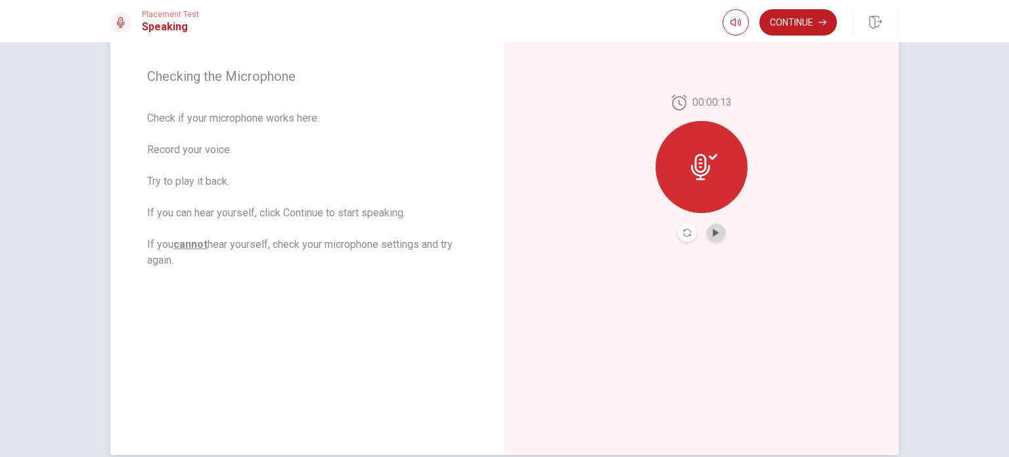
click at [721, 228] on button "Play Audio" at bounding box center [716, 232] width 18 height 18
click at [799, 23] on button "Continue" at bounding box center [798, 22] width 78 height 26
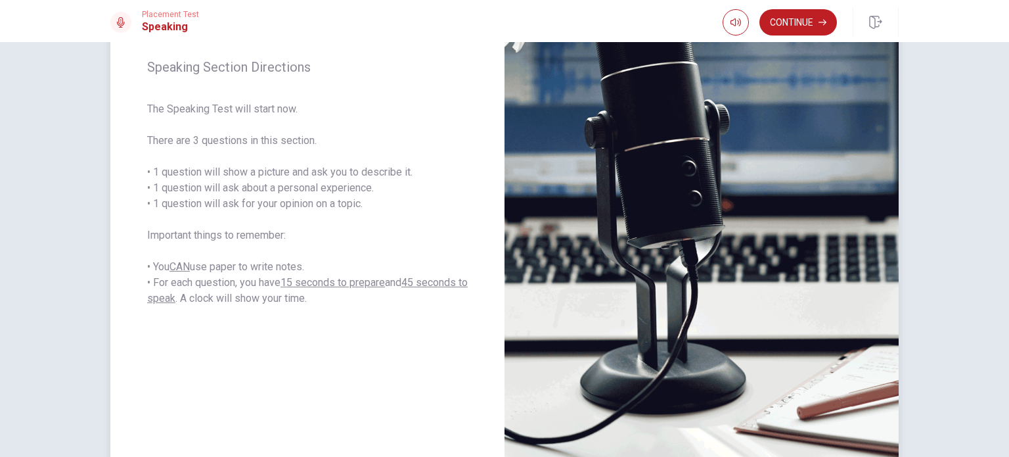
scroll to position [175, 0]
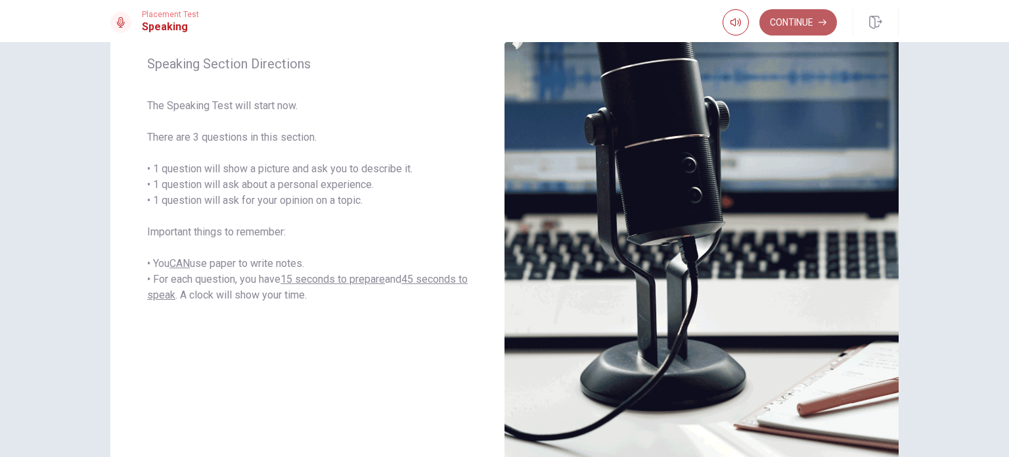
click at [812, 33] on button "Continue" at bounding box center [798, 22] width 78 height 26
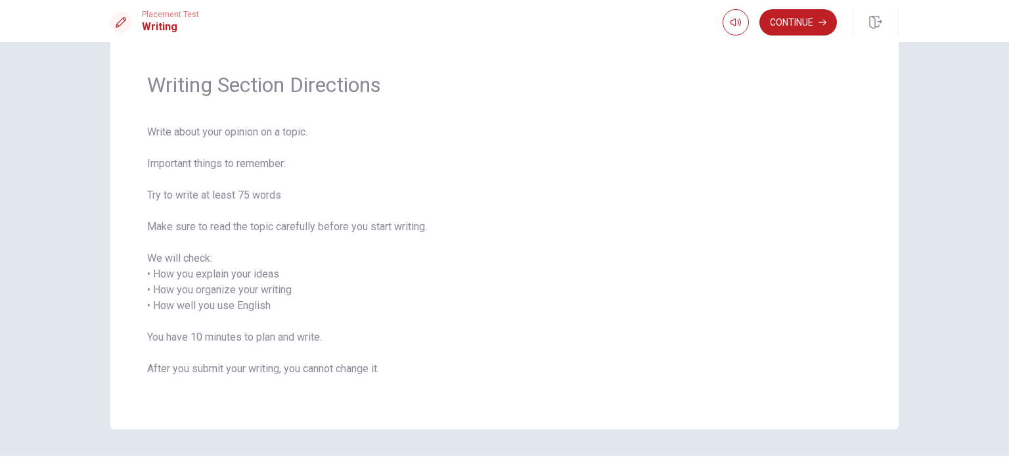
scroll to position [34, 0]
click at [799, 16] on button "Continue" at bounding box center [798, 22] width 78 height 26
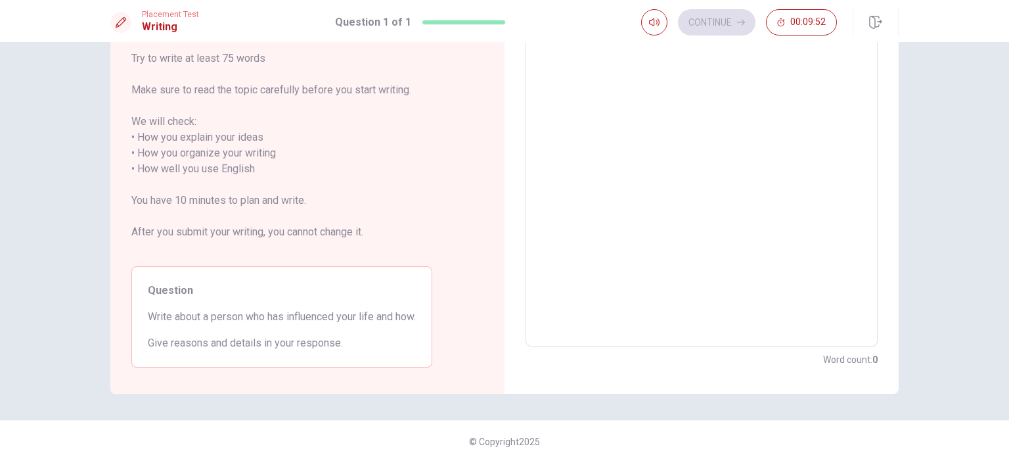
scroll to position [139, 0]
click at [671, 157] on textarea at bounding box center [702, 160] width 334 height 349
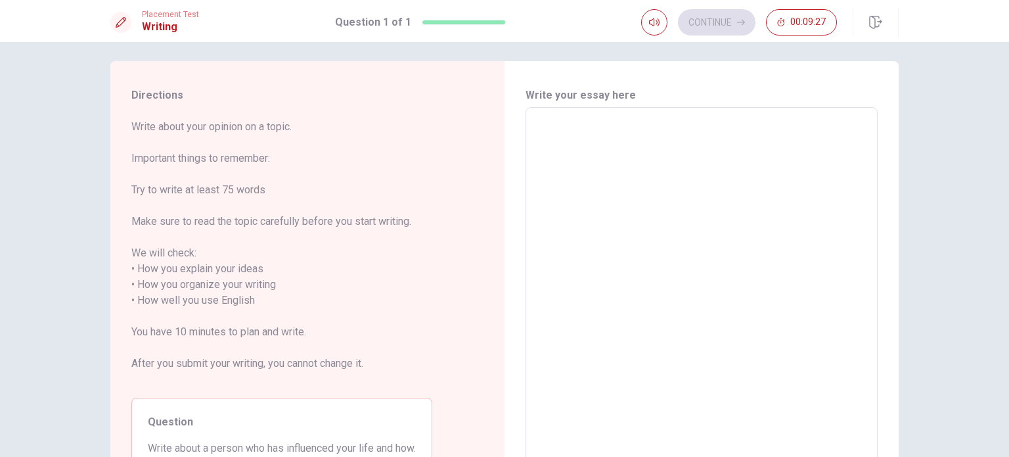
scroll to position [5, 0]
type textarea "M"
type textarea "x"
type textarea "My"
type textarea "x"
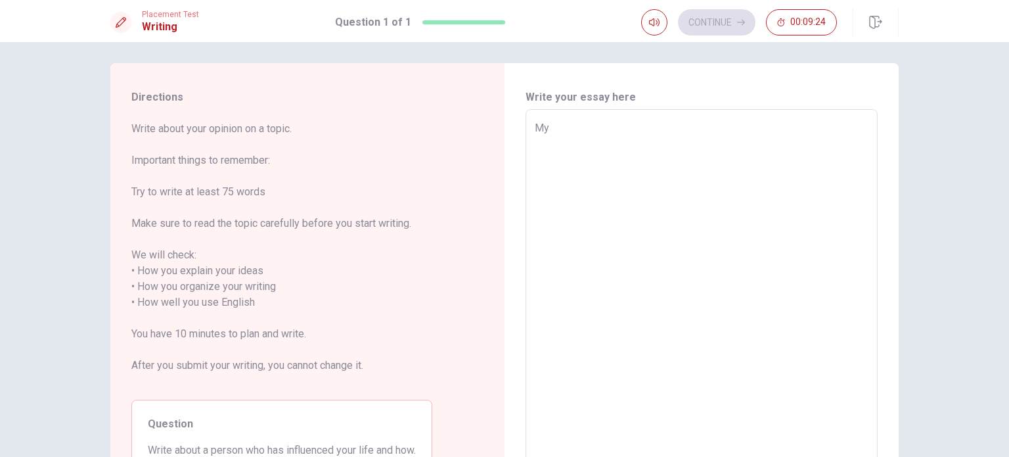
type textarea "My"
type textarea "x"
type textarea "My b"
type textarea "x"
type textarea "My be"
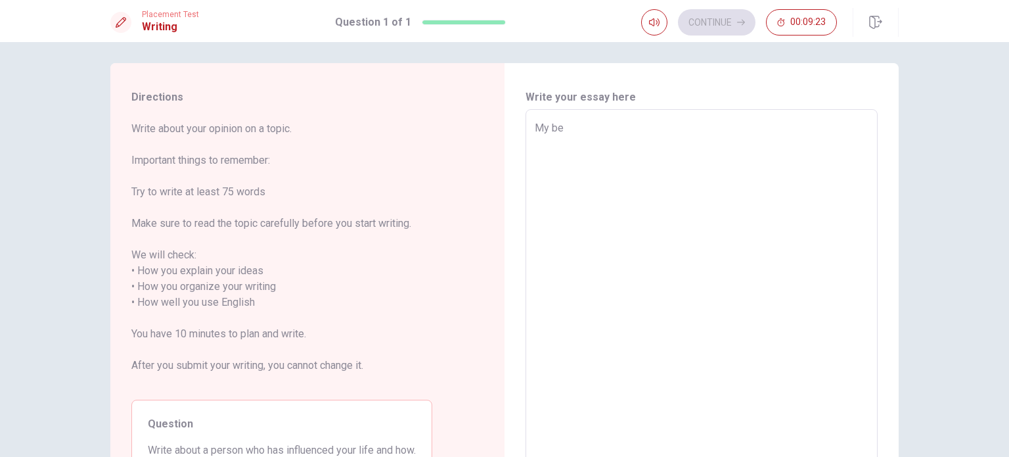
type textarea "x"
type textarea "My bes"
type textarea "x"
type textarea "My best"
type textarea "x"
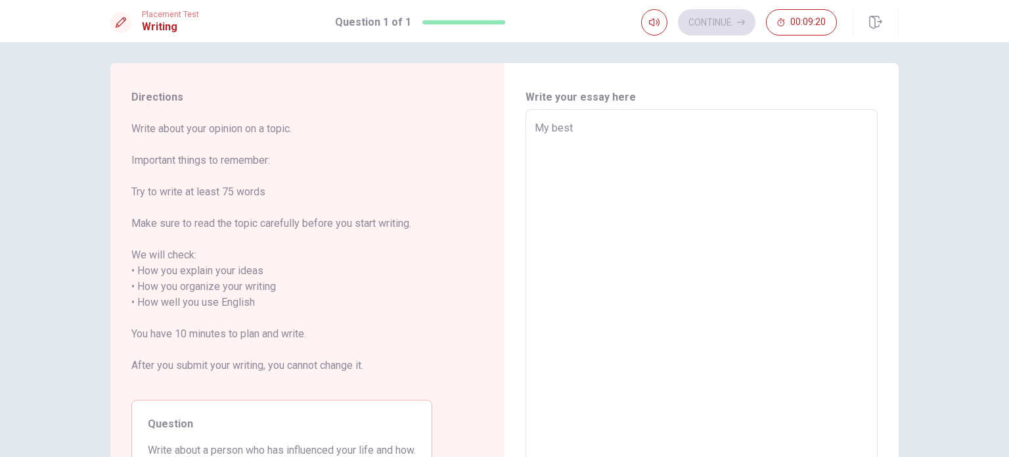
type textarea "My best"
type textarea "x"
type textarea "My best f"
type textarea "x"
type textarea "My best fr"
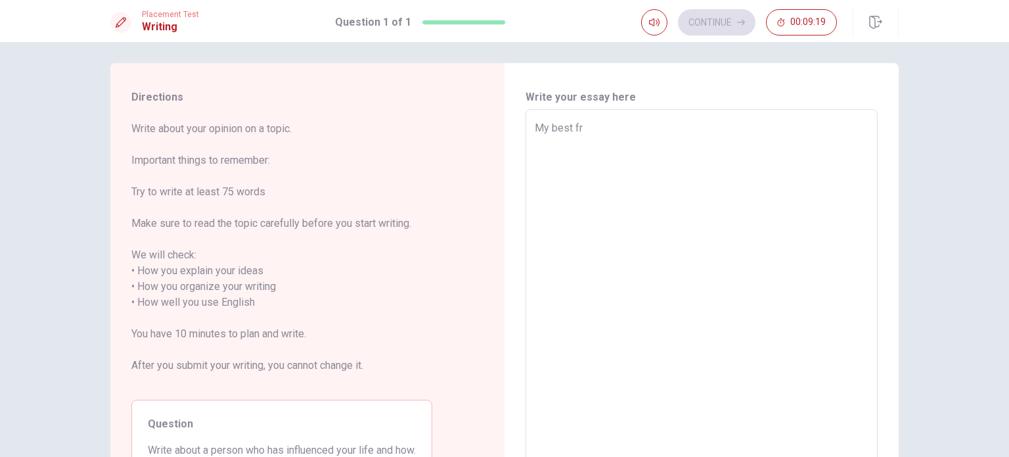
type textarea "x"
type textarea "My best fri"
type textarea "x"
type textarea "My best frie"
type textarea "x"
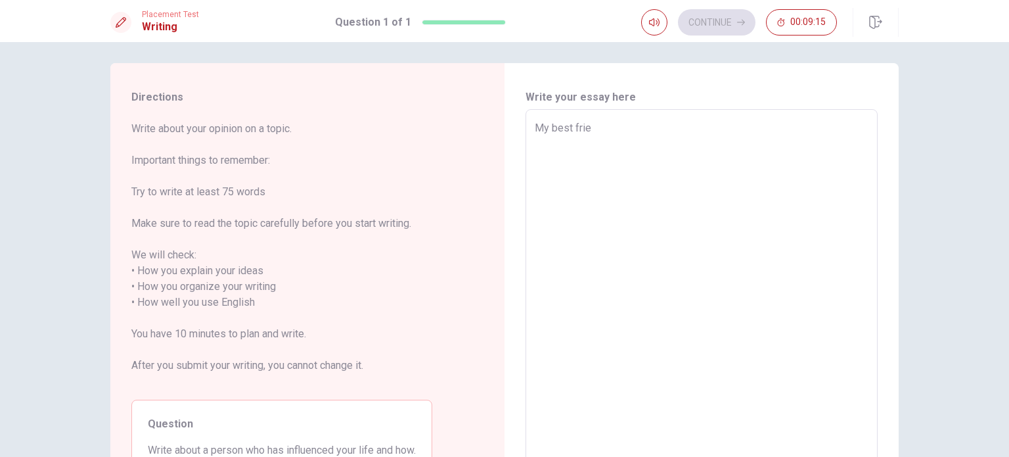
type textarea "My best frien"
type textarea "x"
type textarea "My best friend"
type textarea "x"
type textarea "My best friends"
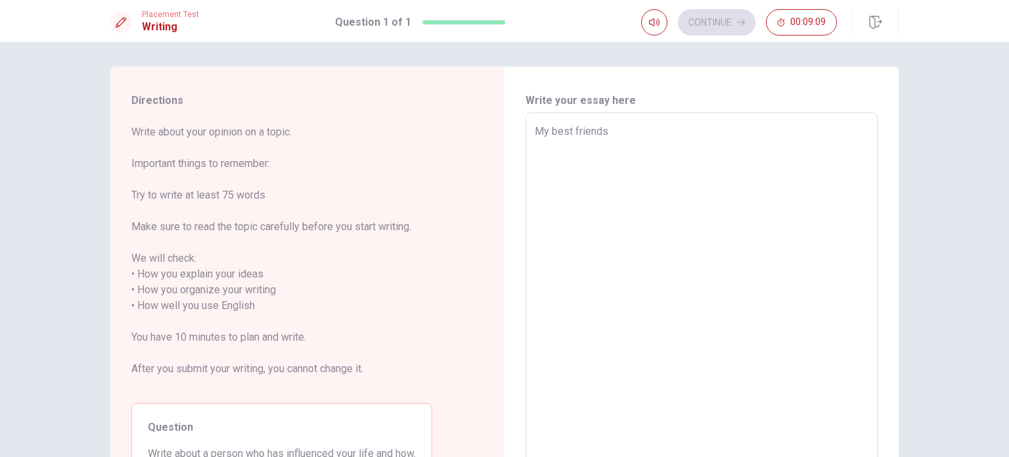
scroll to position [3, 0]
type textarea "x"
type textarea "My best friends"
type textarea "x"
type textarea "My best friends a"
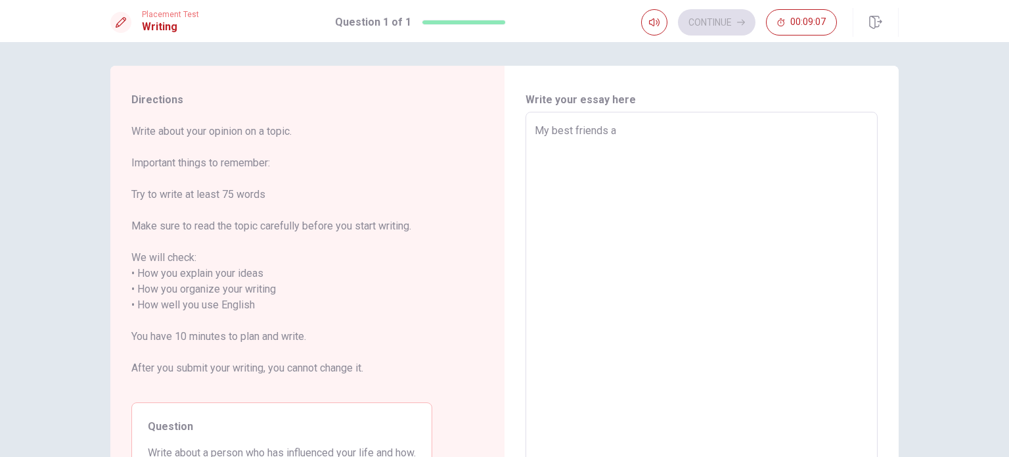
type textarea "x"
type textarea "My best friends a"
type textarea "x"
type textarea "My best friends a p"
type textarea "x"
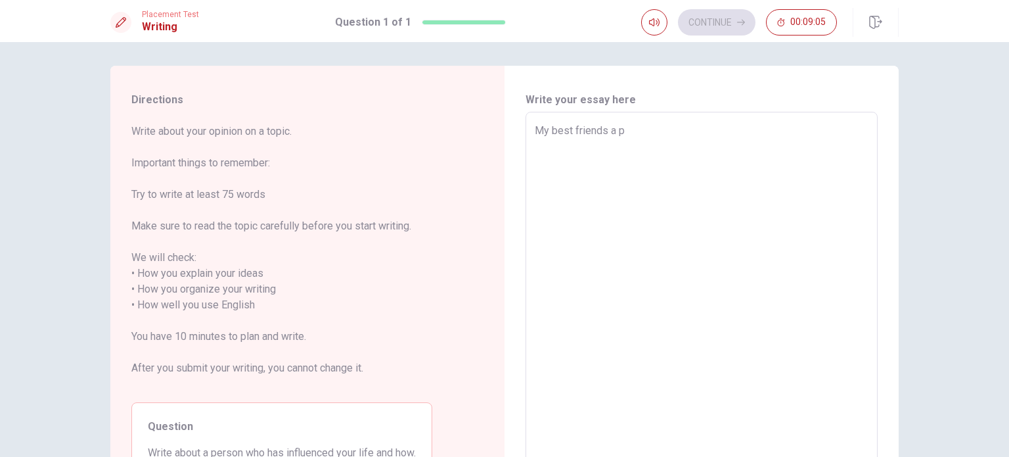
type textarea "My best friends a pe"
type textarea "x"
type textarea "My best friends a per"
type textarea "x"
type textarea "My best friends a pers"
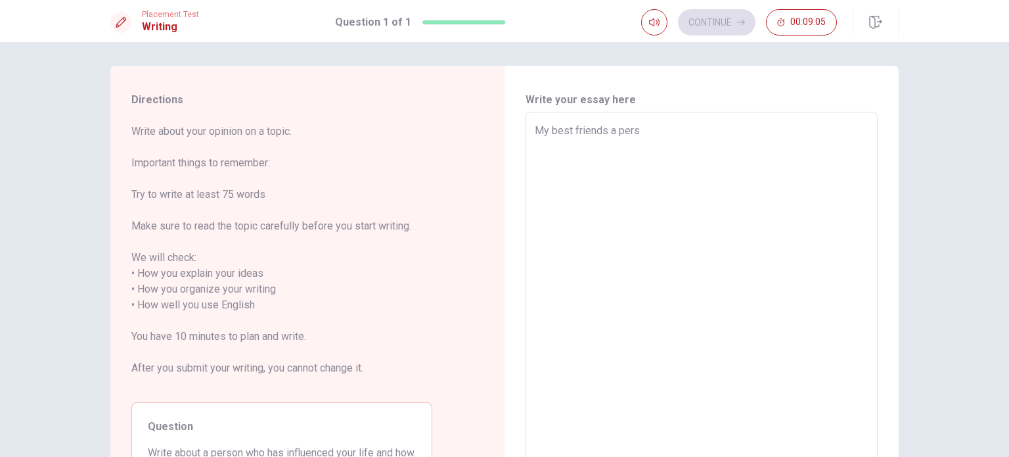
type textarea "x"
type textarea "My best friends a perso"
type textarea "x"
type textarea "My best friends a person"
type textarea "x"
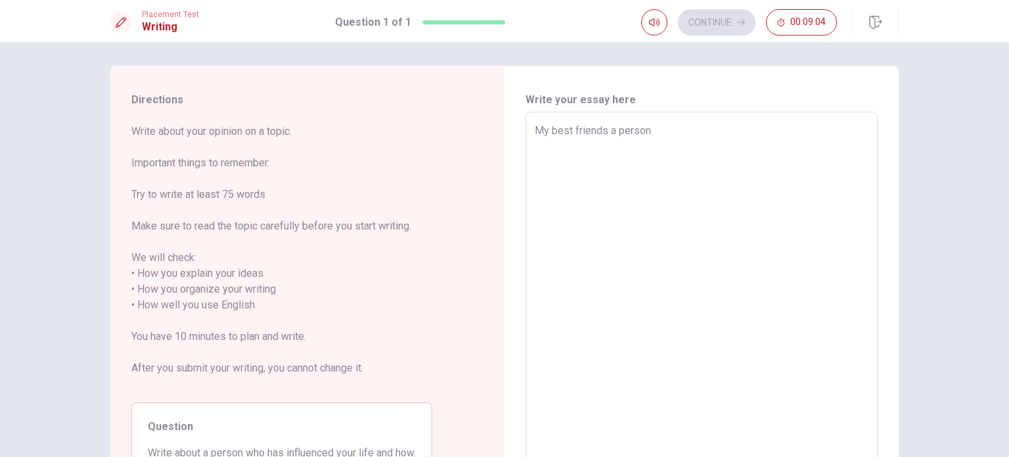
type textarea "My best friends a person"
type textarea "x"
type textarea "My best friends a person w"
type textarea "x"
type textarea "My best friends a person wh"
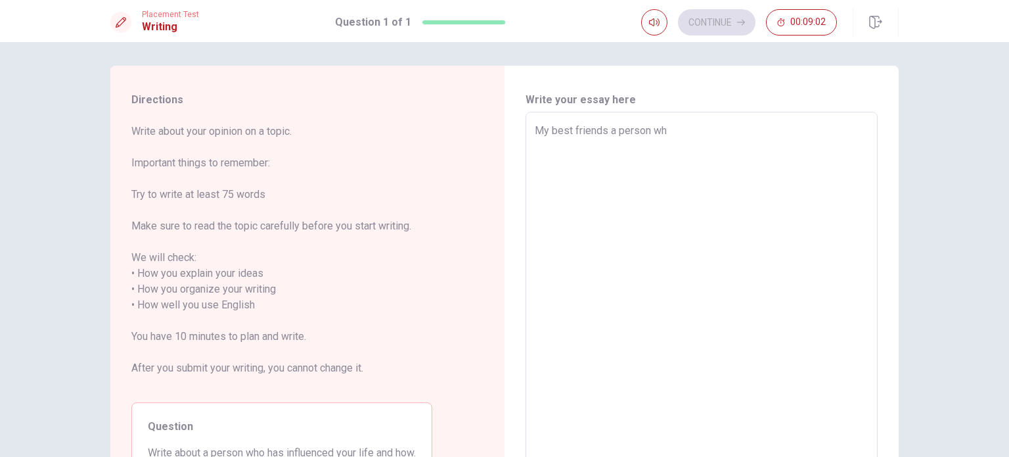
type textarea "x"
type textarea "My best friends a person who"
type textarea "x"
type textarea "My best friends a person who"
type textarea "x"
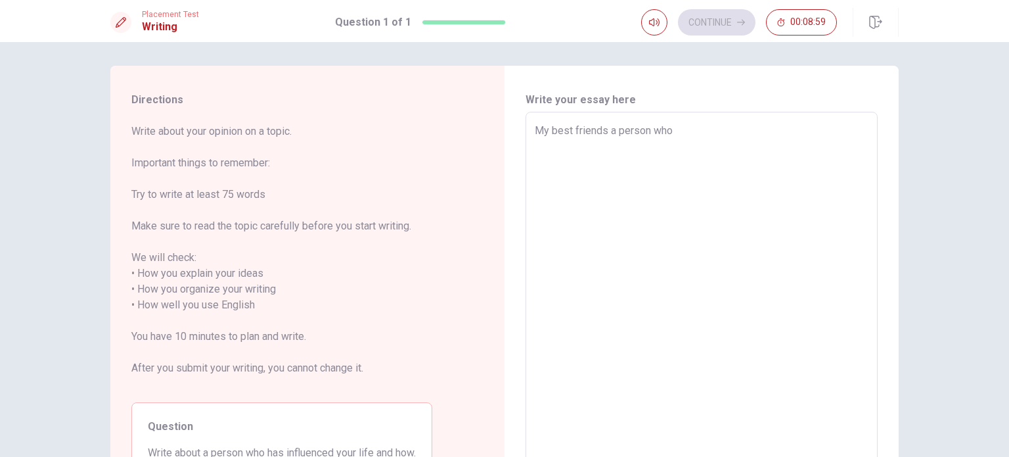
type textarea "My best friends a person who a"
type textarea "x"
type textarea "My best friends a person who al"
type textarea "x"
type textarea "My best friends a person who alw"
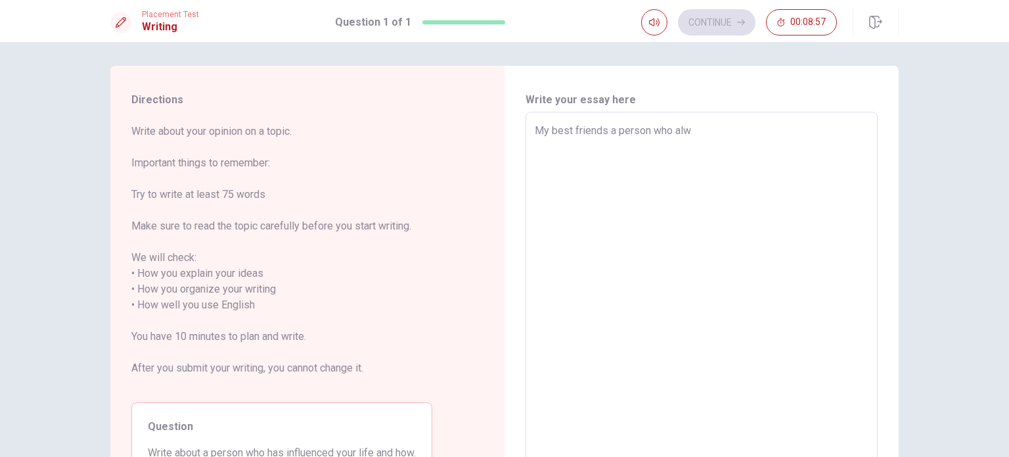
type textarea "x"
type textarea "My best friends a person who [PERSON_NAME]"
type textarea "x"
type textarea "My best friends a person who [PERSON_NAME]"
type textarea "x"
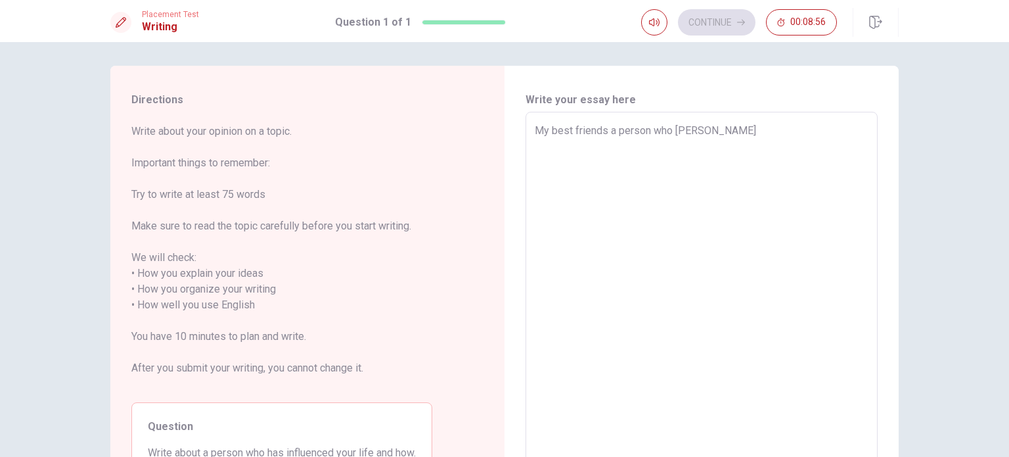
type textarea "My best friends a person who always"
type textarea "x"
type textarea "My best friends a person who always"
type textarea "x"
type textarea "My best friends a person who always s"
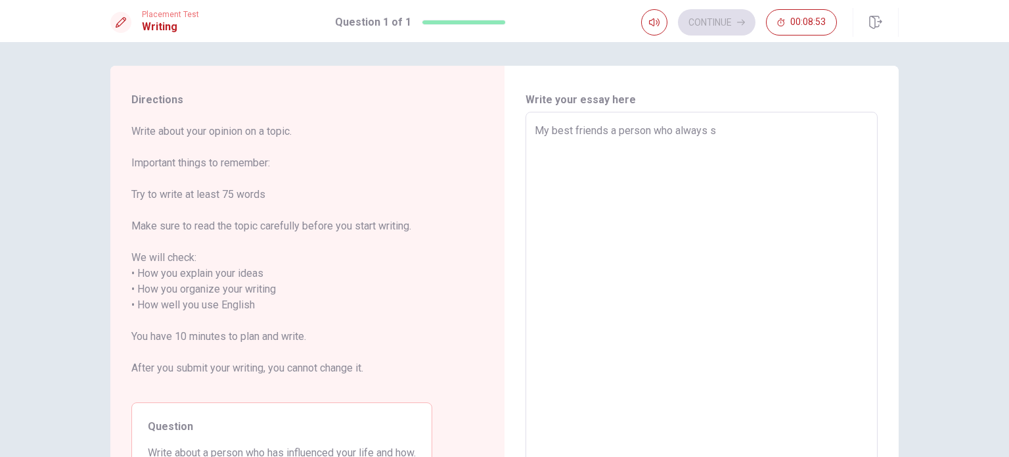
type textarea "x"
type textarea "My best friends a person who always su"
type textarea "x"
type textarea "My best friends a person who always sup"
type textarea "x"
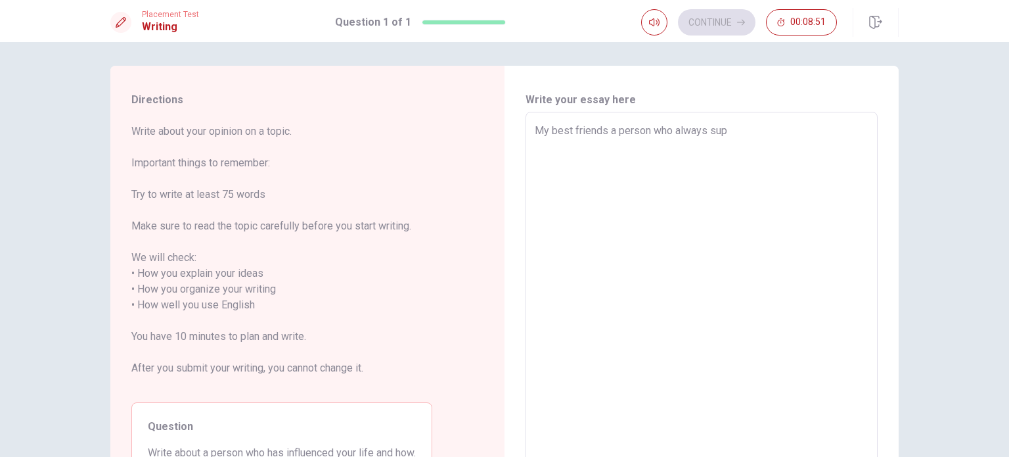
type textarea "My best friends a person who always supp"
type textarea "x"
type textarea "My best friends a person who always suppo"
type textarea "x"
type textarea "My best friends a person who always suppor"
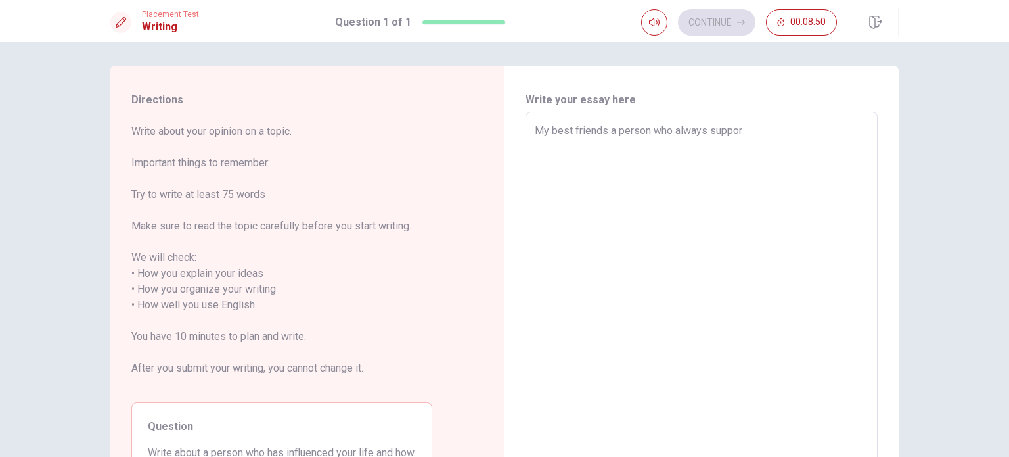
type textarea "x"
type textarea "My best friends a person who always support"
type textarea "x"
type textarea "My best friends a person who always supports"
type textarea "x"
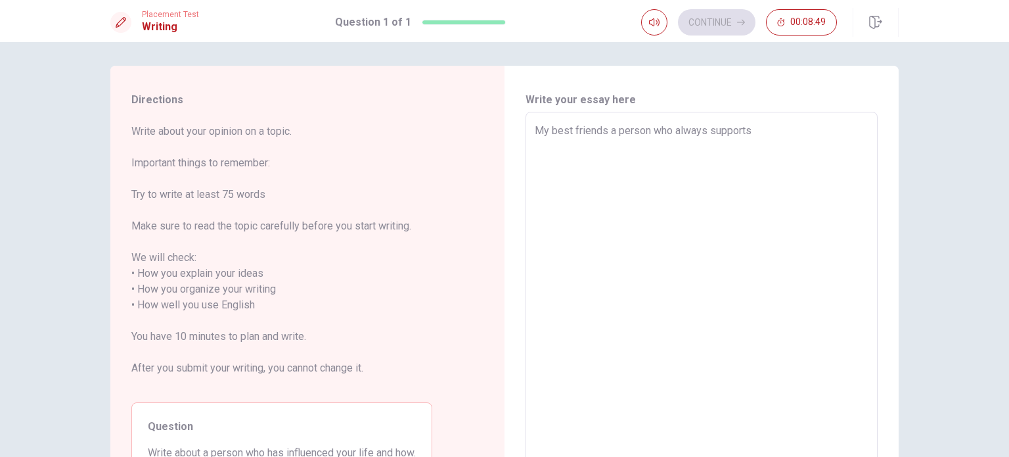
type textarea "My best friends a person who always supports"
type textarea "x"
type textarea "My best friends a person who always supports m"
type textarea "x"
type textarea "My best friends a person who always supports me"
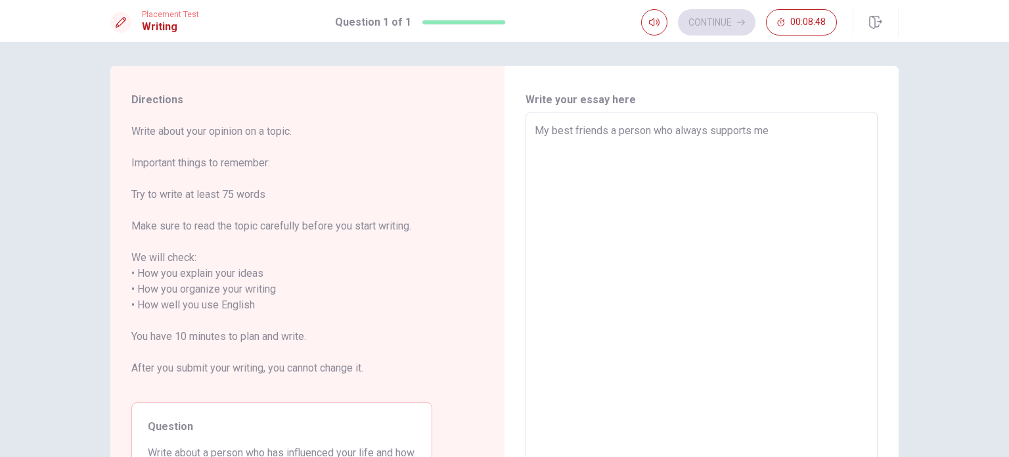
type textarea "x"
type textarea "My best friends a person who always supports me"
type textarea "x"
type textarea "My best friends a person who always supports me a"
type textarea "x"
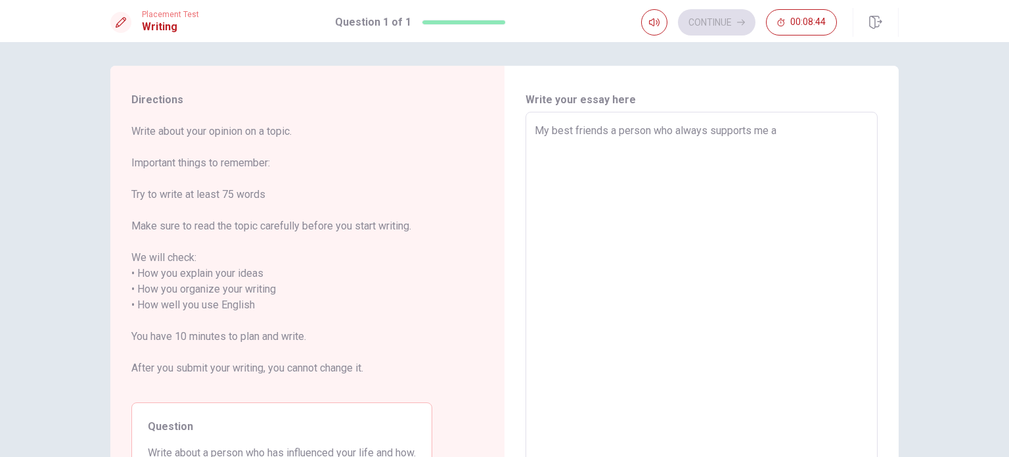
type textarea "My best friends a person who always supports me an"
type textarea "x"
type textarea "My best friends a person who always supports me and"
type textarea "x"
type textarea "My best friends a person who always supports me and"
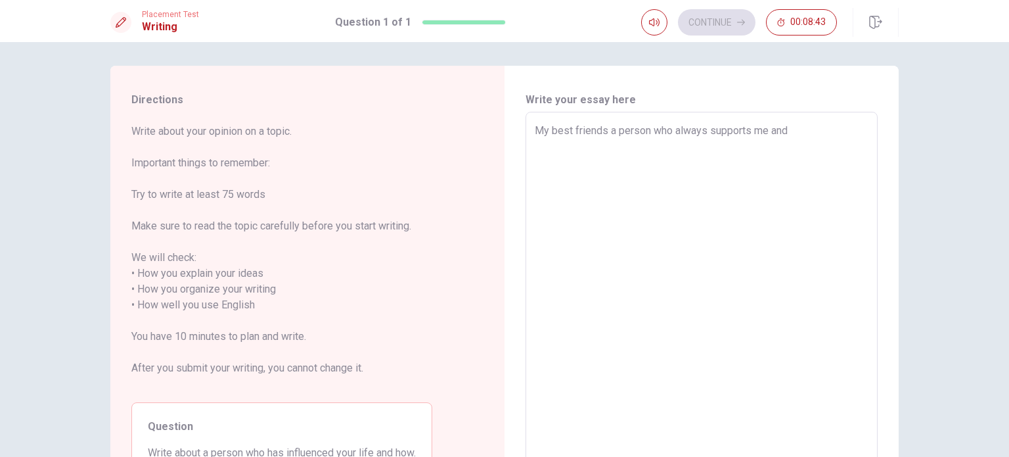
type textarea "x"
type textarea "My best friends a person who always supports me and m"
type textarea "x"
type textarea "My best friends a person who always supports me and ma"
type textarea "x"
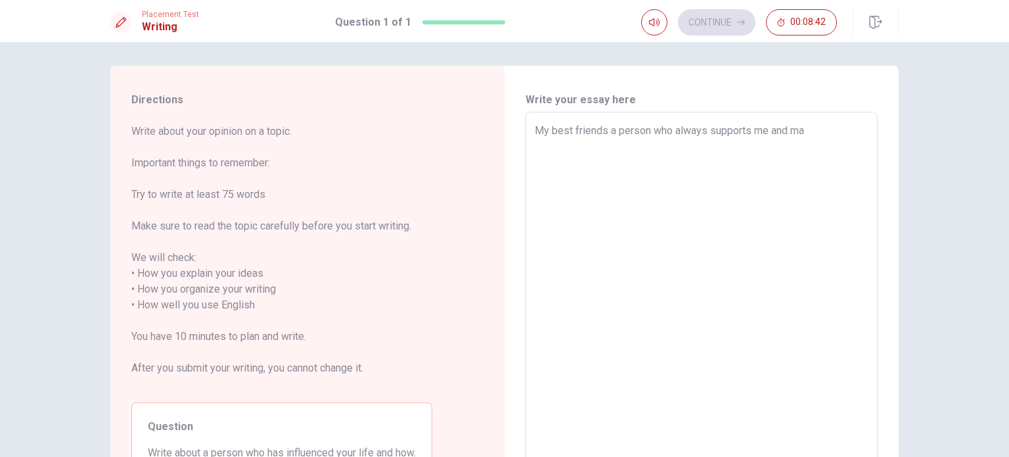
type textarea "My best friends a person who always supports me and mak"
type textarea "x"
type textarea "My best friends a person who always supports me and make"
type textarea "x"
type textarea "My best friends a person who always supports me and make"
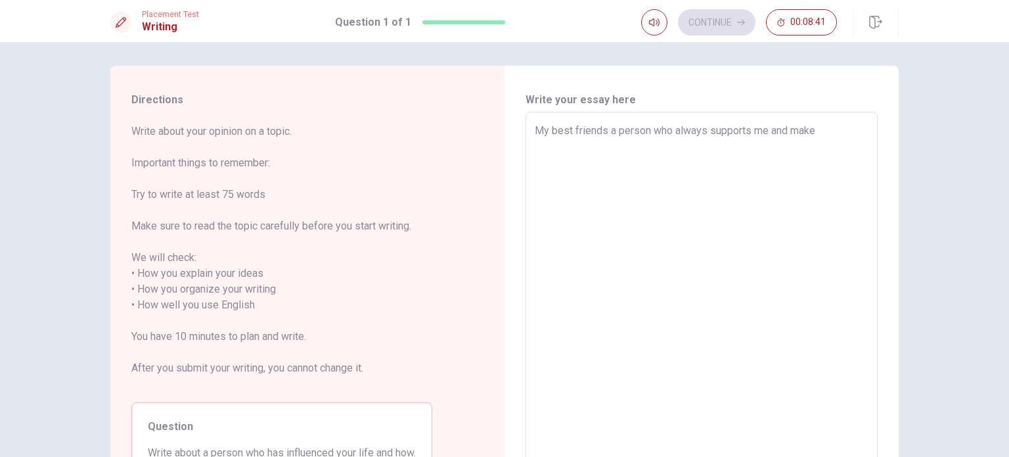
type textarea "x"
type textarea "My best friends a person who always supports me and make m"
type textarea "x"
type textarea "My best friends a person who always supports me and make me"
type textarea "x"
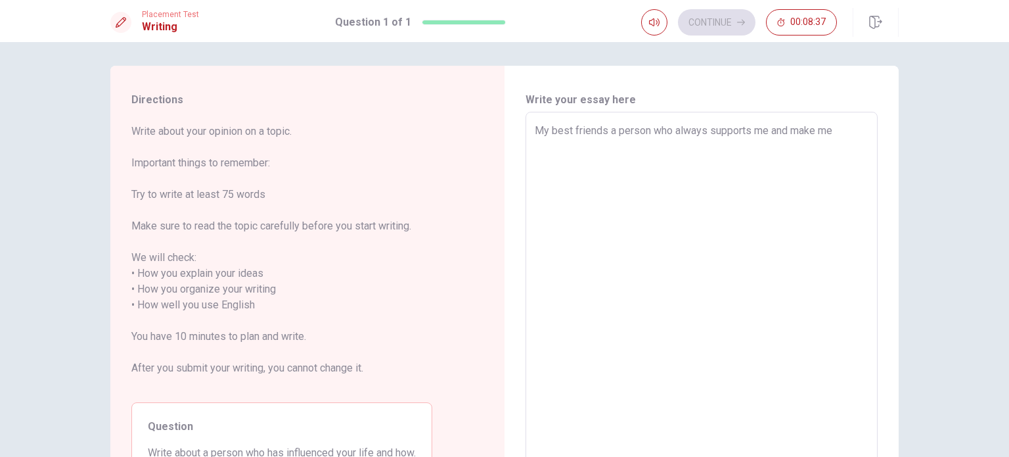
type textarea "My best friends a person who always supports me and make me"
type textarea "x"
type textarea "My best friends a person who always supports me and make me a"
type textarea "x"
type textarea "My best friends a person who always supports me and make me"
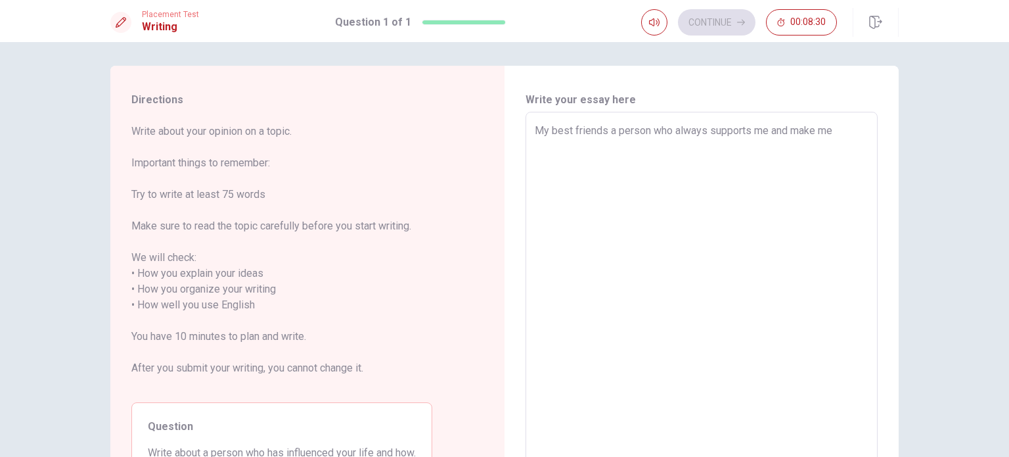
type textarea "x"
type textarea "My best friends a person who always supports me and make me"
type textarea "x"
type textarea "My best friends a person who always supports me and make m"
type textarea "x"
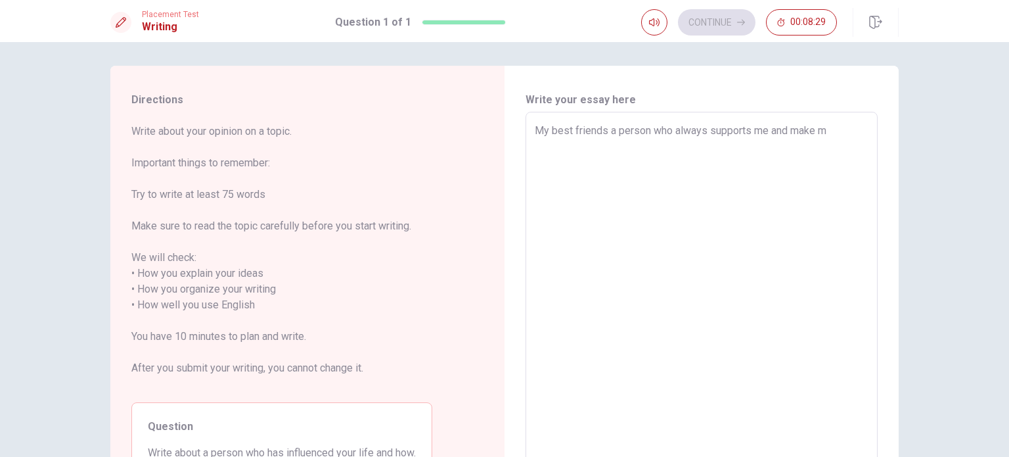
type textarea "My best friends a person who always supports me and make"
type textarea "x"
type textarea "My best friends a person who always supports me and make"
type textarea "x"
type textarea "My best friends a person who always supports me and makes"
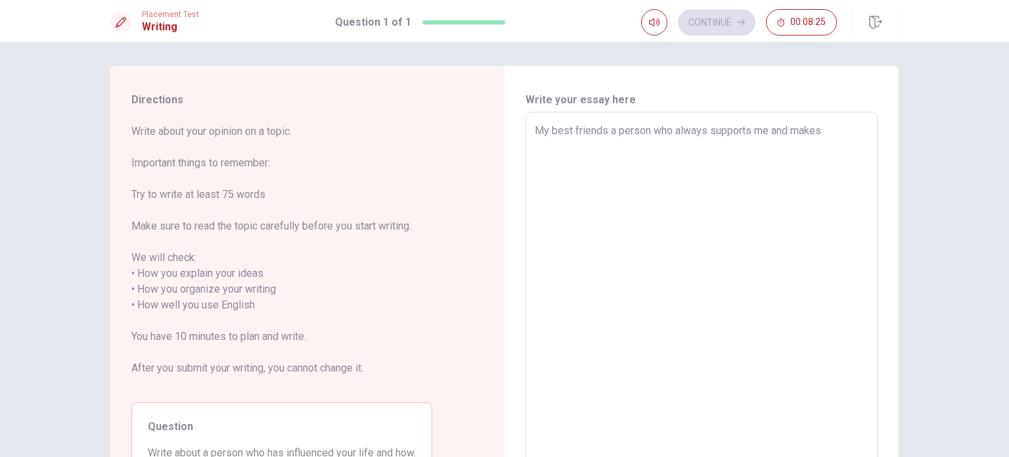
type textarea "x"
type textarea "My best friends a person who always supports me and makes"
type textarea "x"
type textarea "My best friends a person who always supports me and makes m"
type textarea "x"
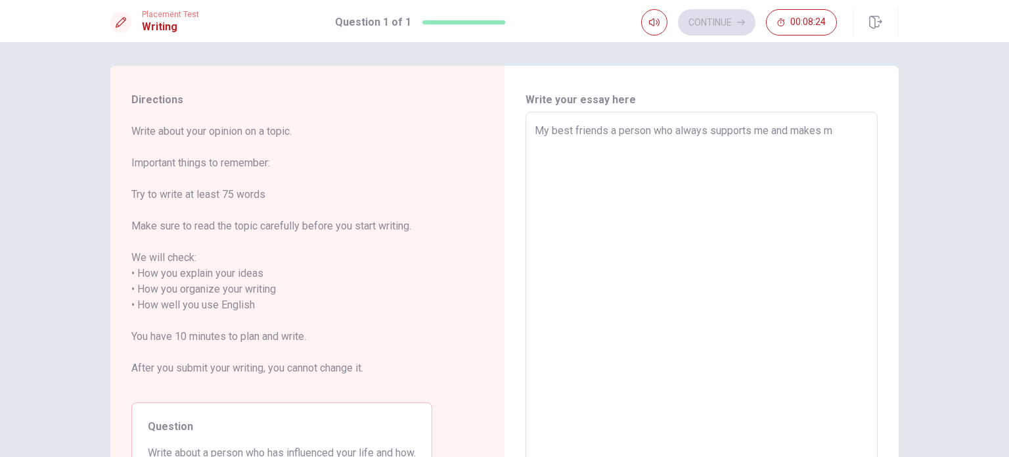
type textarea "My best friends a person who always supports me and makes my"
type textarea "x"
type textarea "My best friends a person who always supports me and makes my"
type textarea "x"
type textarea "My best friends a person who always supports me and makes my l"
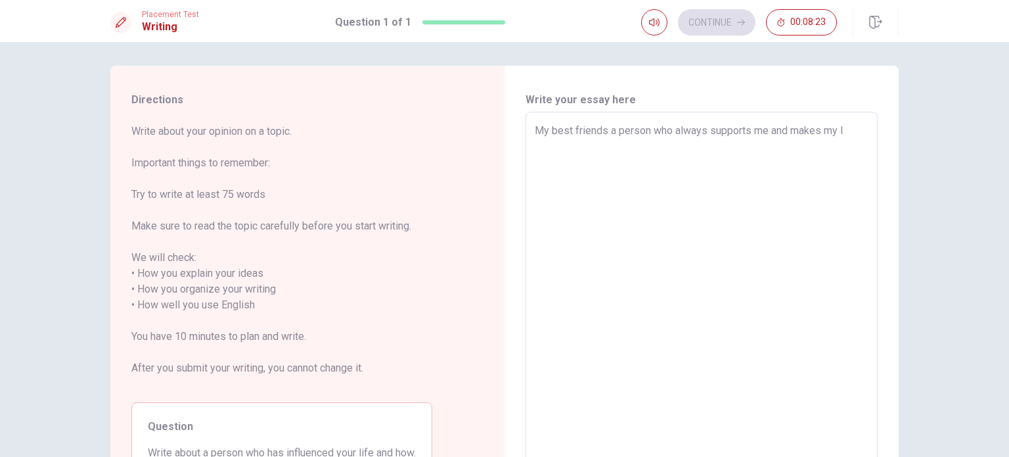
type textarea "x"
type textarea "My best friends a person who always supports me and makes my li"
type textarea "x"
type textarea "My best friends a person who always supports me and makes my lif"
type textarea "x"
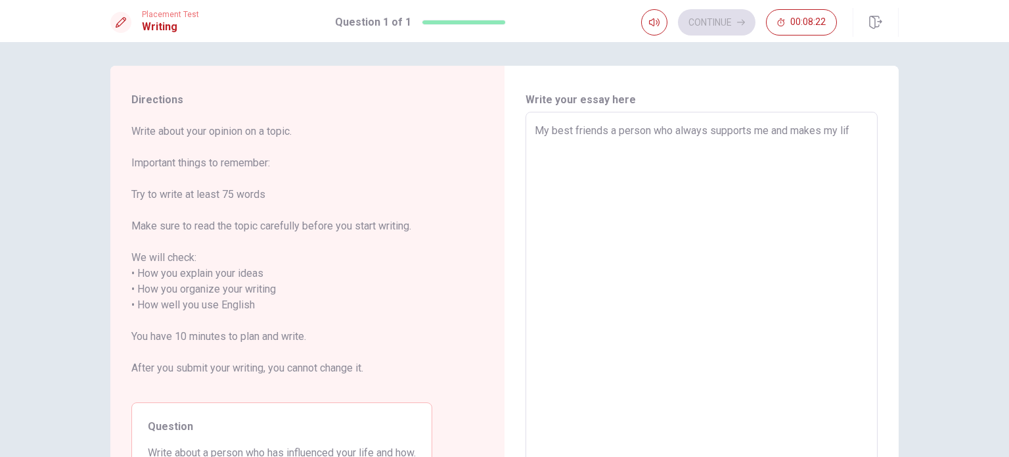
type textarea "My best friends a person who always supports me and makes my life"
type textarea "x"
type textarea "My best friends a person who always supports me and makes my life"
type textarea "x"
type textarea "My best friends a person who always supports me and makes my life h"
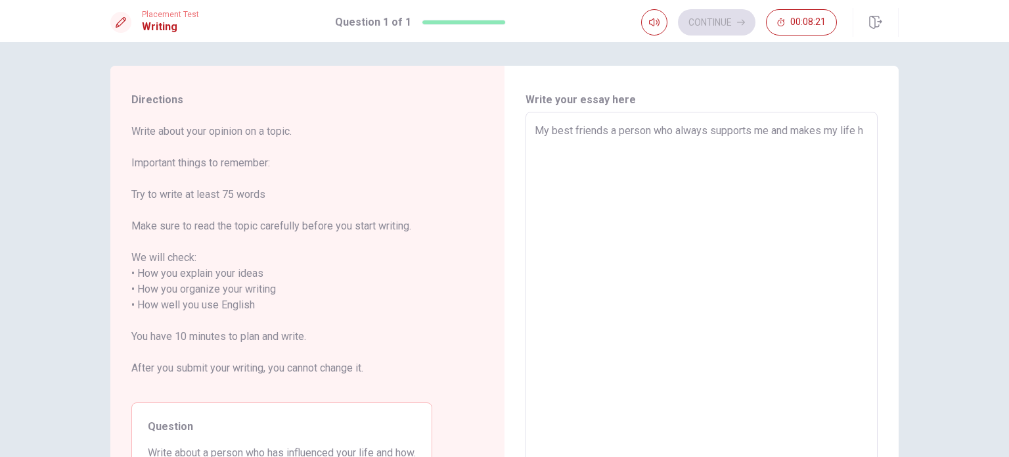
type textarea "x"
type textarea "My best friends a person who always supports me and makes my life ha"
type textarea "x"
type textarea "My best friends a person who always supports me and makes my life [PERSON_NAME]"
type textarea "x"
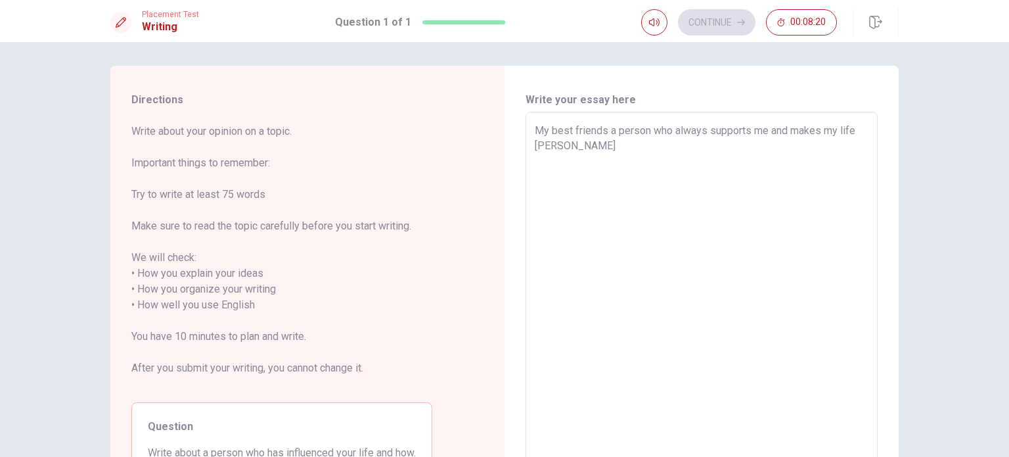
type textarea "My best friends a person who always supports me and makes my life happ"
type textarea "x"
type textarea "My best friends a person who always supports me and makes my life happi"
type textarea "x"
type textarea "My best friends a person who always supports me and makes my life happie"
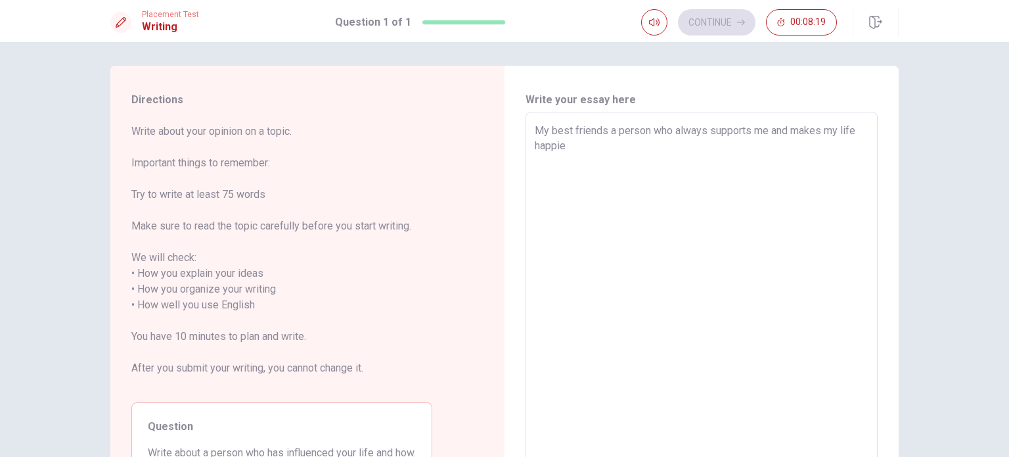
type textarea "x"
type textarea "My best friends a person who always supports me and makes my life happier"
type textarea "x"
type textarea "My best friends a person who always supports me and makes my life happier."
type textarea "x"
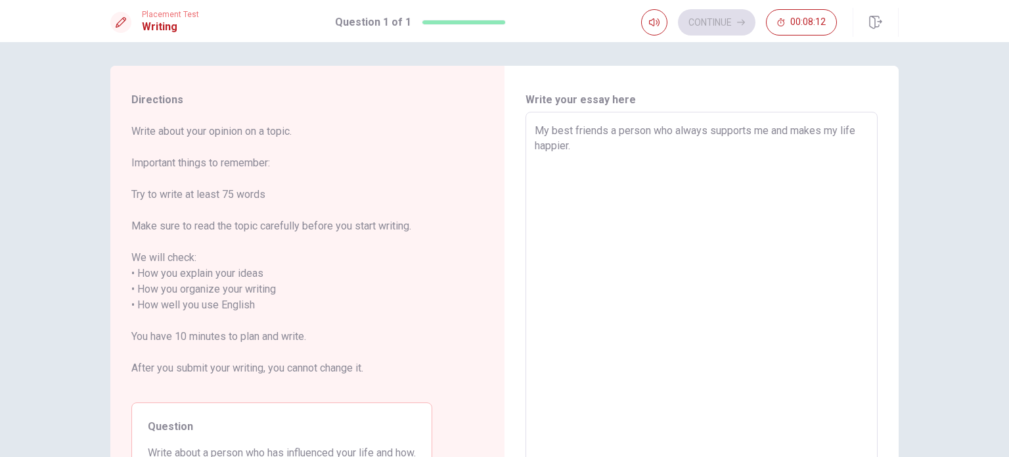
type textarea "My best friends a person who always supports me and makes my life happier."
type textarea "x"
type textarea "My best friends a person who always supports me and makes my life happier. S"
type textarea "x"
type textarea "My best friends a person who always supports me and makes my life happier. SH"
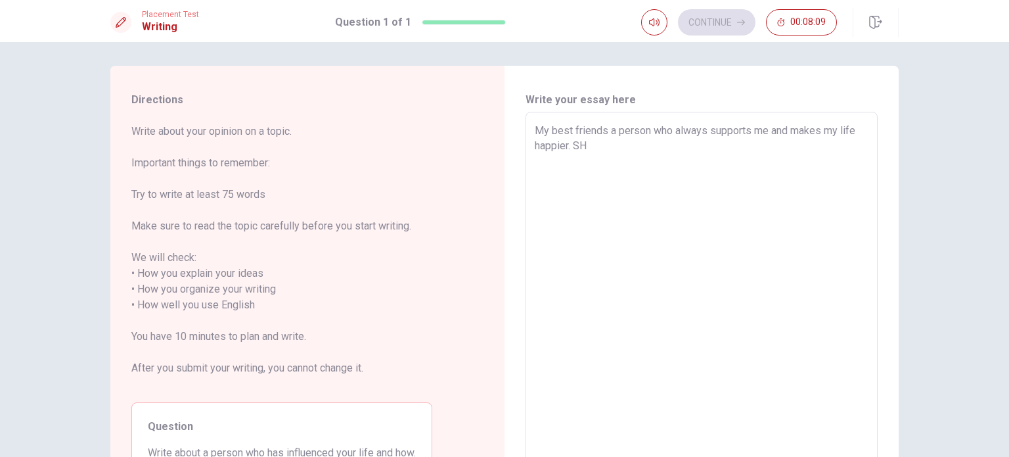
type textarea "x"
type textarea "My best friends a person who always supports me and makes my life happier. SHE"
type textarea "x"
type textarea "My best friends a person who always supports me and makes my life happier. SH"
type textarea "x"
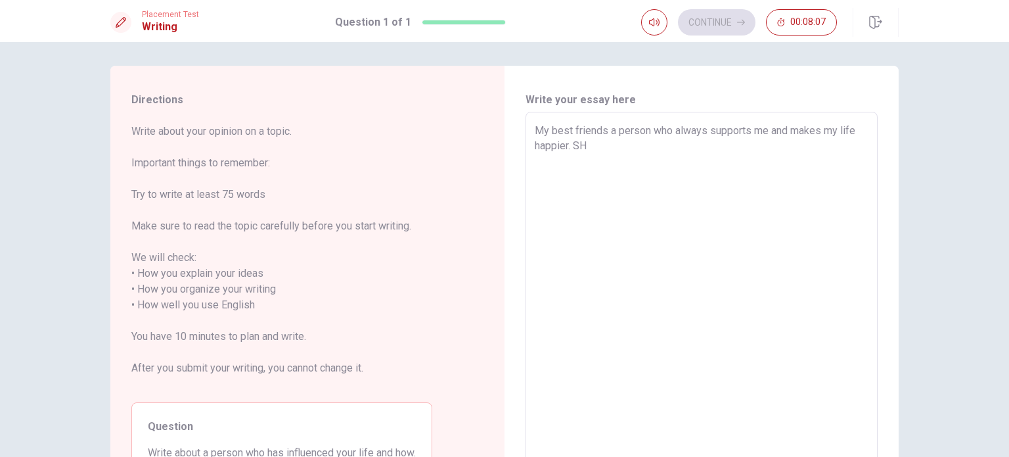
type textarea "My best friends a person who always supports me and makes my life happier. S"
type textarea "x"
type textarea "My best friends a person who always supports me and makes my life happier. Sh"
type textarea "x"
type textarea "My best friends a person who always supports me and makes my life happier. She"
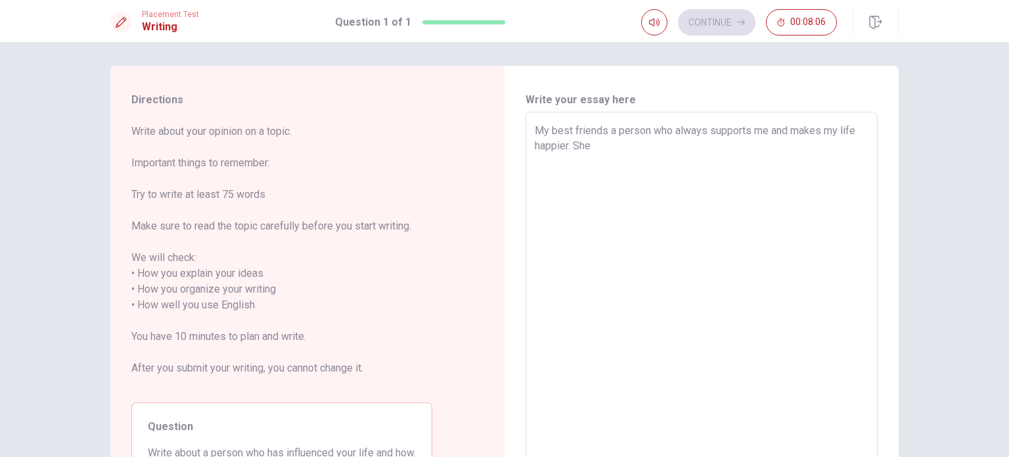
type textarea "x"
type textarea "My best friends a person who always supports me and makes my life happier. She"
type textarea "x"
type textarea "My best friends a person who always supports me and makes my life happier. She i"
type textarea "x"
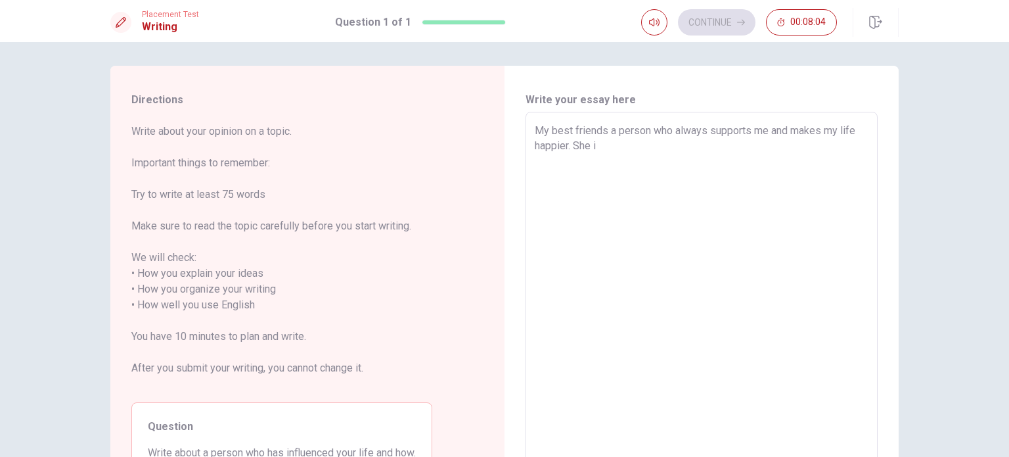
type textarea "My best friends a person who always supports me and makes my life happier. She …"
type textarea "x"
type textarea "My best friends a person who always supports me and makes my life happier. She …"
type textarea "x"
type textarea "My best friends a person who always supports me and makes my life happier. She …"
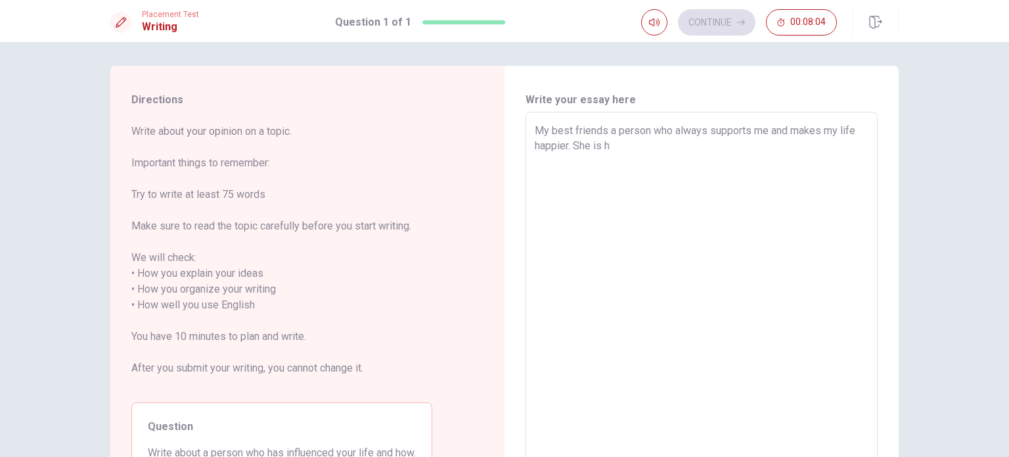
type textarea "x"
type textarea "My best friends a person who always supports me and makes my life happier. She …"
type textarea "x"
type textarea "My best friends a person who always supports me and makes my life happier. She …"
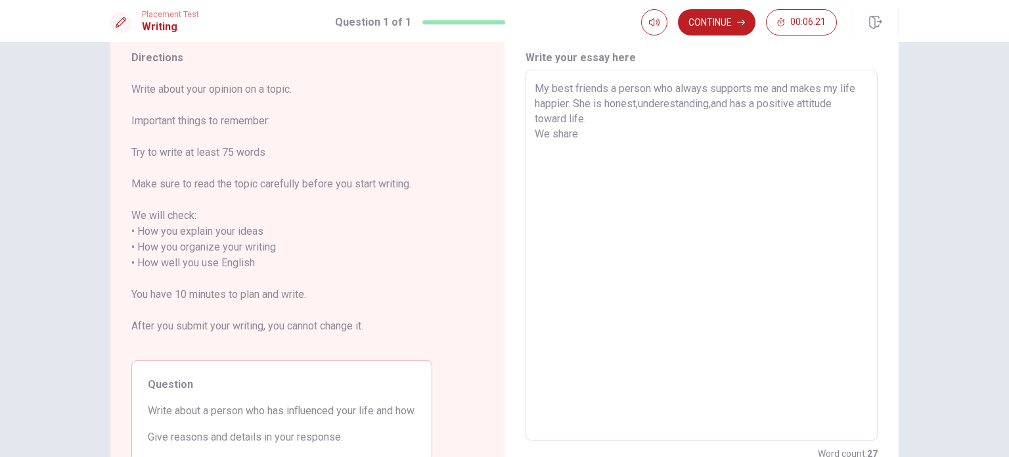
scroll to position [45, 0]
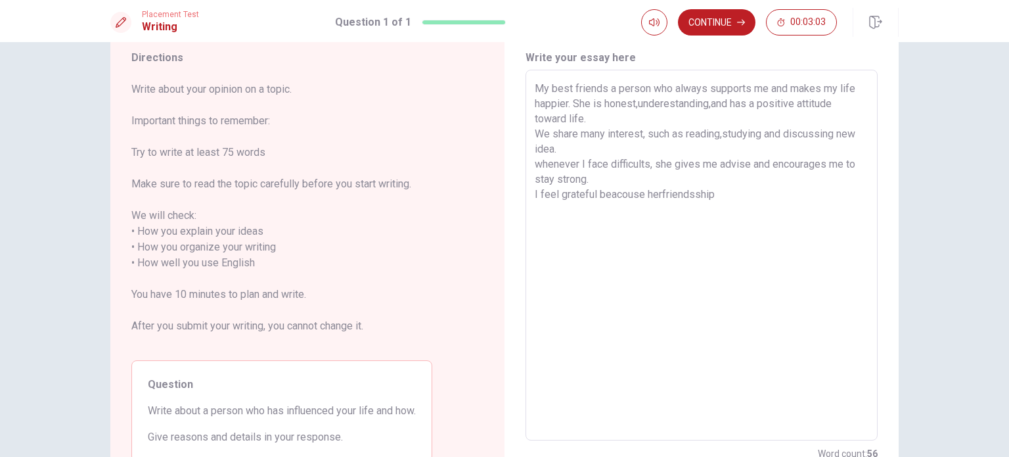
click at [658, 194] on textarea "My best friends a person who always supports me and makes my life happier. She …" at bounding box center [702, 255] width 334 height 349
click at [690, 194] on textarea "My best friends a person who always supports me and makes my life happier. She …" at bounding box center [702, 255] width 334 height 349
click at [683, 187] on textarea "My best friends a person who always supports me and makes my life happier. She …" at bounding box center [702, 255] width 334 height 349
click at [694, 191] on textarea "My best friends a person who always supports me and makes my life happier. She …" at bounding box center [702, 255] width 334 height 349
click at [713, 200] on textarea "My best friends a person who always supports me and makes my life happier. She …" at bounding box center [702, 255] width 334 height 349
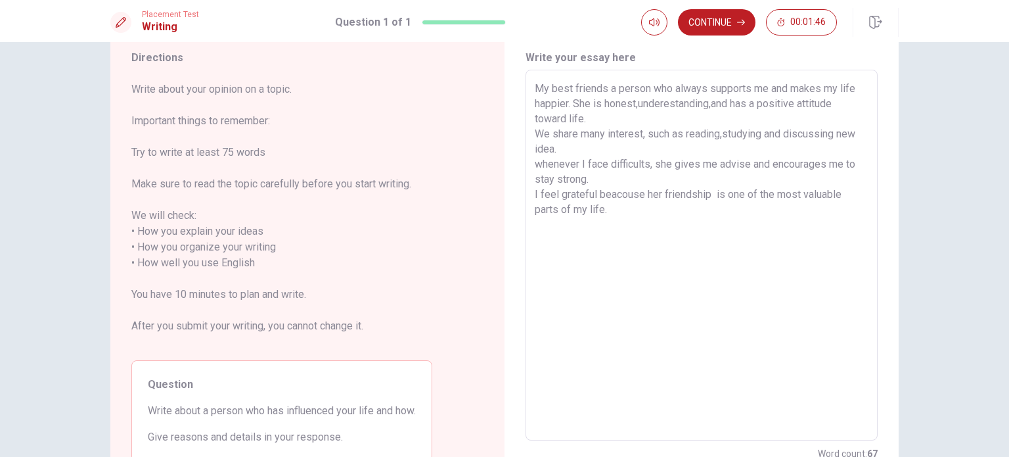
click at [623, 192] on textarea "My best friends a person who always supports me and makes my life happier. She …" at bounding box center [702, 255] width 334 height 349
click at [606, 215] on textarea "My best friends a person who always supports me and makes my life happier. She …" at bounding box center [702, 255] width 334 height 349
click at [739, 15] on button "Continue" at bounding box center [717, 22] width 78 height 26
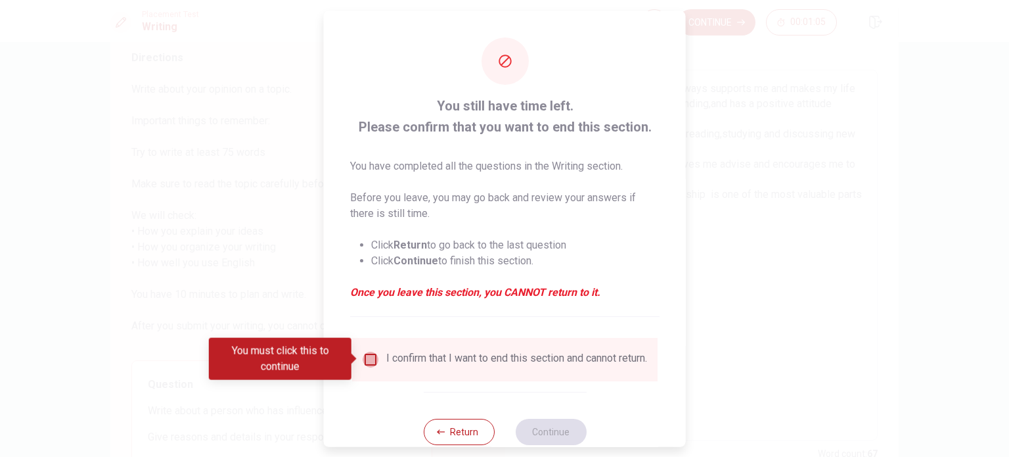
click at [364, 359] on input "You must click this to continue" at bounding box center [371, 359] width 16 height 16
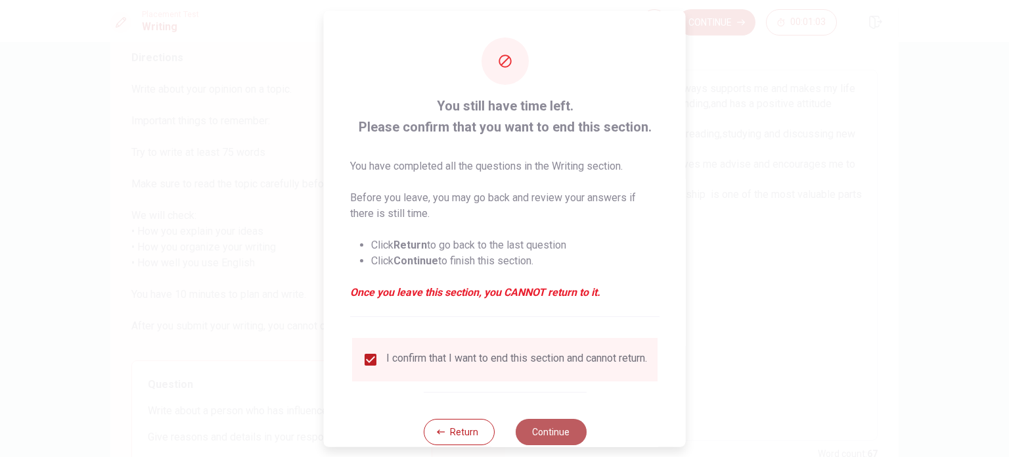
click at [543, 436] on button "Continue" at bounding box center [550, 431] width 71 height 26
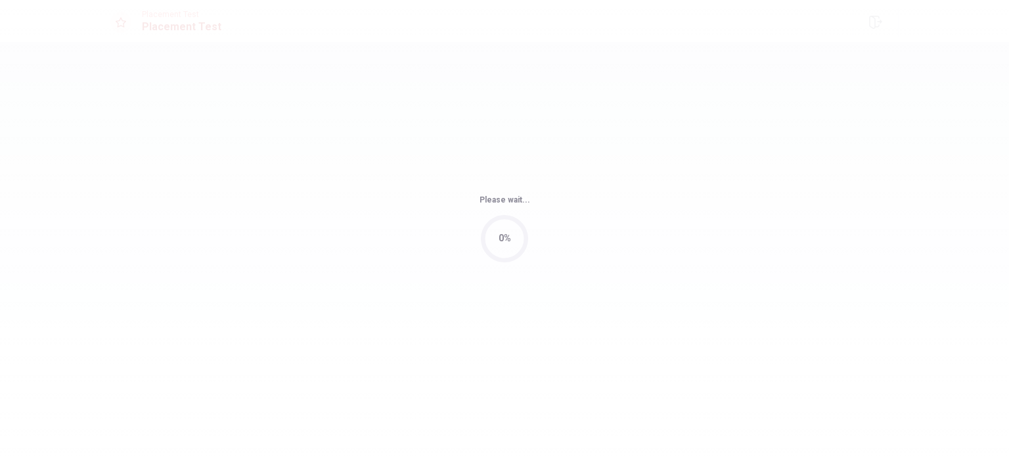
scroll to position [0, 0]
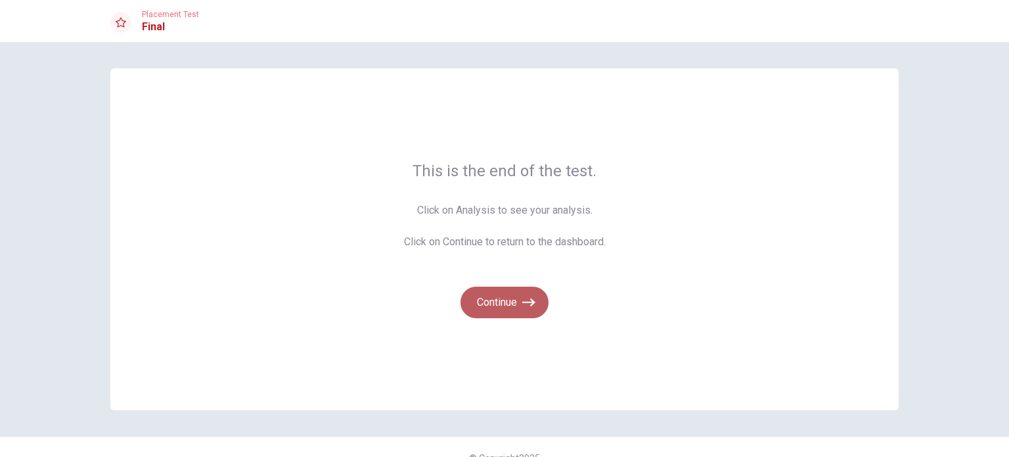
click at [522, 305] on icon "button" at bounding box center [528, 302] width 13 height 13
